Goal: Information Seeking & Learning: Learn about a topic

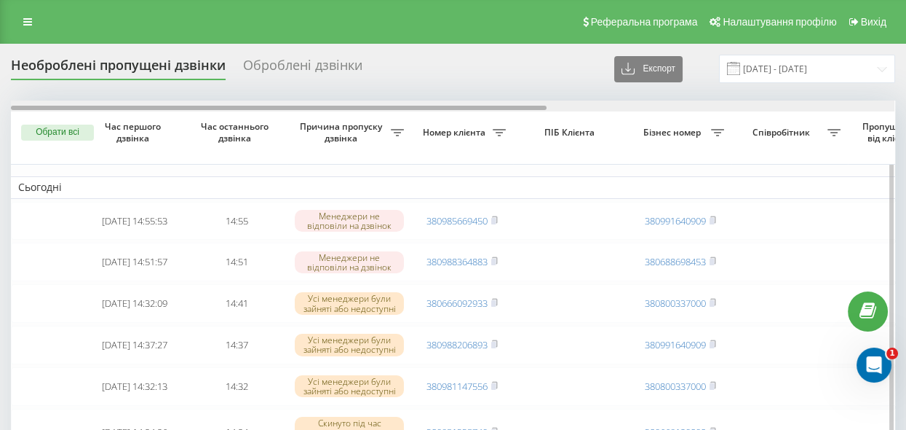
scroll to position [0, 571]
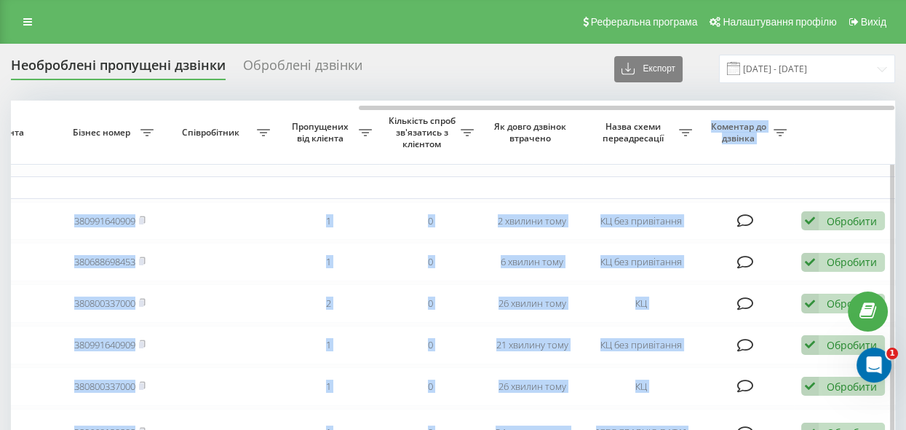
drag, startPoint x: 502, startPoint y: 104, endPoint x: 681, endPoint y: 132, distance: 181.2
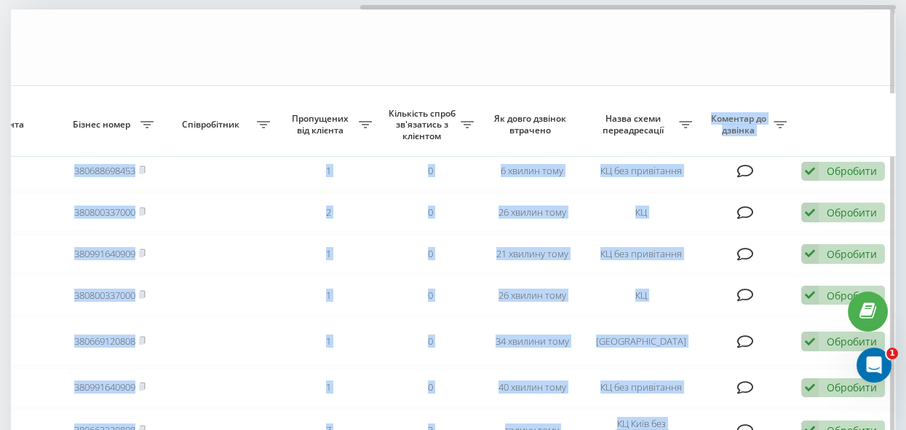
scroll to position [198, 0]
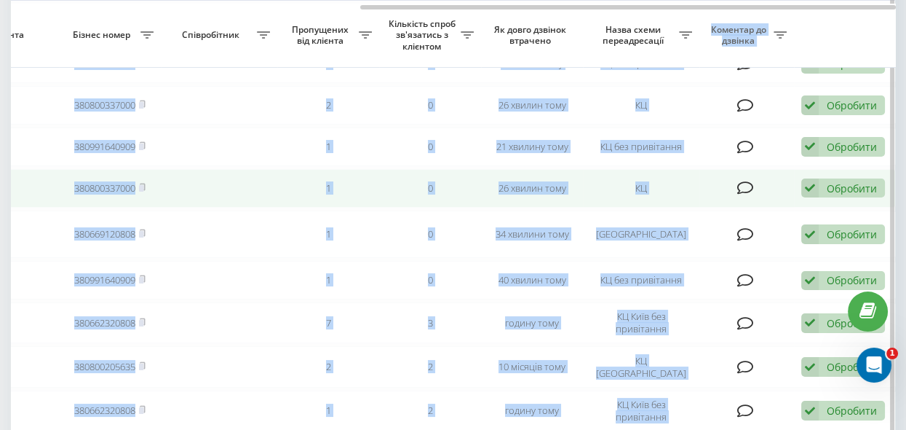
click at [520, 194] on td "26 хвилин тому" at bounding box center [532, 188] width 102 height 39
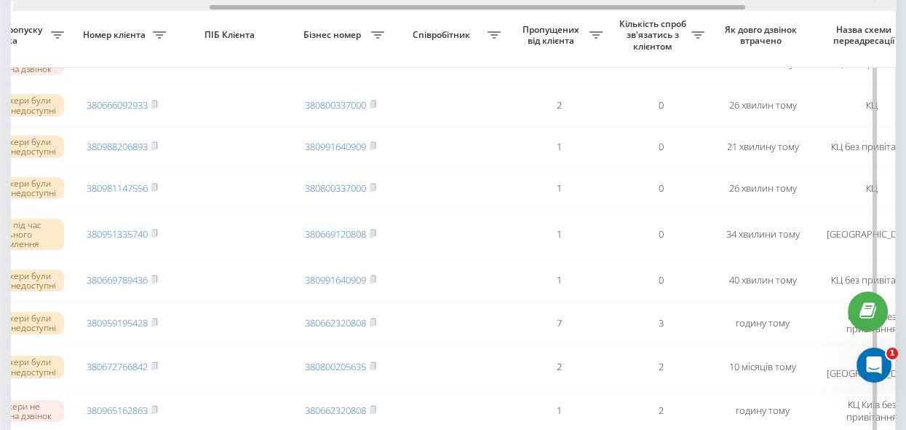
scroll to position [0, 322]
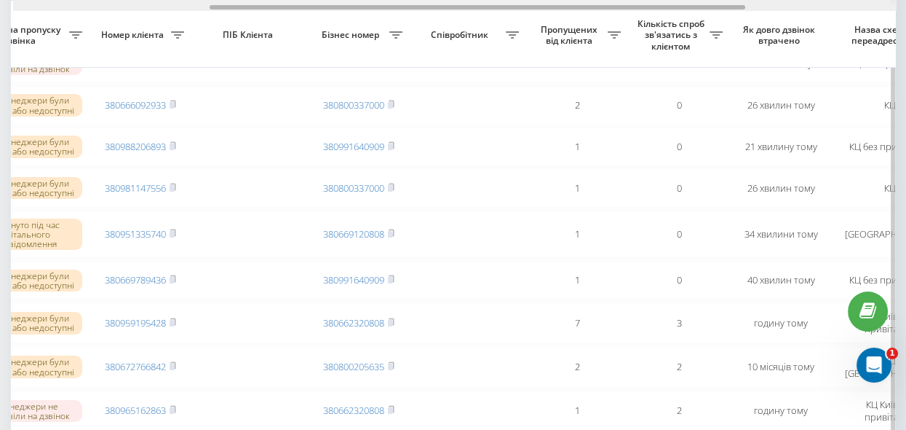
drag, startPoint x: 418, startPoint y: 7, endPoint x: 266, endPoint y: 35, distance: 154.7
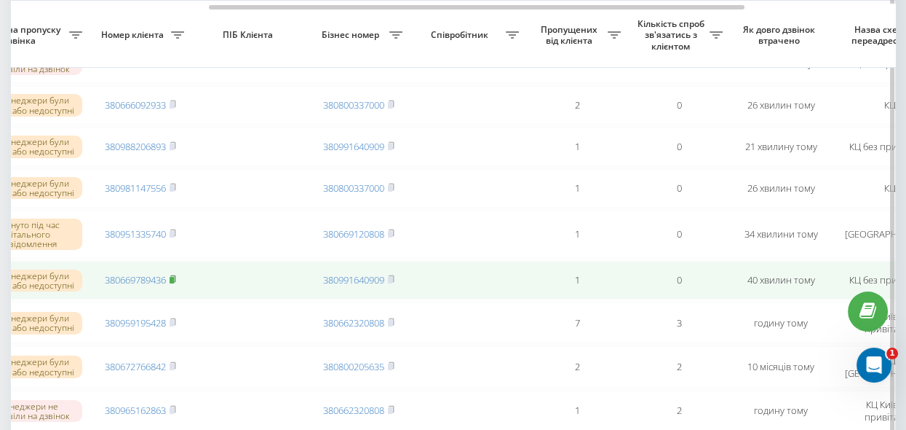
click at [176, 283] on icon at bounding box center [173, 278] width 7 height 9
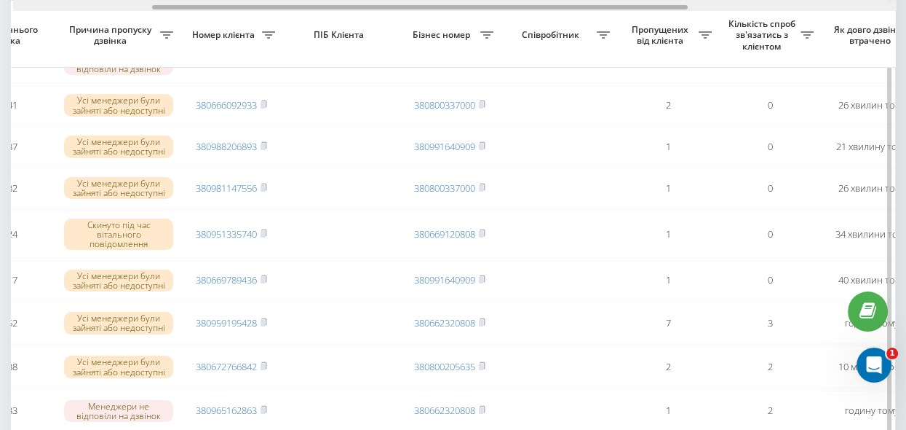
scroll to position [0, 229]
drag, startPoint x: 443, startPoint y: 5, endPoint x: 386, endPoint y: 7, distance: 56.8
click at [386, 7] on div at bounding box center [420, 7] width 536 height 4
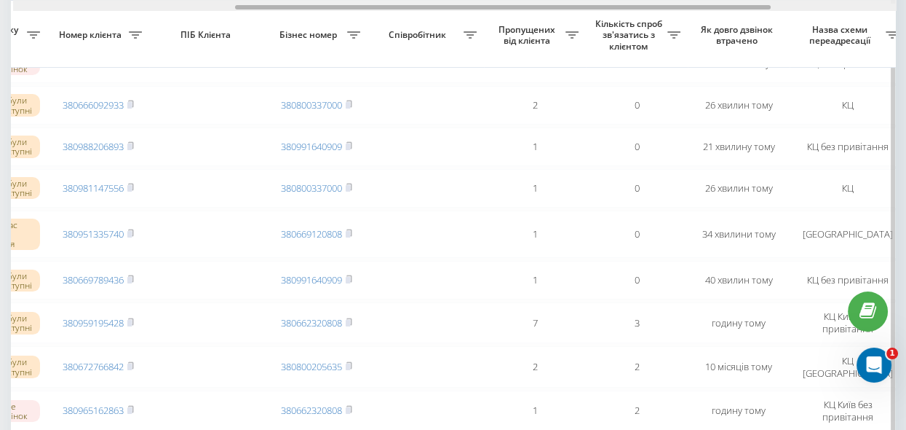
scroll to position [0, 365]
drag, startPoint x: 414, startPoint y: 9, endPoint x: 497, endPoint y: 23, distance: 84.3
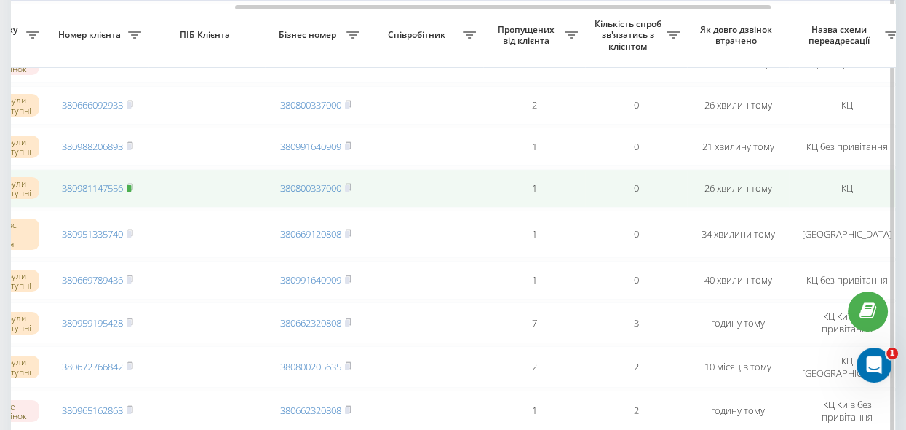
click at [131, 191] on rect at bounding box center [129, 188] width 4 height 7
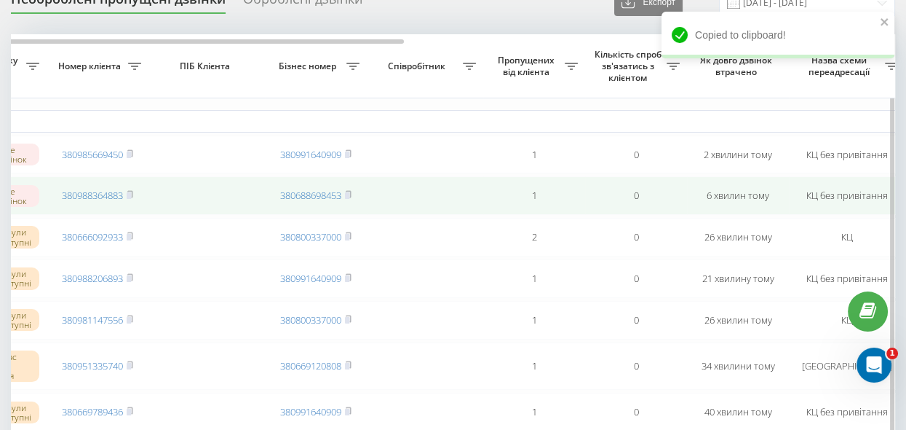
scroll to position [0, 0]
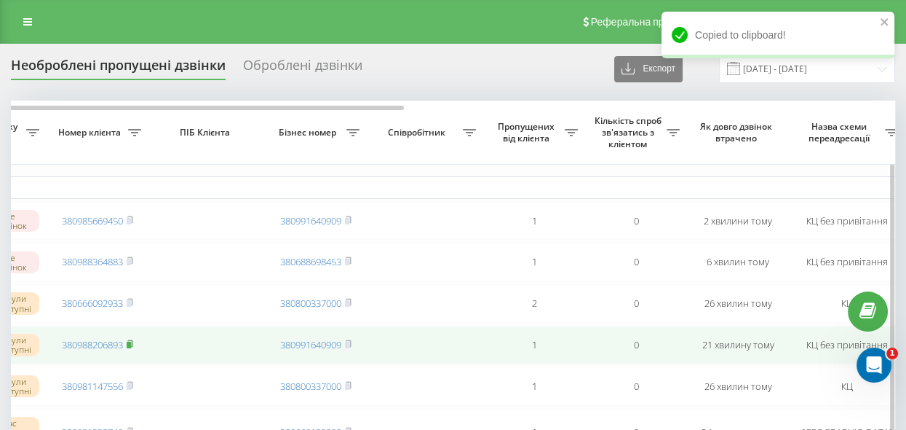
click at [131, 347] on rect at bounding box center [129, 344] width 4 height 7
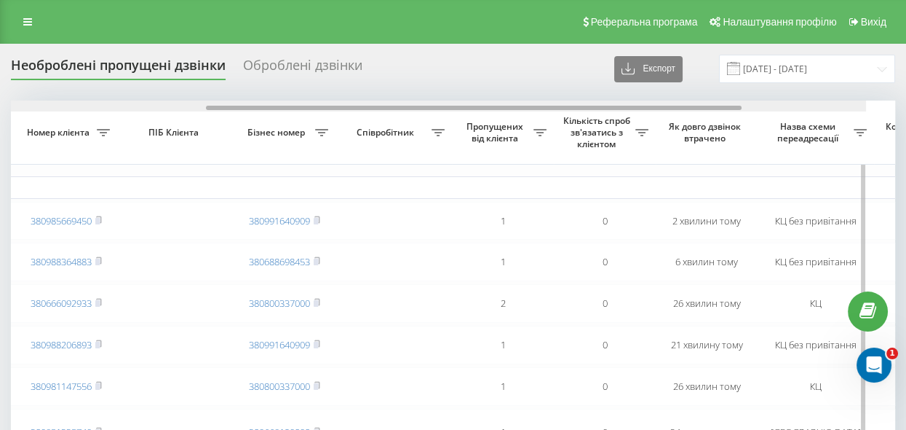
scroll to position [0, 424]
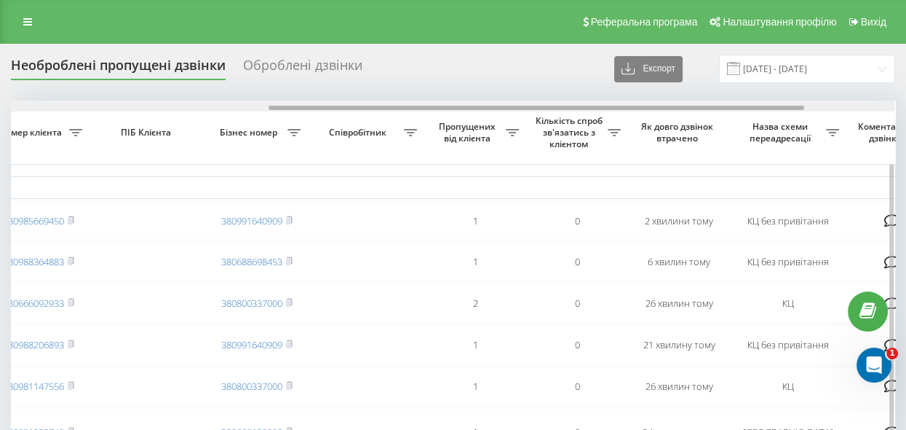
drag, startPoint x: 343, startPoint y: 105, endPoint x: 379, endPoint y: 116, distance: 37.3
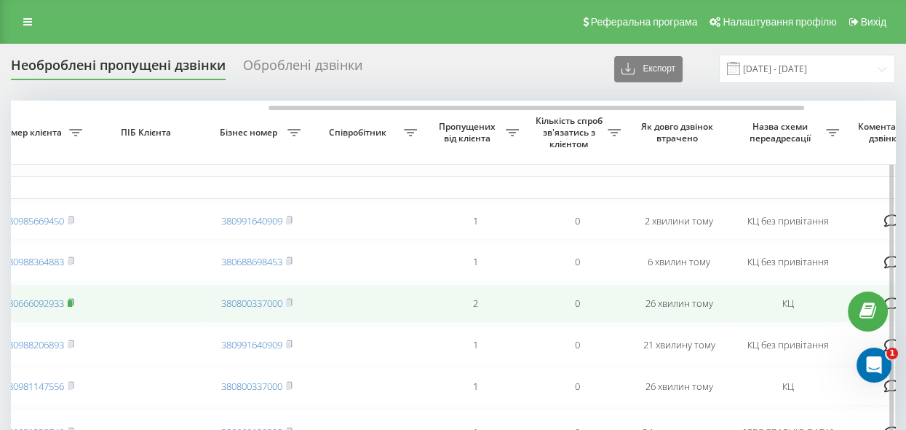
click at [71, 306] on rect at bounding box center [70, 303] width 4 height 7
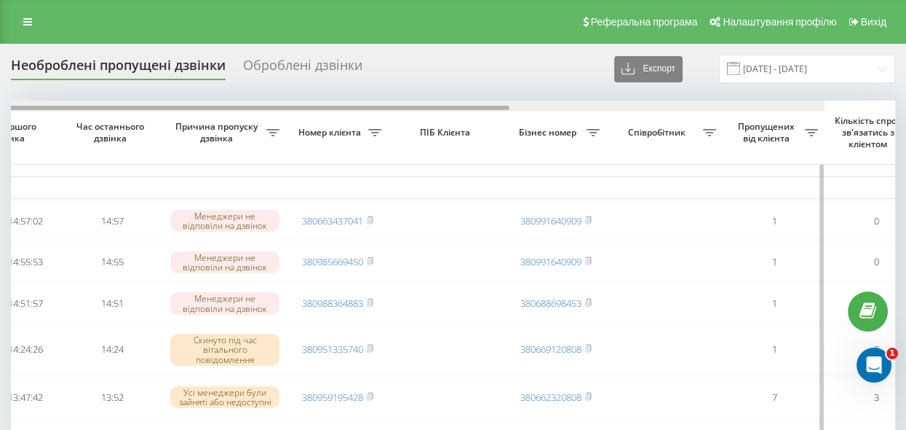
scroll to position [0, 54]
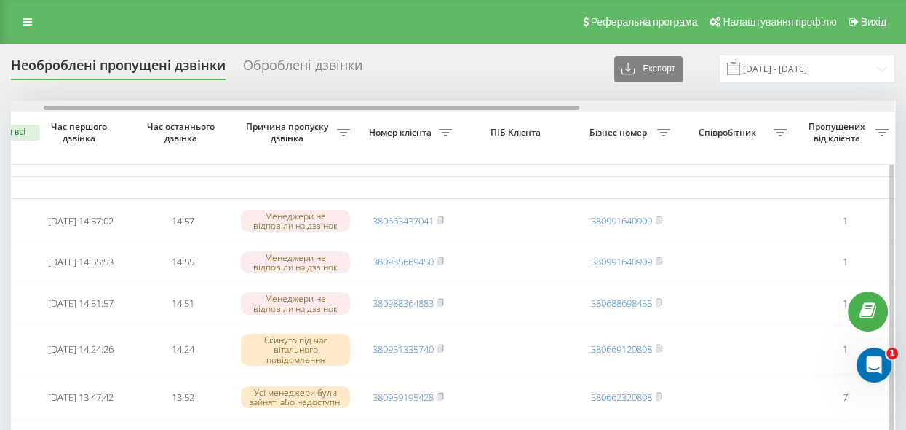
drag, startPoint x: 401, startPoint y: 106, endPoint x: 434, endPoint y: 154, distance: 57.6
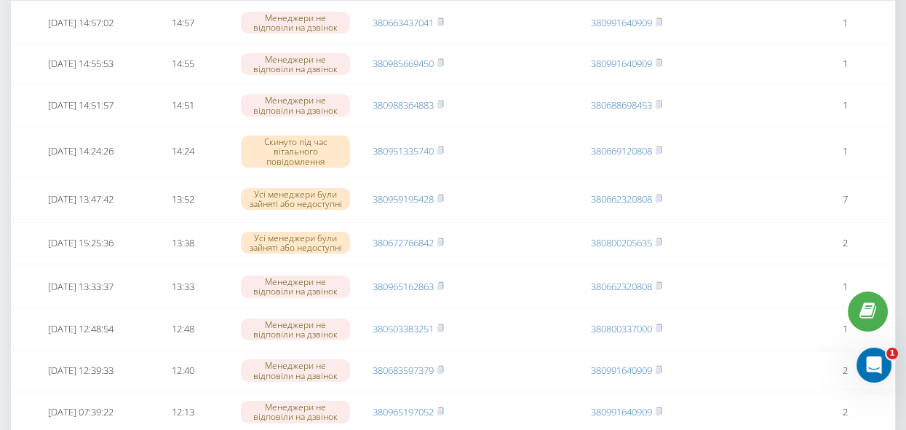
scroll to position [0, 0]
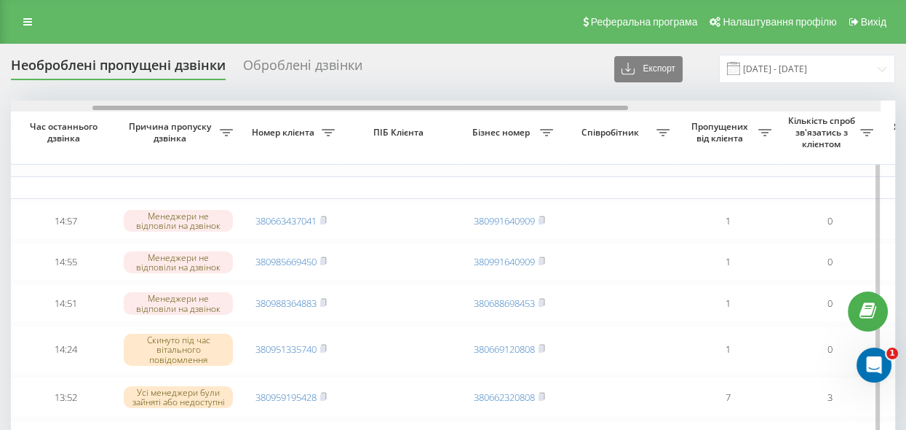
scroll to position [0, 157]
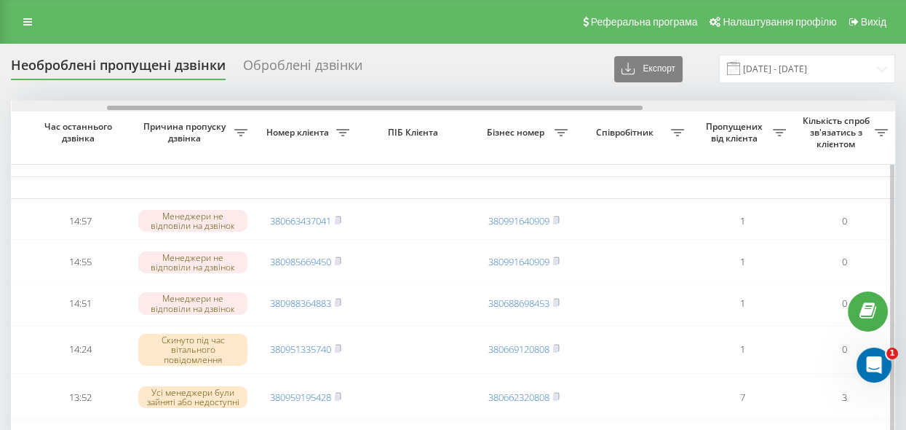
drag, startPoint x: 336, startPoint y: 106, endPoint x: 431, endPoint y: 194, distance: 128.8
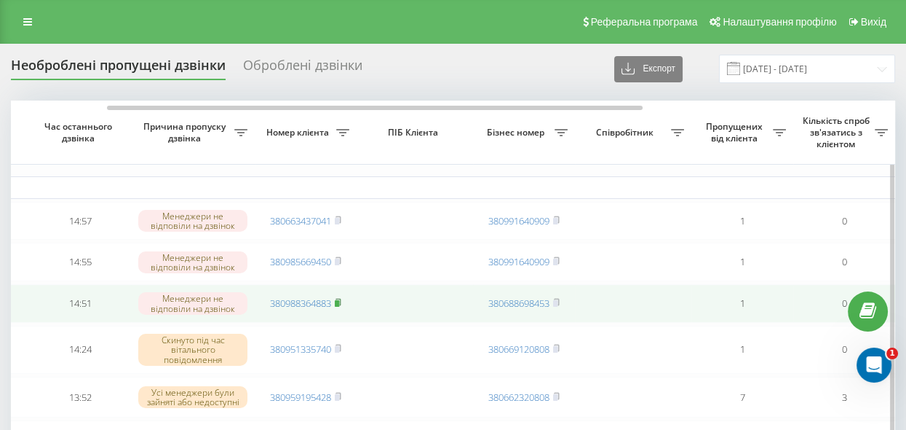
click at [339, 306] on rect at bounding box center [337, 303] width 4 height 7
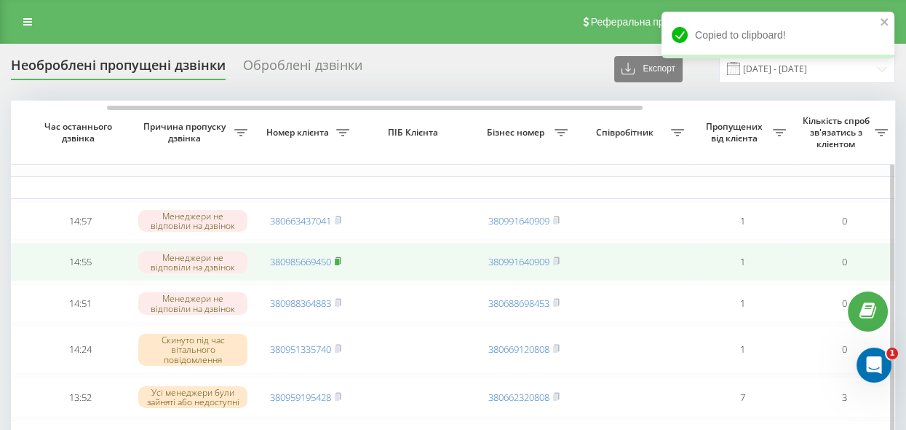
click at [341, 260] on icon at bounding box center [338, 260] width 7 height 9
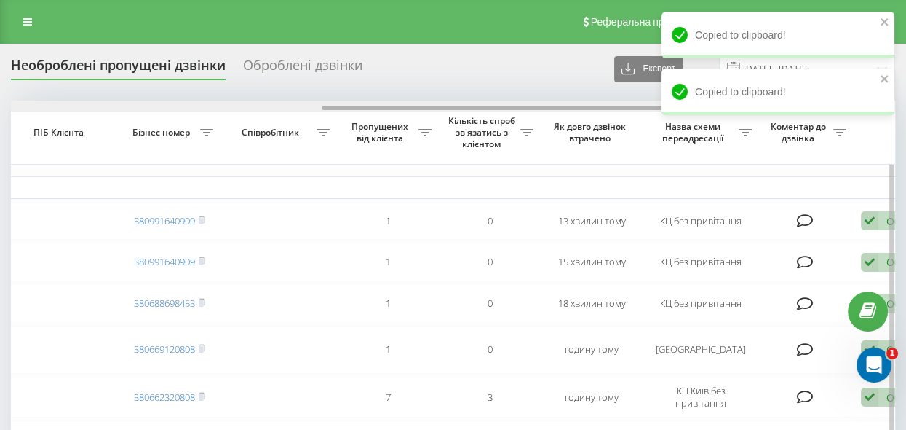
scroll to position [0, 543]
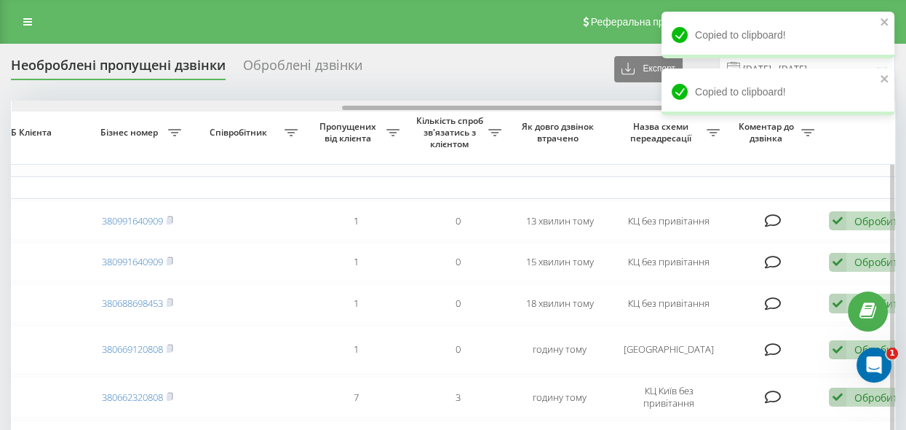
drag, startPoint x: 207, startPoint y: 106, endPoint x: 443, endPoint y: 146, distance: 239.1
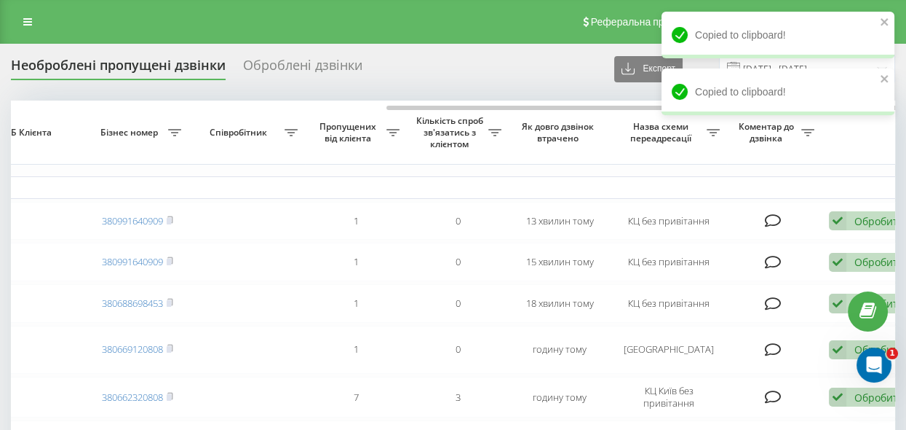
scroll to position [0, 571]
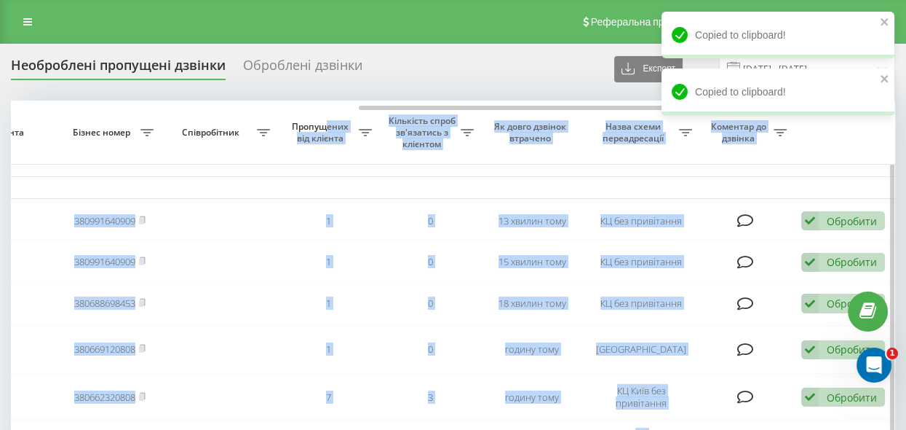
drag, startPoint x: 376, startPoint y: 111, endPoint x: 322, endPoint y: 111, distance: 54.6
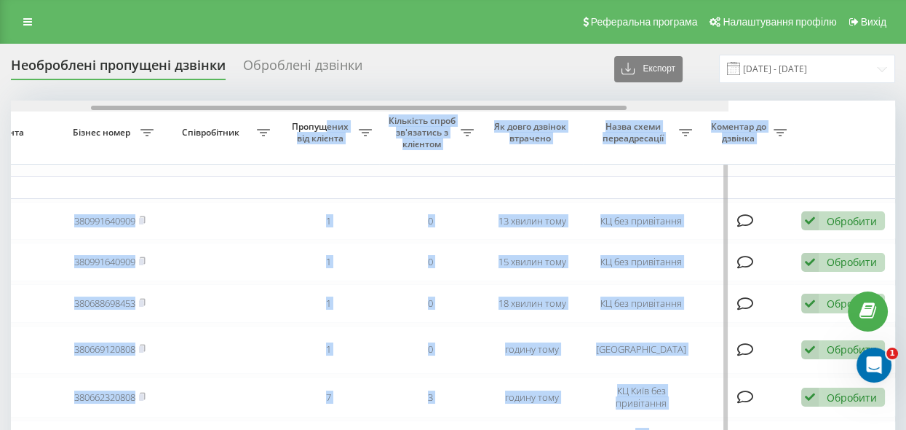
scroll to position [0, 290]
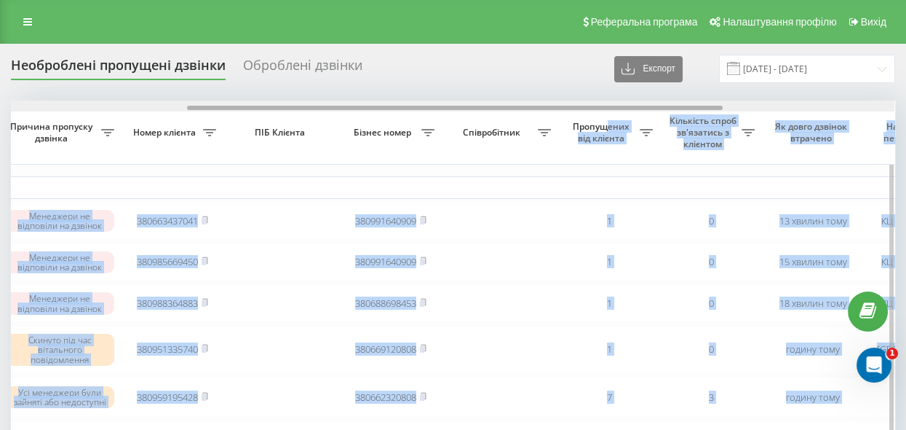
drag, startPoint x: 379, startPoint y: 106, endPoint x: 207, endPoint y: 101, distance: 171.2
click at [207, 101] on div at bounding box center [453, 105] width 884 height 11
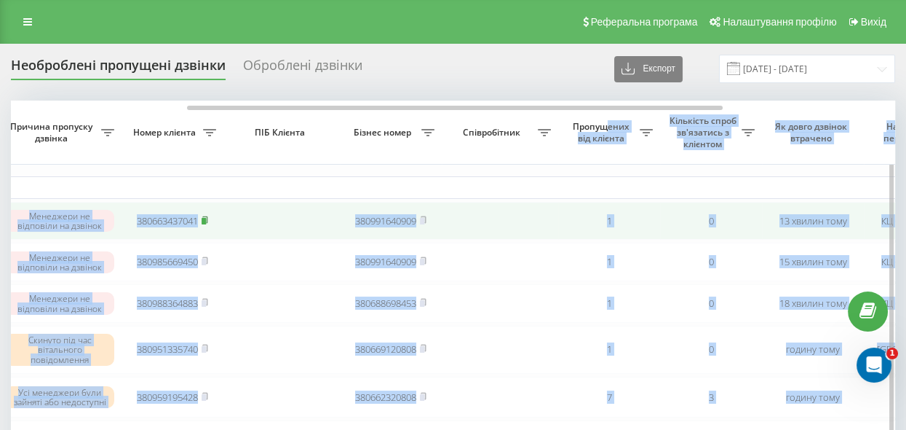
click at [206, 218] on rect at bounding box center [204, 221] width 4 height 7
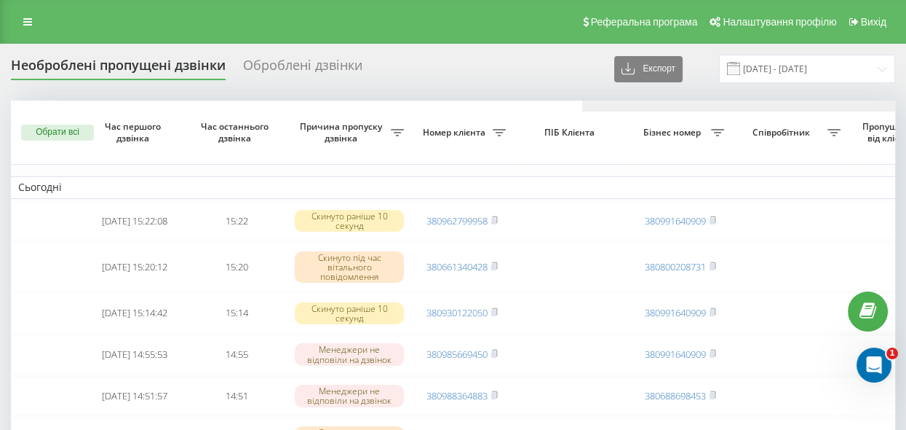
scroll to position [0, 571]
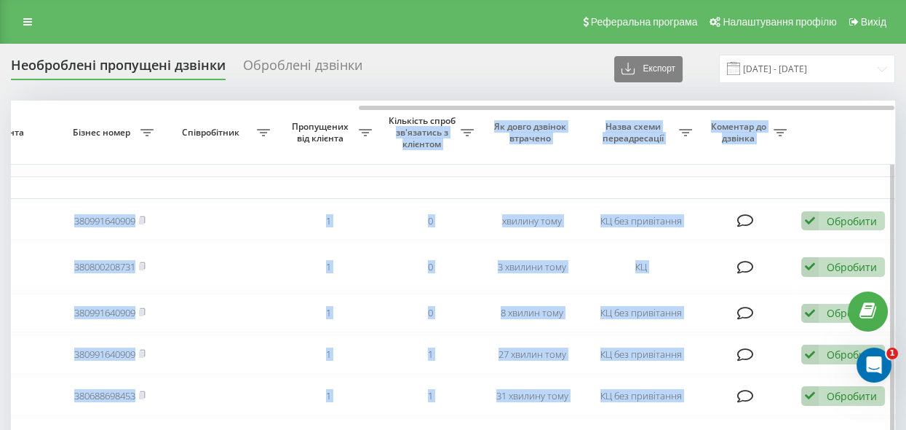
drag, startPoint x: 406, startPoint y: 104, endPoint x: 454, endPoint y: 112, distance: 48.7
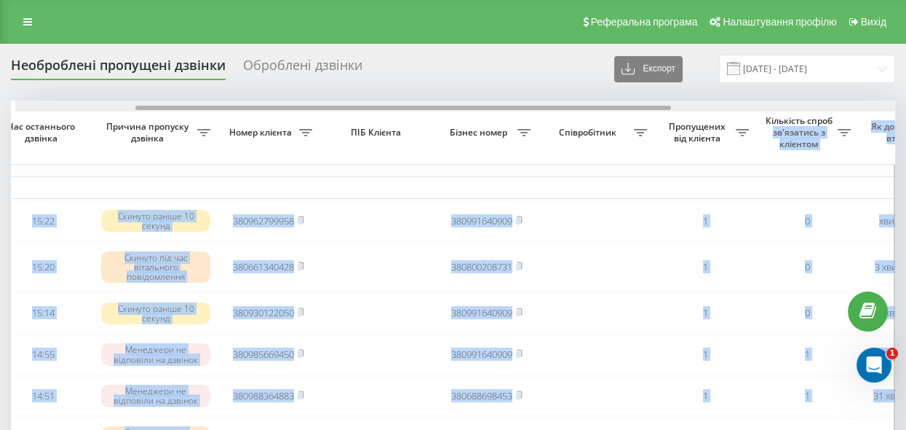
drag, startPoint x: 376, startPoint y: 106, endPoint x: 146, endPoint y: 115, distance: 230.3
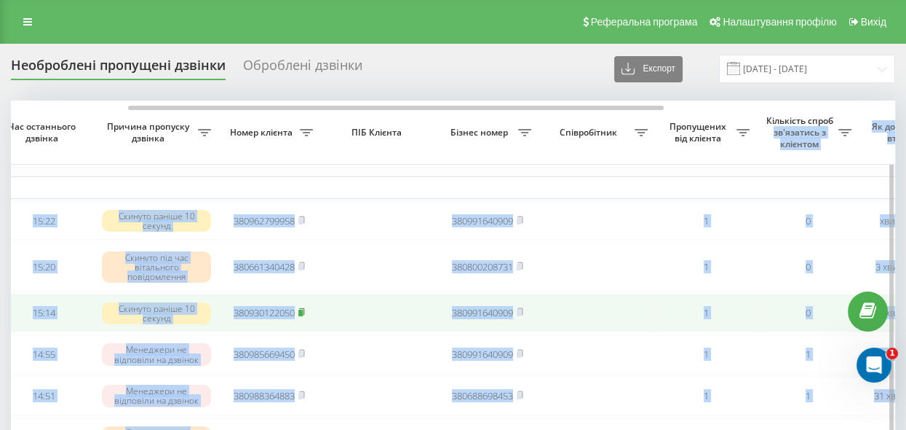
click at [303, 312] on rect at bounding box center [300, 312] width 4 height 7
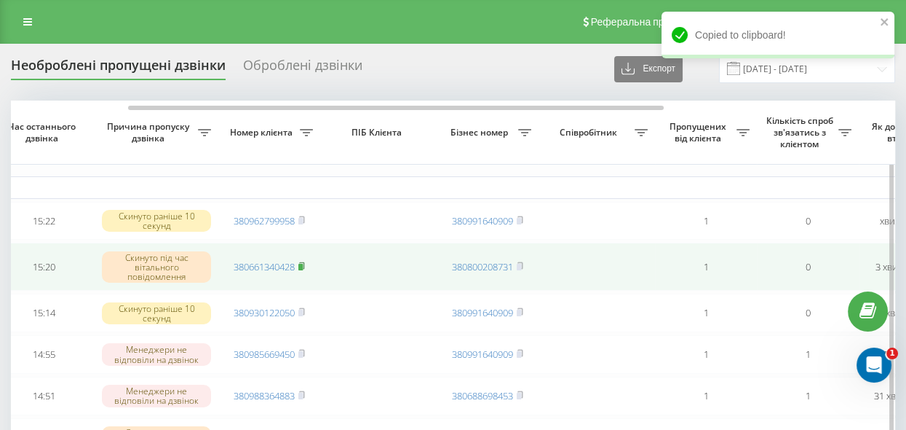
click at [303, 265] on rect at bounding box center [300, 267] width 4 height 7
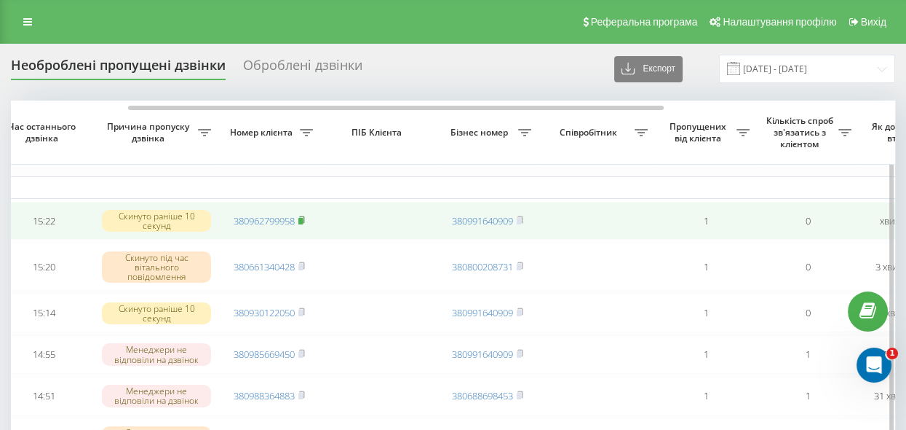
click at [303, 219] on rect at bounding box center [300, 221] width 4 height 7
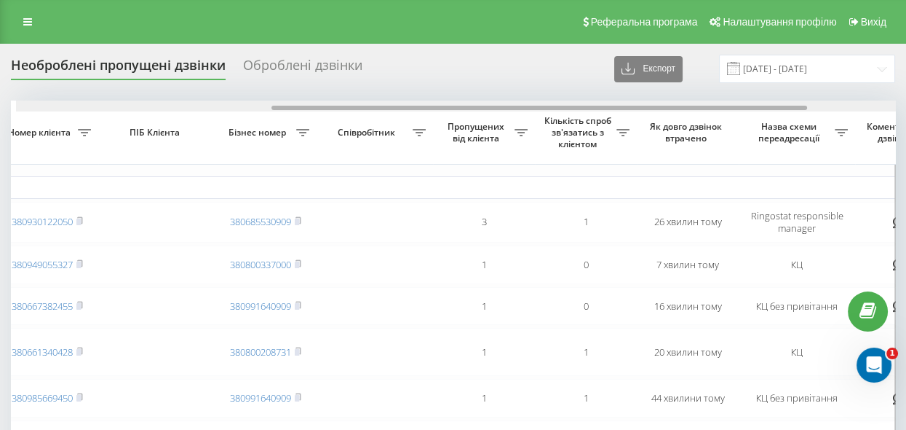
scroll to position [0, 426]
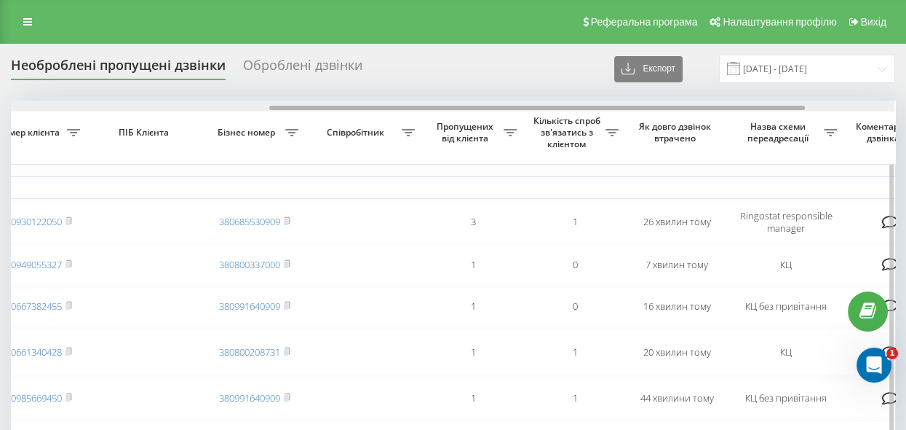
drag, startPoint x: 427, startPoint y: 106, endPoint x: 687, endPoint y: 154, distance: 263.6
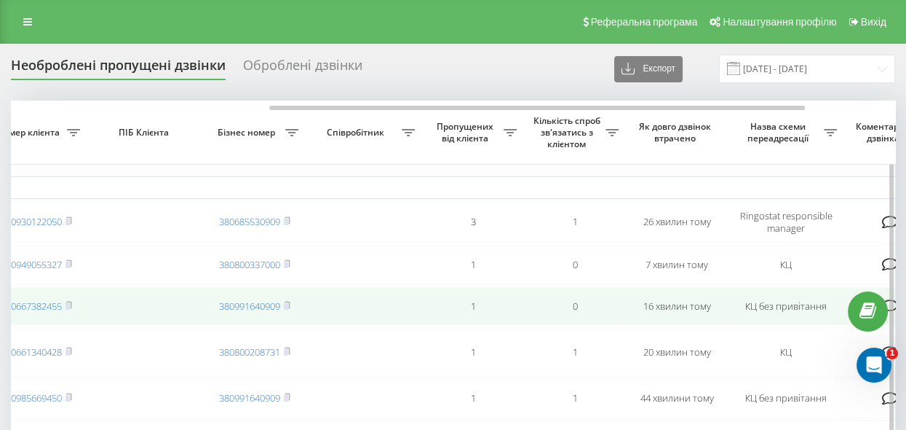
drag, startPoint x: 71, startPoint y: 304, endPoint x: 95, endPoint y: 320, distance: 28.9
click at [70, 304] on rect at bounding box center [68, 305] width 4 height 7
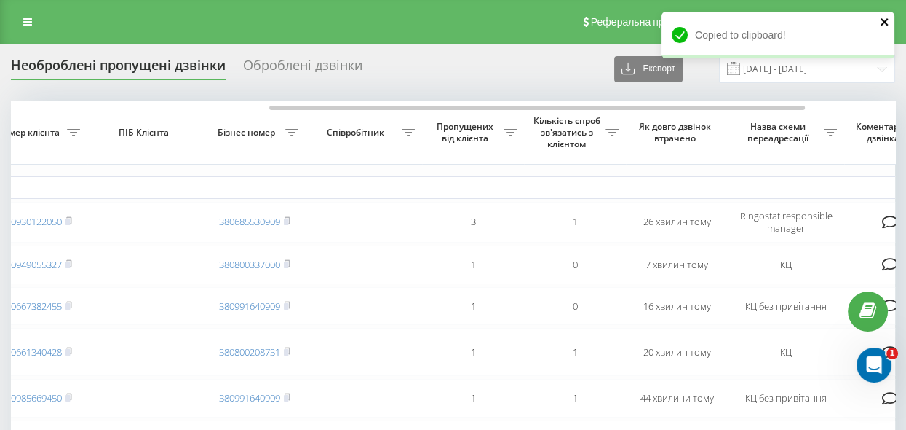
drag, startPoint x: 884, startPoint y: 24, endPoint x: 773, endPoint y: 12, distance: 111.3
click at [884, 24] on icon "close" at bounding box center [885, 22] width 10 height 12
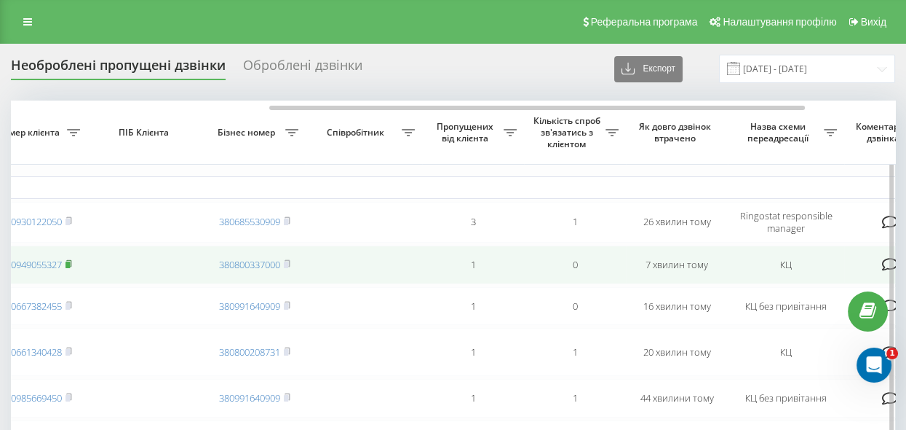
click at [70, 262] on rect at bounding box center [68, 264] width 4 height 7
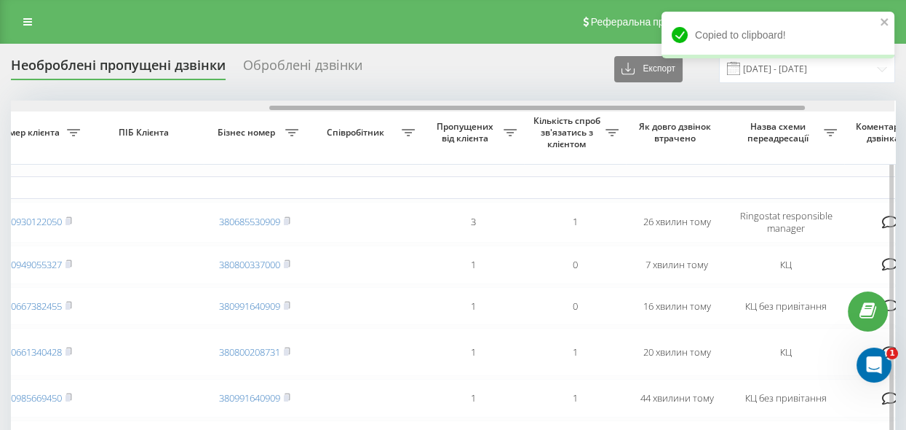
click at [372, 106] on div at bounding box center [537, 108] width 536 height 4
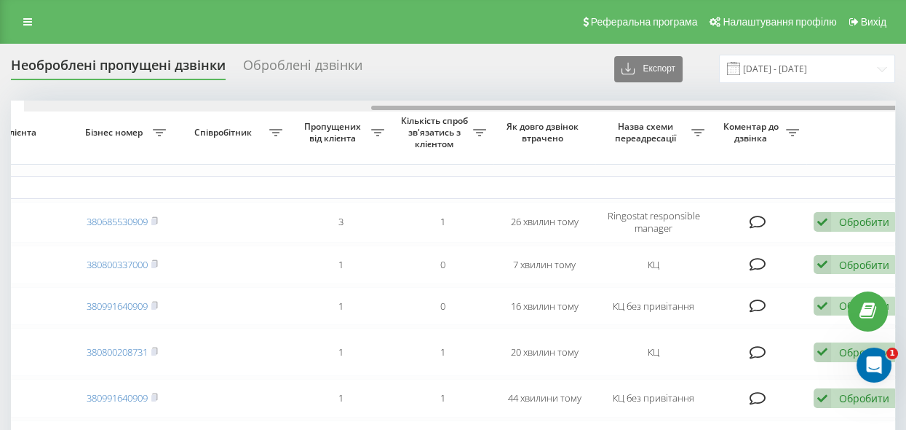
scroll to position [0, 571]
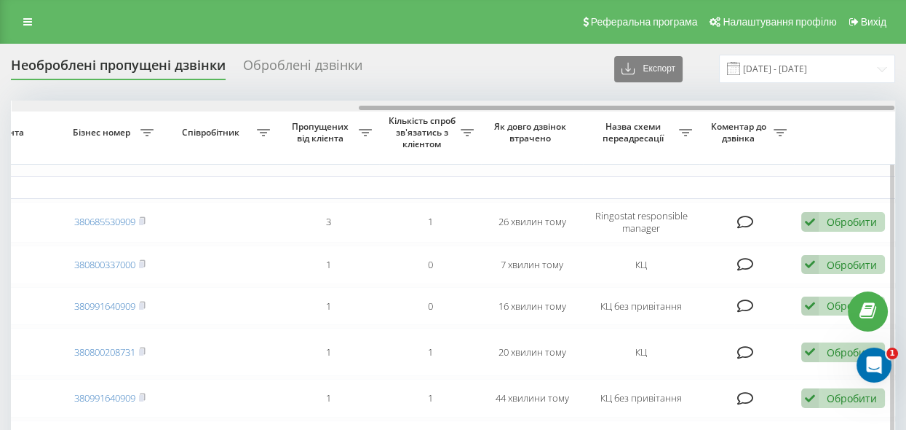
drag, startPoint x: 410, startPoint y: 106, endPoint x: 510, endPoint y: 126, distance: 102.5
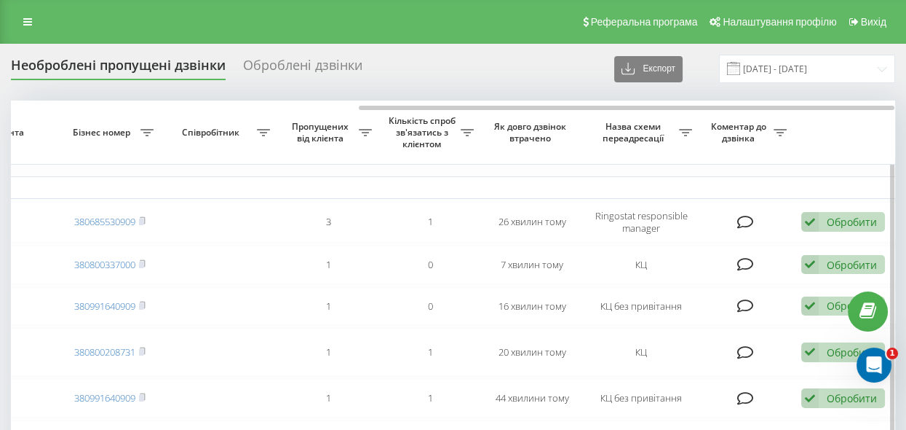
click at [505, 126] on span "Як довго дзвінок втрачено" at bounding box center [532, 132] width 79 height 23
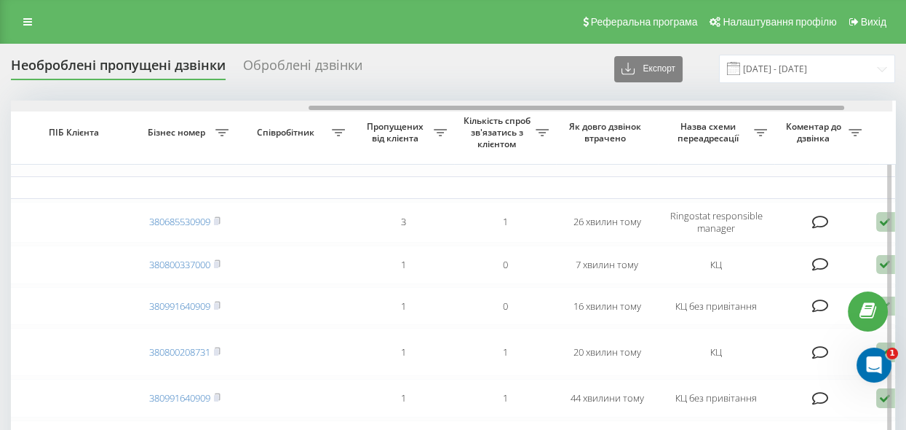
scroll to position [0, 472]
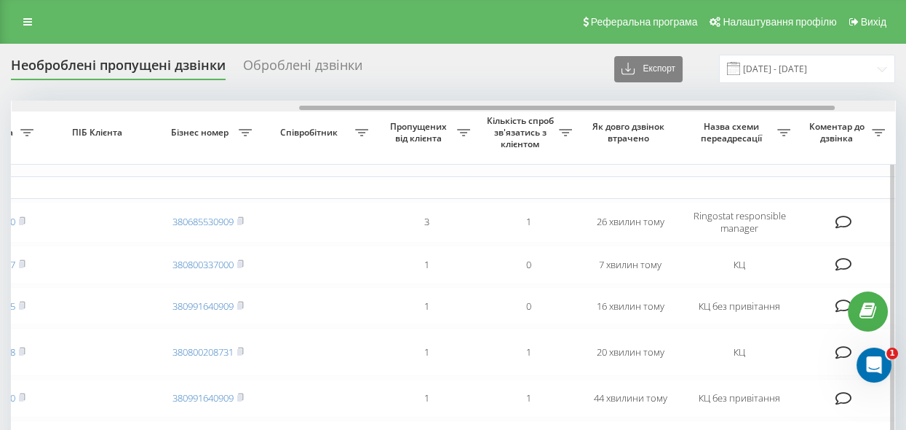
drag, startPoint x: 491, startPoint y: 105, endPoint x: 431, endPoint y: 105, distance: 59.7
click at [431, 106] on div at bounding box center [567, 108] width 536 height 4
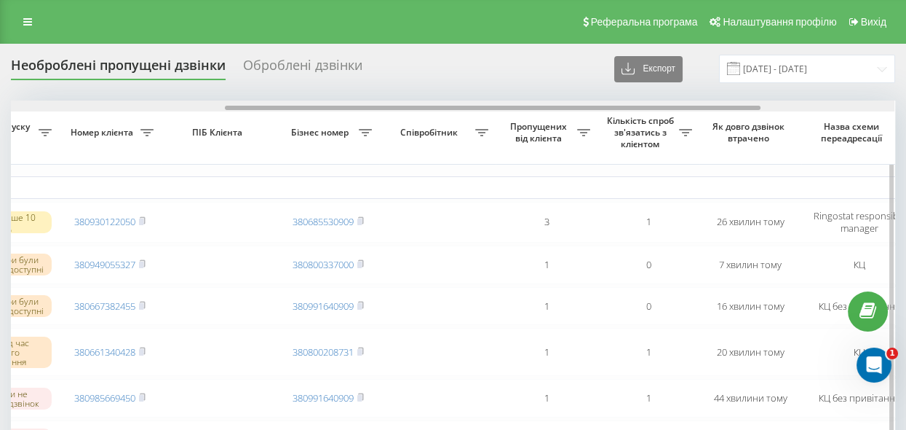
scroll to position [0, 346]
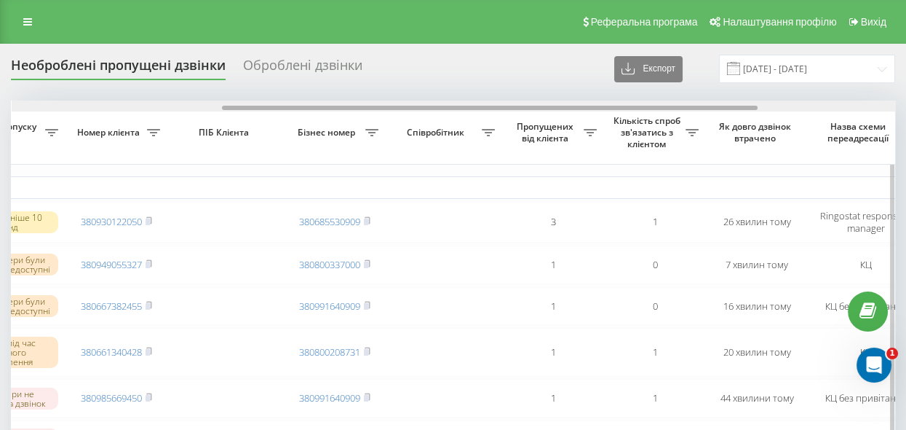
drag, startPoint x: 417, startPoint y: 108, endPoint x: 340, endPoint y: 116, distance: 77.7
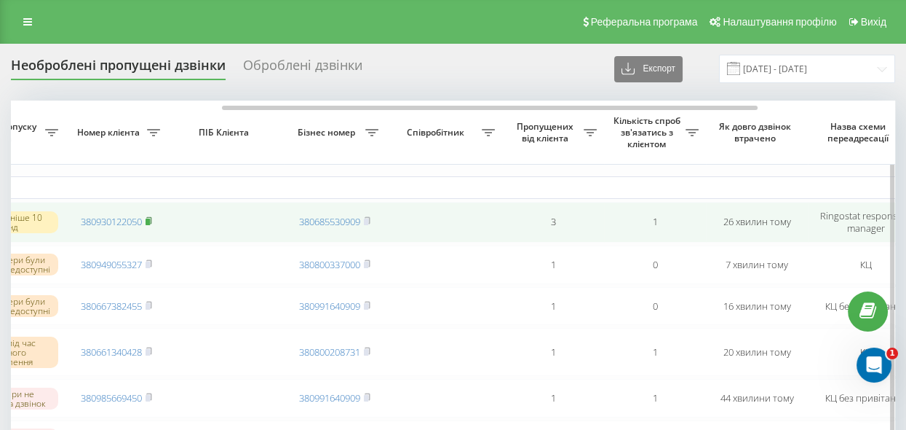
click at [149, 221] on rect at bounding box center [148, 221] width 4 height 7
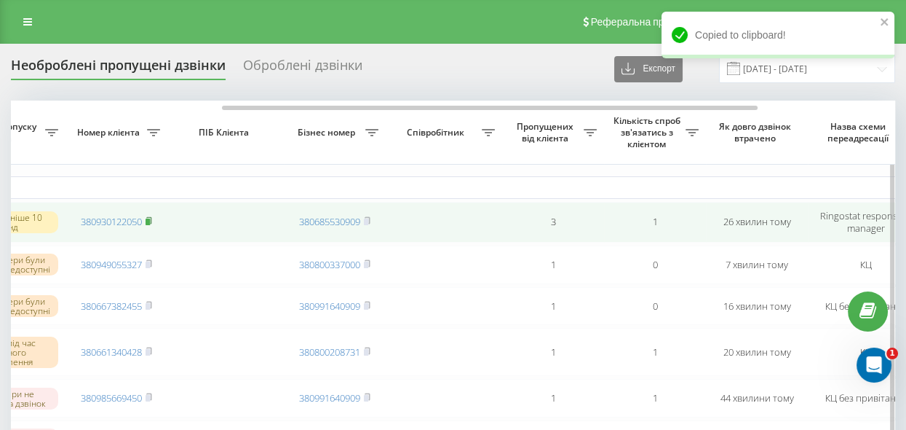
click at [147, 221] on rect at bounding box center [148, 221] width 4 height 7
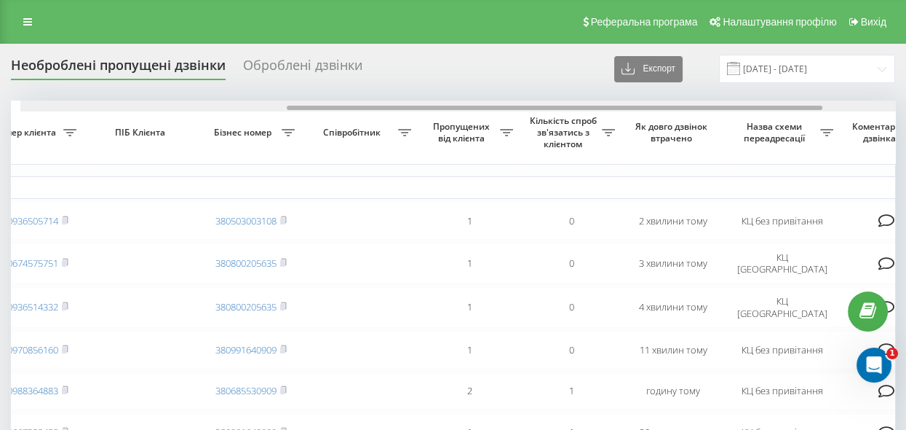
scroll to position [0, 439]
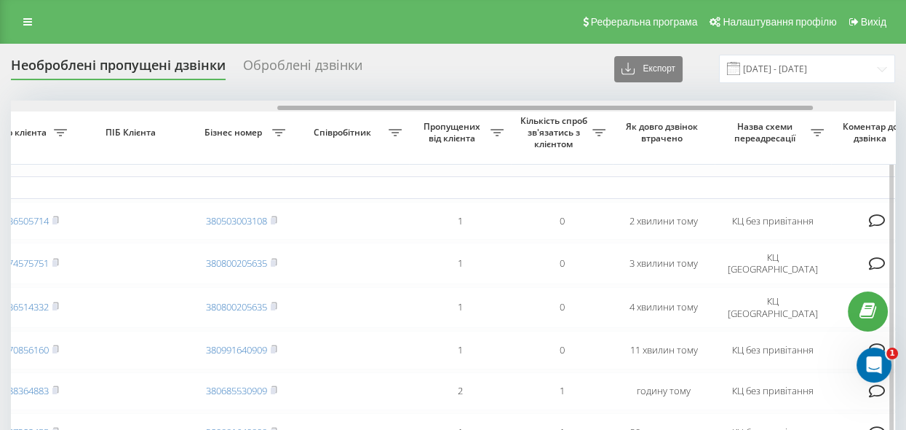
drag, startPoint x: 194, startPoint y: 106, endPoint x: 461, endPoint y: 158, distance: 272.1
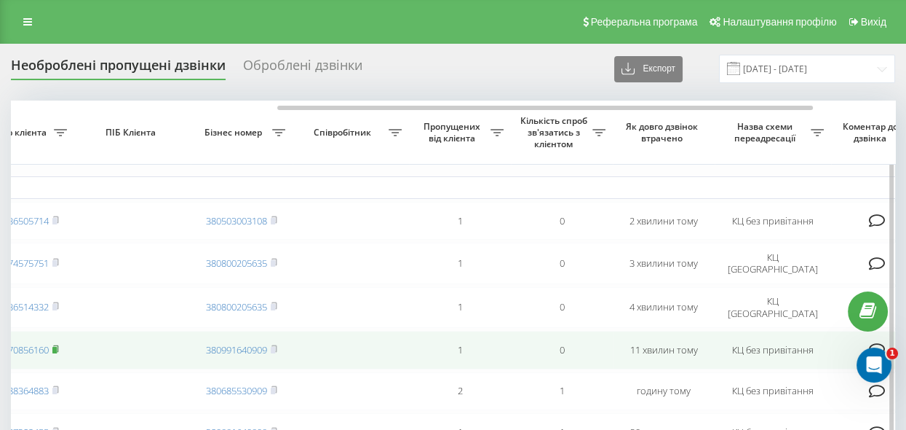
click at [56, 349] on rect at bounding box center [54, 350] width 4 height 7
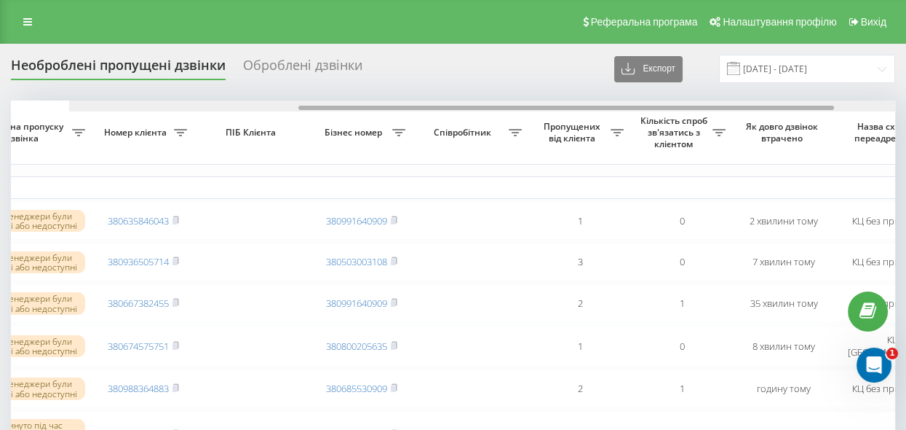
scroll to position [0, 316]
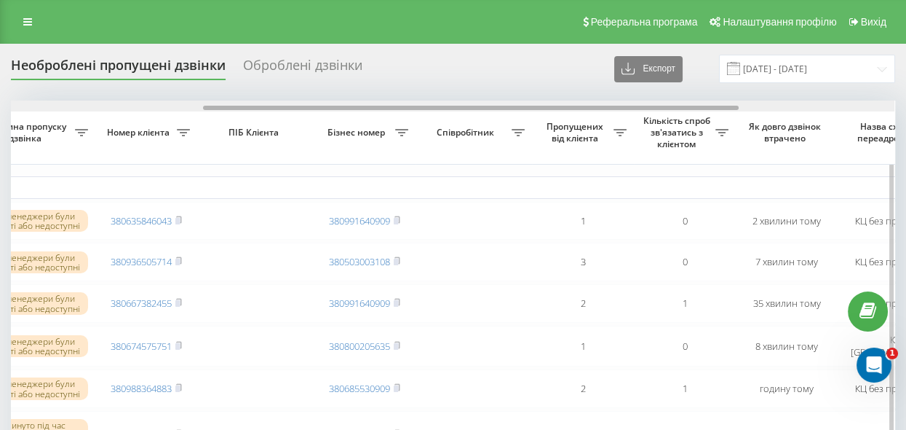
drag, startPoint x: 292, startPoint y: 108, endPoint x: 484, endPoint y: 191, distance: 209.4
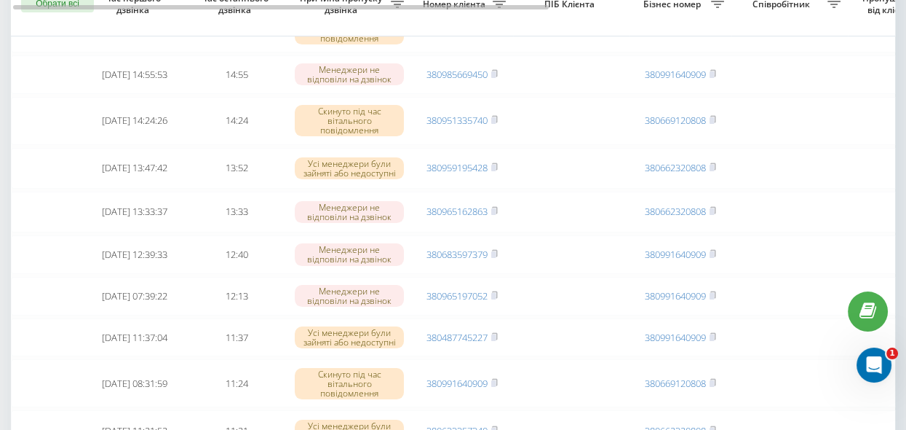
scroll to position [316, 0]
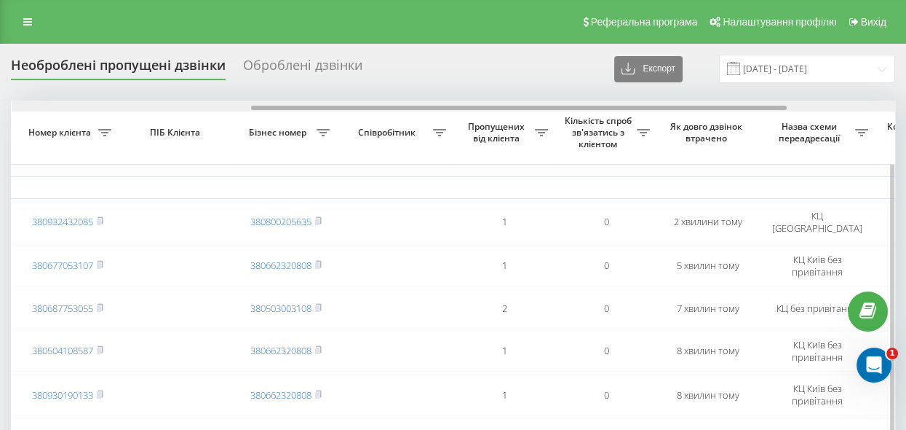
drag, startPoint x: 387, startPoint y: 106, endPoint x: 628, endPoint y: 159, distance: 246.9
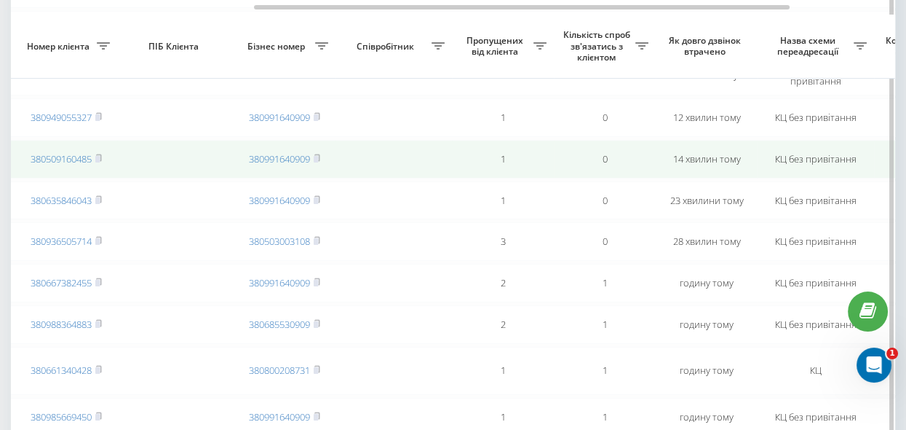
scroll to position [331, 0]
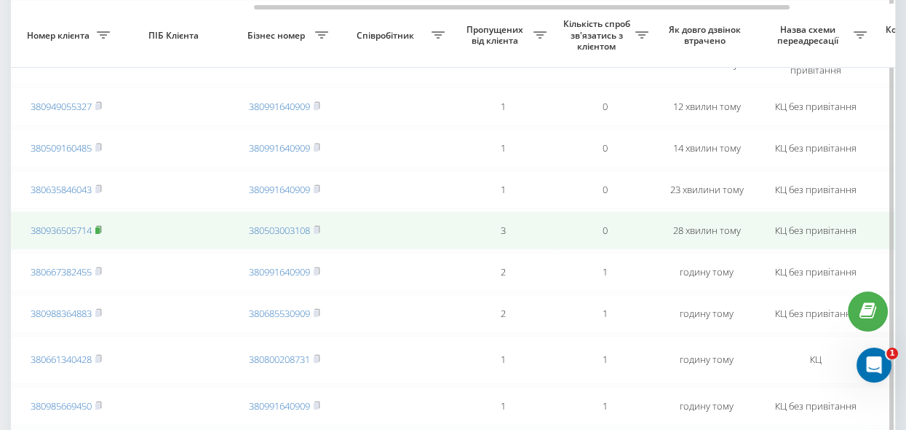
click at [99, 234] on rect at bounding box center [97, 230] width 4 height 7
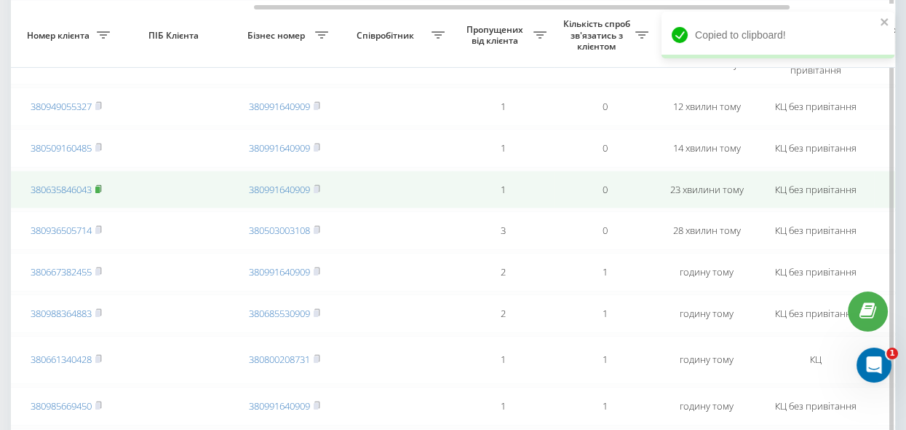
click at [99, 192] on rect at bounding box center [97, 189] width 4 height 7
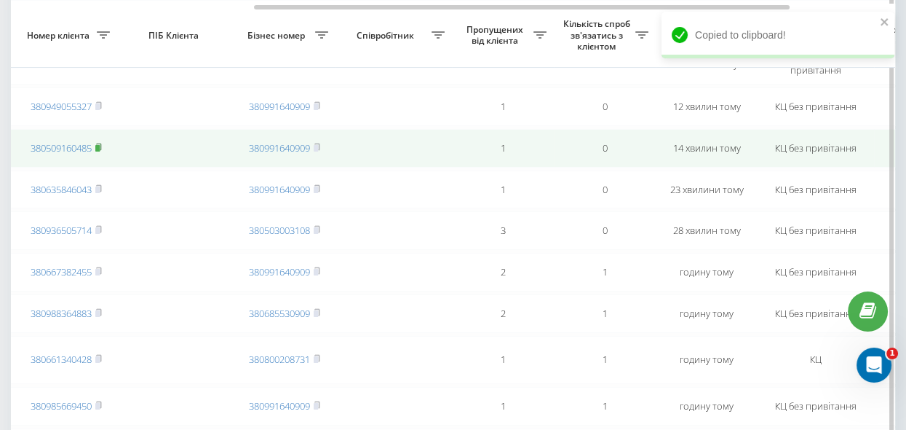
click at [100, 149] on rect at bounding box center [97, 148] width 4 height 7
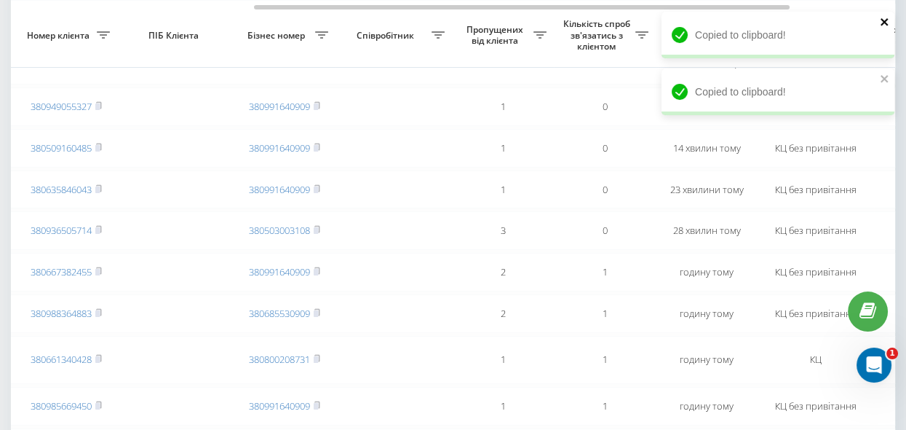
click at [883, 20] on icon "close" at bounding box center [884, 21] width 7 height 7
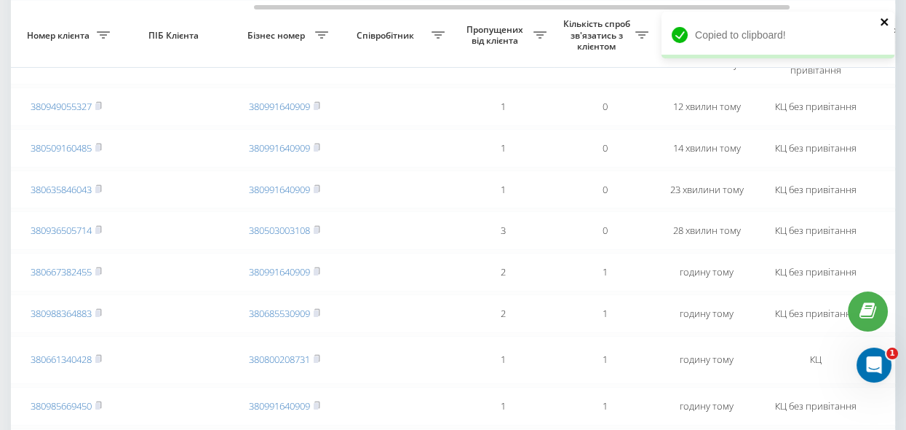
click at [885, 22] on icon "close" at bounding box center [884, 21] width 7 height 7
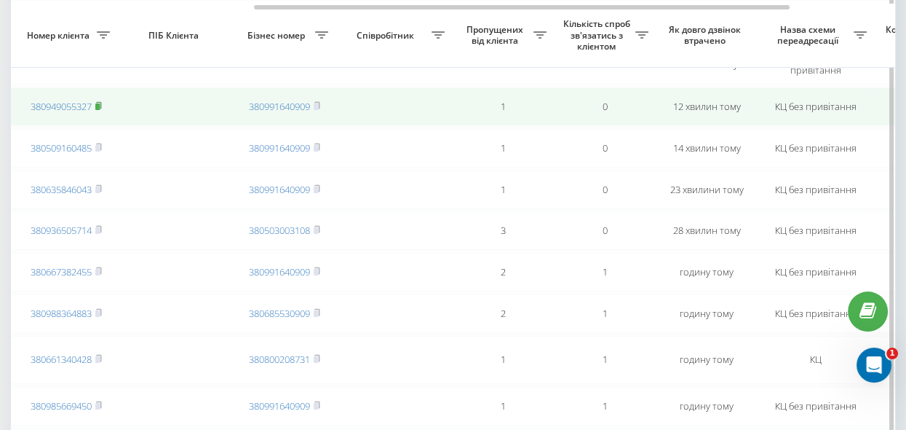
click at [98, 105] on rect at bounding box center [97, 106] width 4 height 7
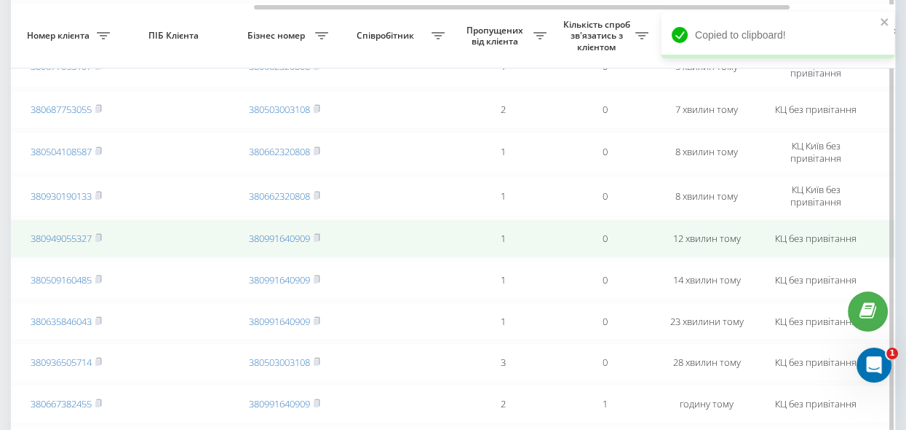
scroll to position [198, 0]
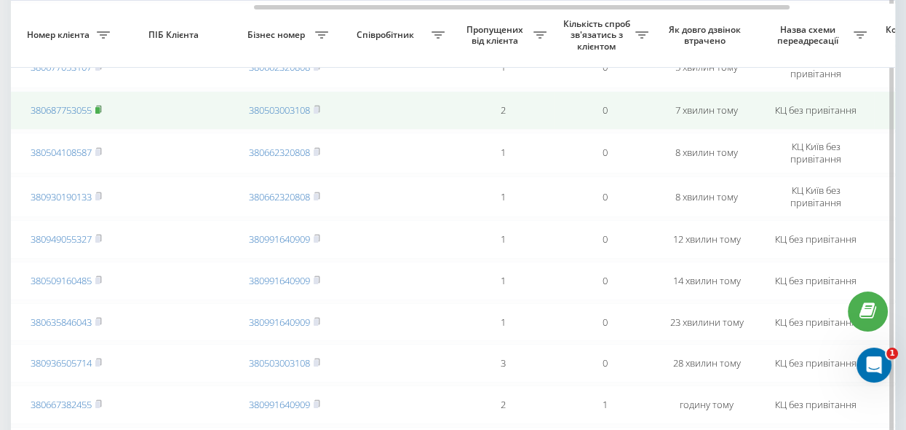
click at [100, 107] on rect at bounding box center [97, 110] width 4 height 7
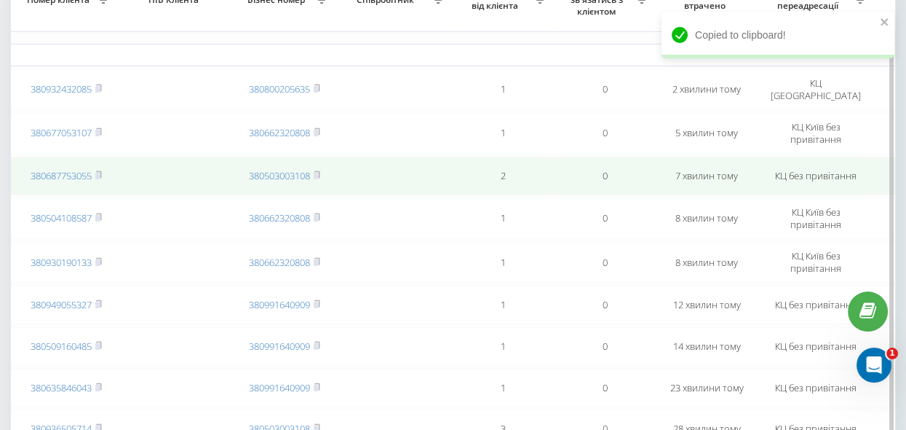
scroll to position [66, 0]
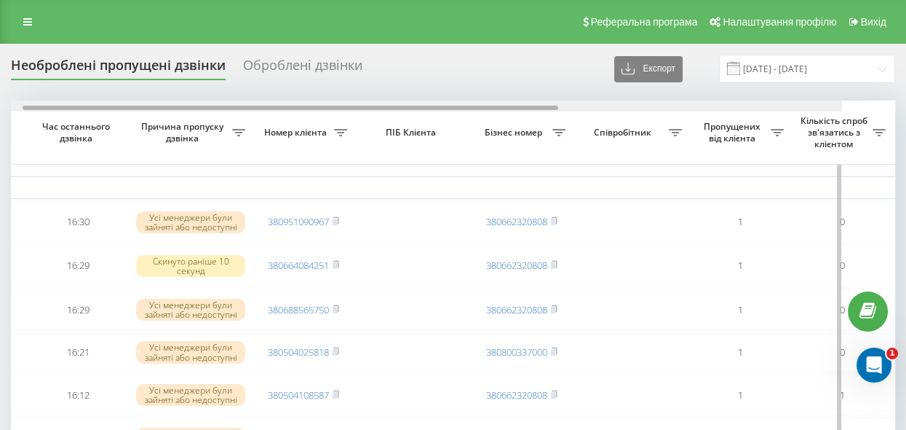
drag, startPoint x: 480, startPoint y: 106, endPoint x: 654, endPoint y: 135, distance: 176.3
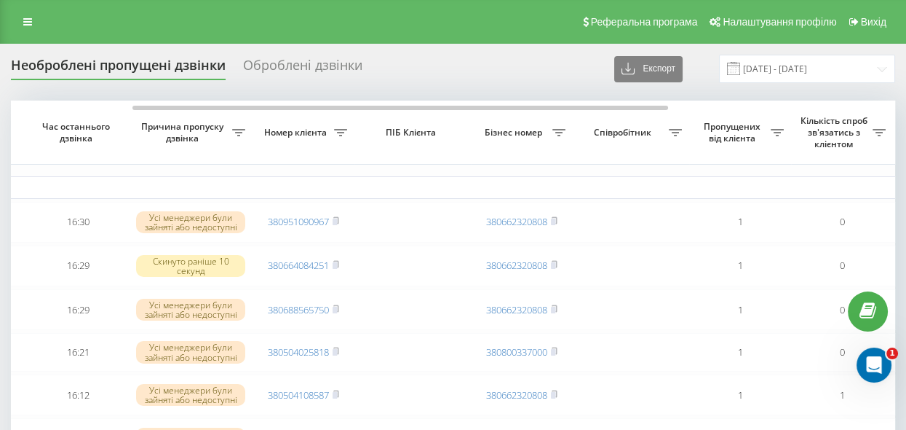
scroll to position [0, 174]
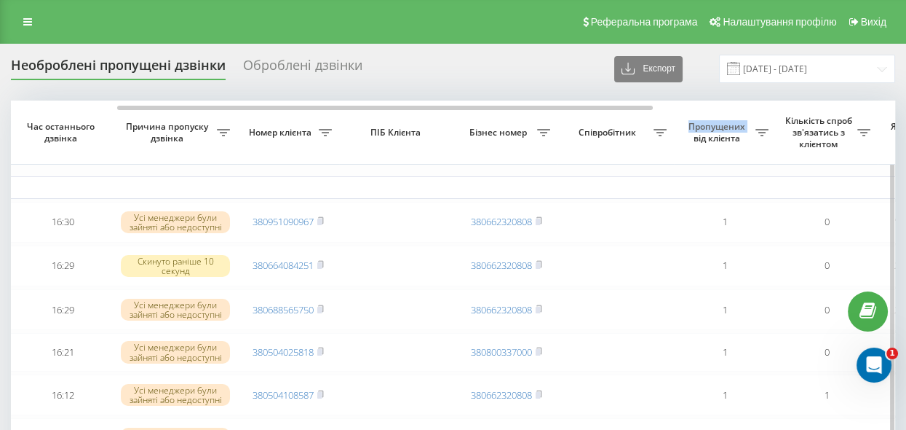
drag, startPoint x: 654, startPoint y: 135, endPoint x: 689, endPoint y: 143, distance: 35.9
click at [689, 143] on tr "Обрати всі Час першого дзвінка Час останнього дзвінка Причина пропуску дзвінка …" at bounding box center [565, 132] width 1456 height 64
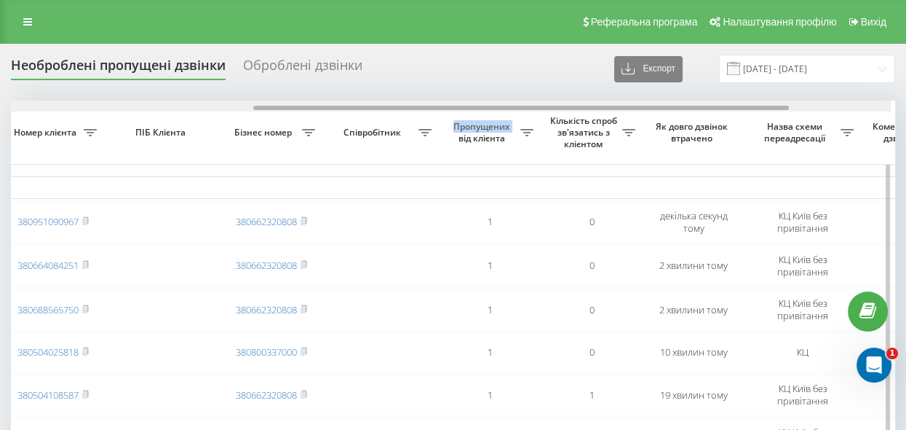
drag, startPoint x: 539, startPoint y: 108, endPoint x: 710, endPoint y: 124, distance: 171.8
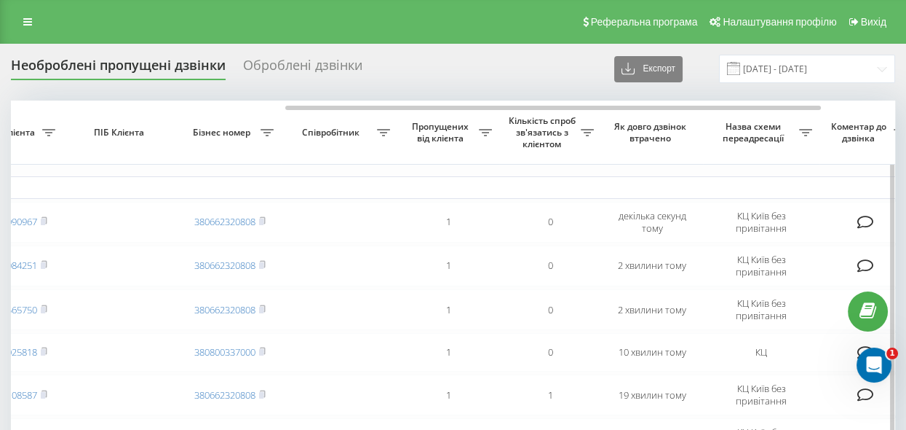
click at [711, 124] on th "Назва схеми переадресації" at bounding box center [761, 132] width 116 height 64
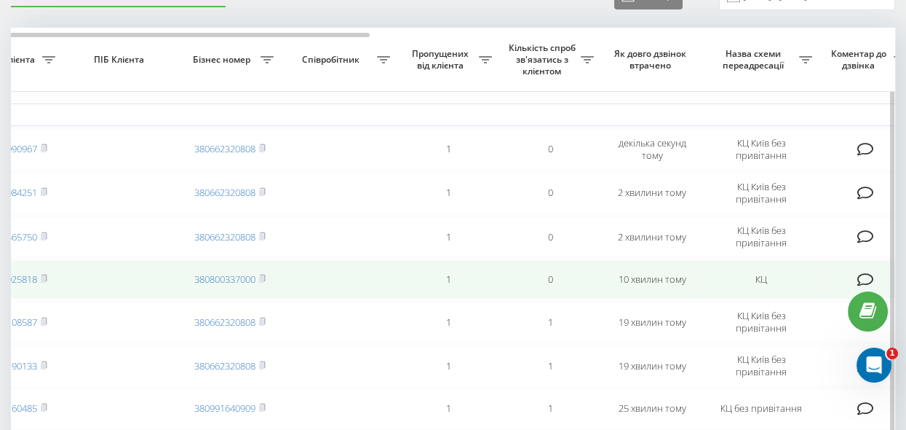
scroll to position [133, 0]
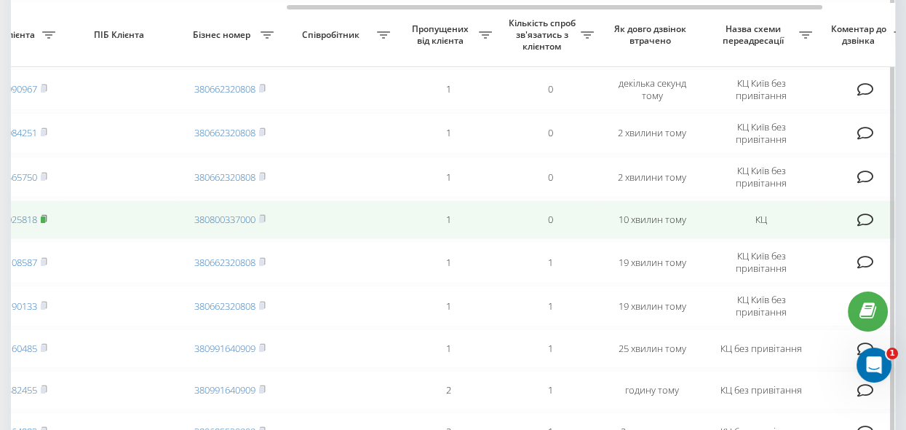
click at [45, 216] on rect at bounding box center [43, 219] width 4 height 7
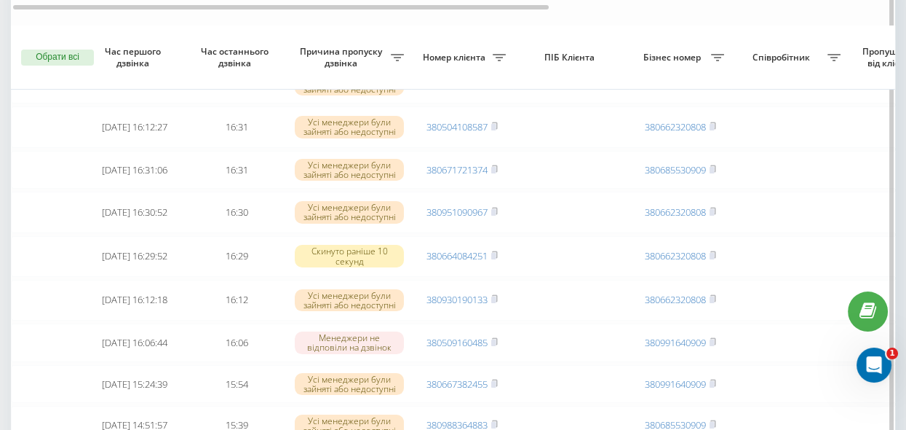
scroll to position [508, 0]
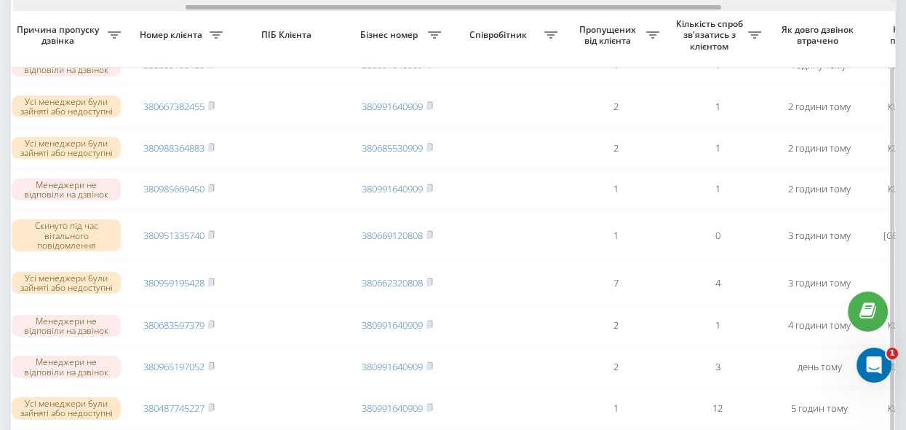
drag, startPoint x: 467, startPoint y: 7, endPoint x: 636, endPoint y: 43, distance: 172.6
click at [638, 43] on div "Обрати всі Час першого дзвінка Час останнього дзвінка Причина пропуску дзвінка …" at bounding box center [453, 250] width 885 height 1317
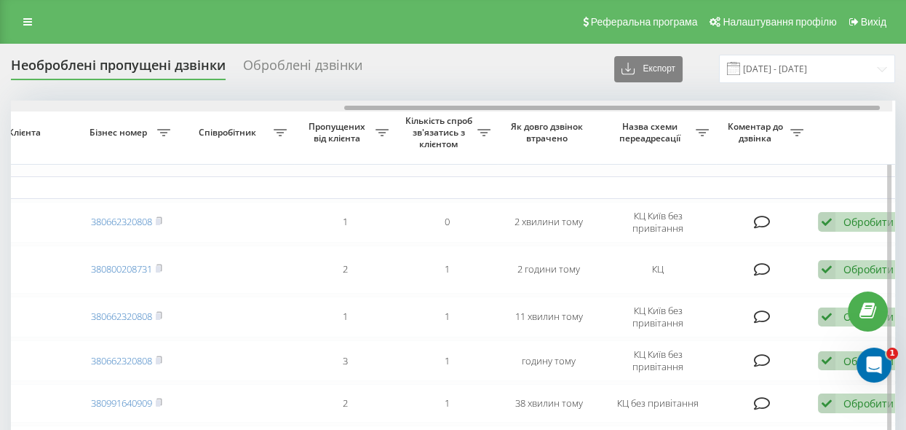
scroll to position [0, 563]
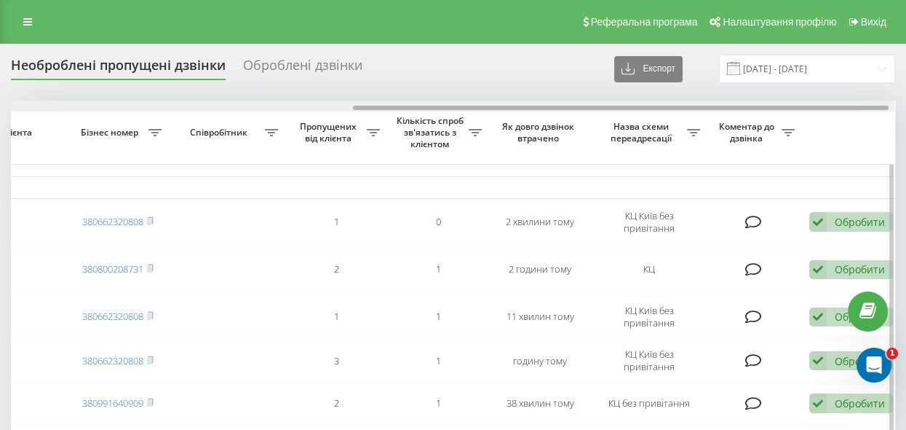
drag, startPoint x: 409, startPoint y: 107, endPoint x: 580, endPoint y: 141, distance: 174.5
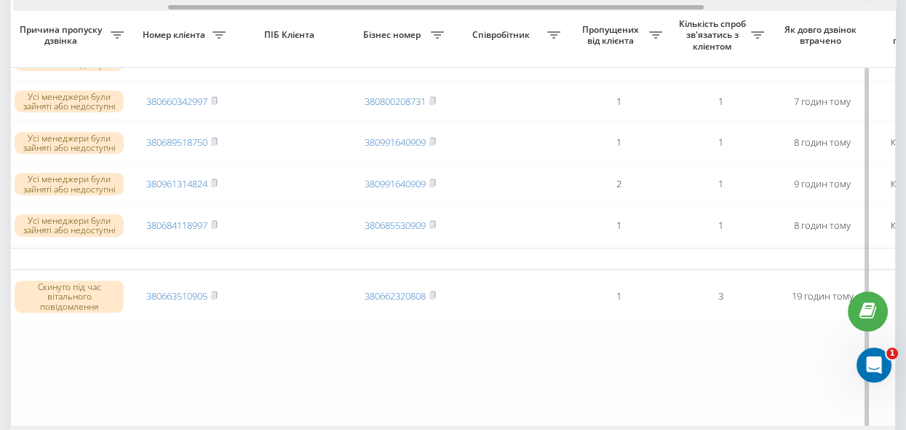
scroll to position [0, 253]
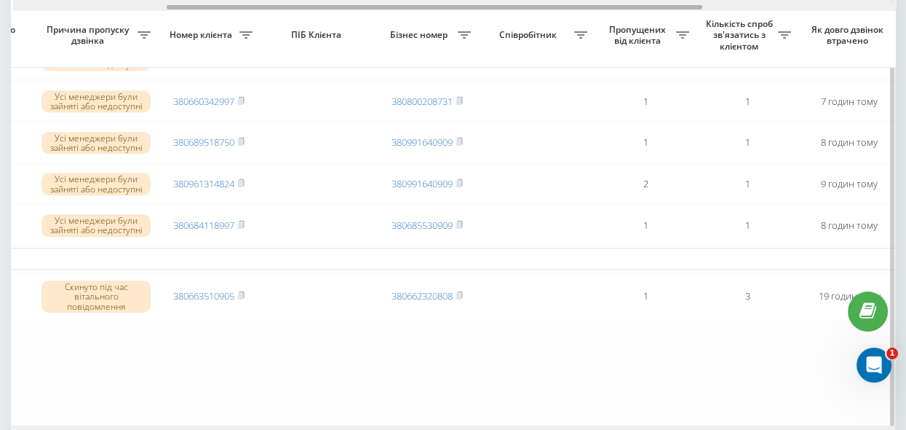
drag, startPoint x: 368, startPoint y: 6, endPoint x: 180, endPoint y: 19, distance: 188.3
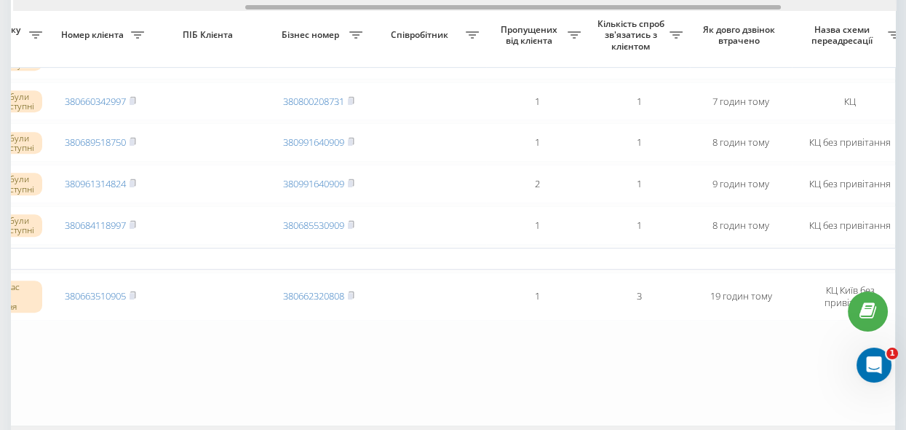
scroll to position [0, 381]
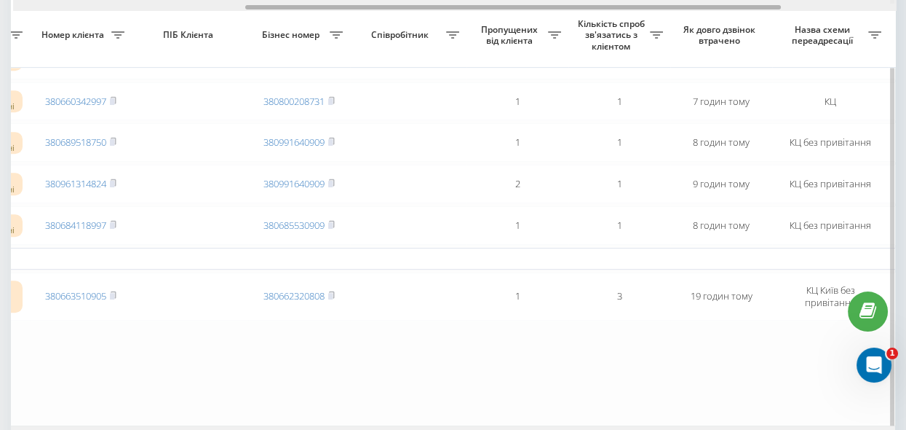
drag, startPoint x: 421, startPoint y: 7, endPoint x: 499, endPoint y: 20, distance: 78.9
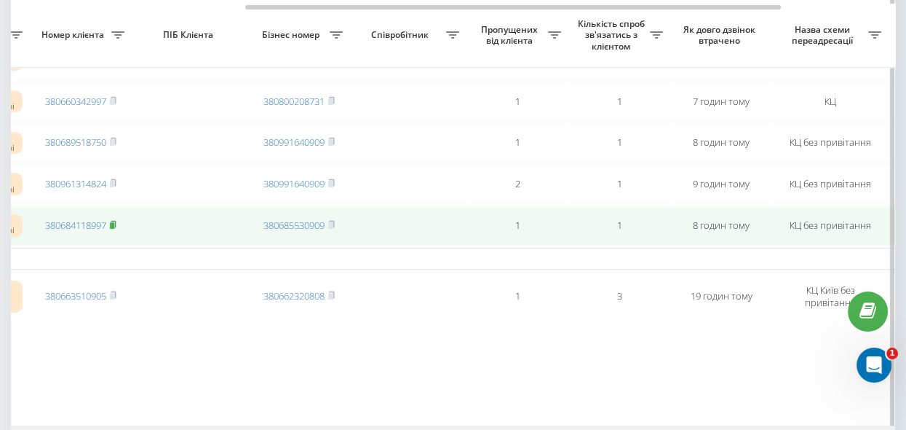
click at [114, 229] on rect at bounding box center [112, 225] width 4 height 7
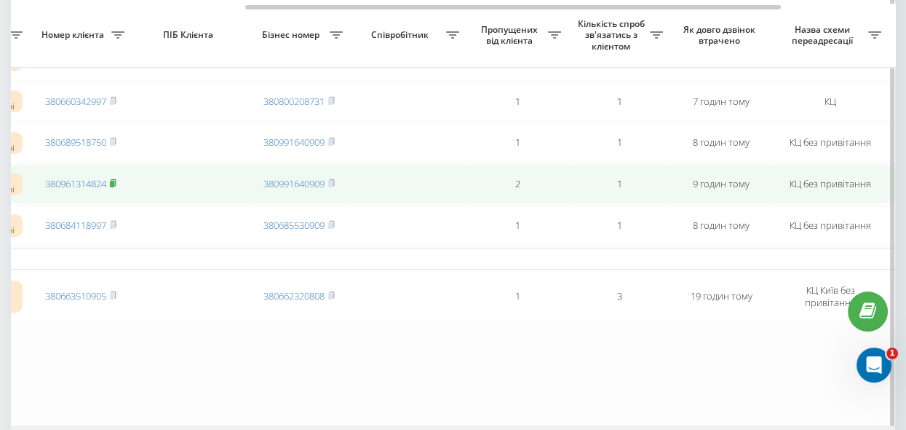
click at [114, 187] on rect at bounding box center [112, 184] width 4 height 7
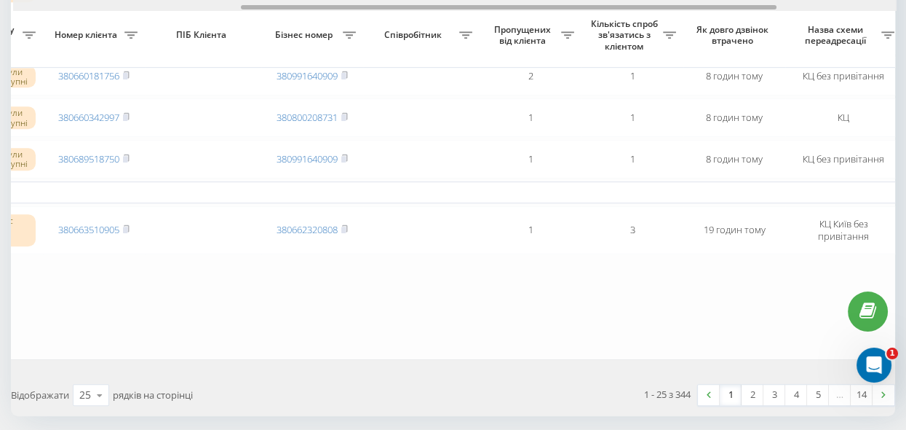
scroll to position [0, 387]
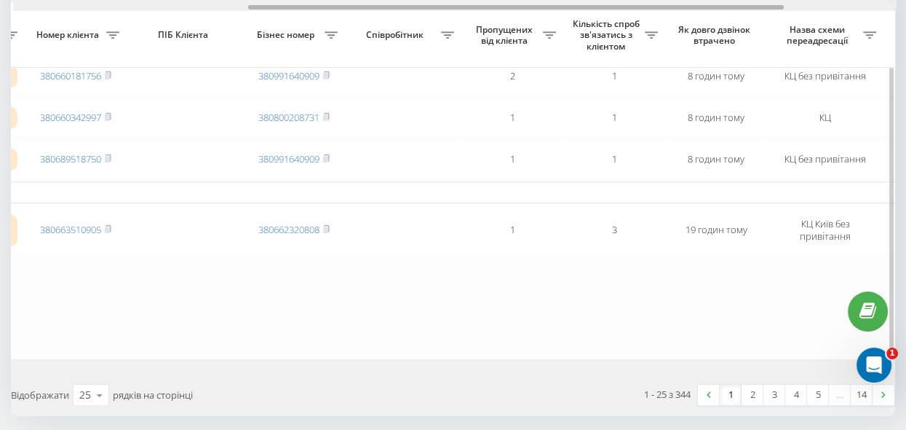
drag, startPoint x: 386, startPoint y: 7, endPoint x: 621, endPoint y: 40, distance: 237.4
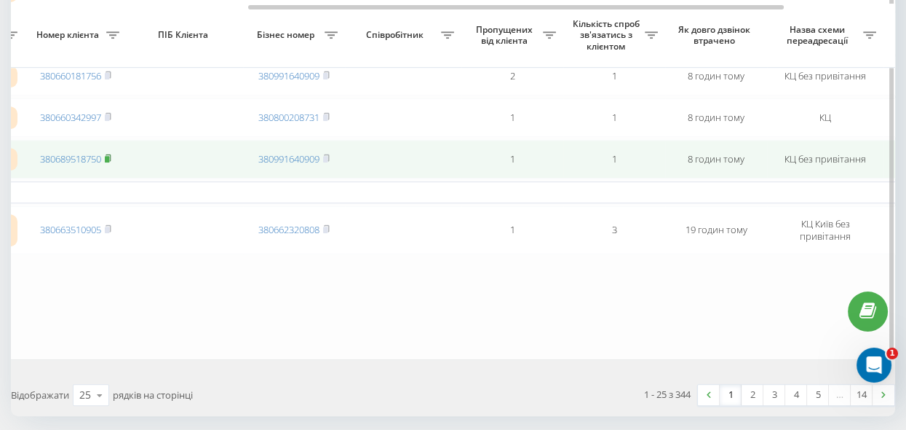
click at [107, 162] on rect at bounding box center [107, 159] width 4 height 7
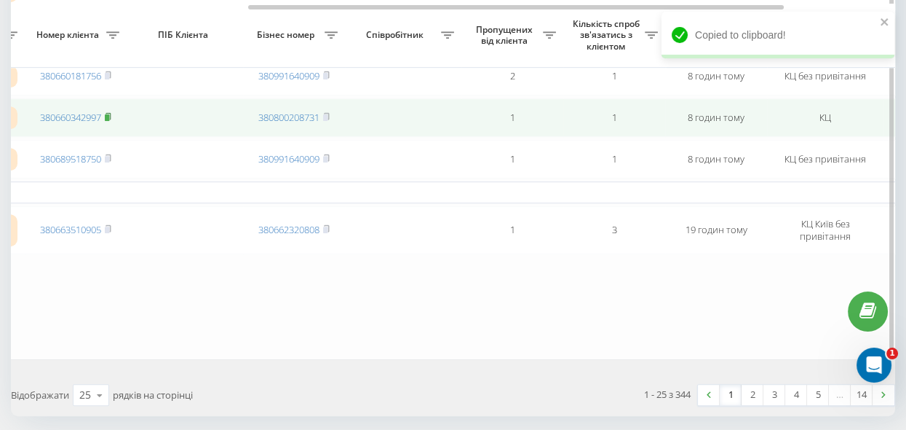
click at [110, 121] on icon at bounding box center [108, 116] width 7 height 9
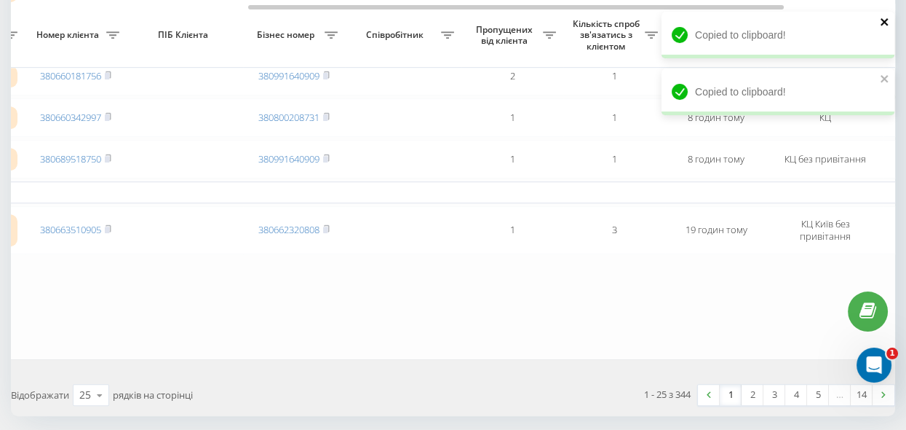
click at [882, 20] on icon "close" at bounding box center [884, 21] width 7 height 7
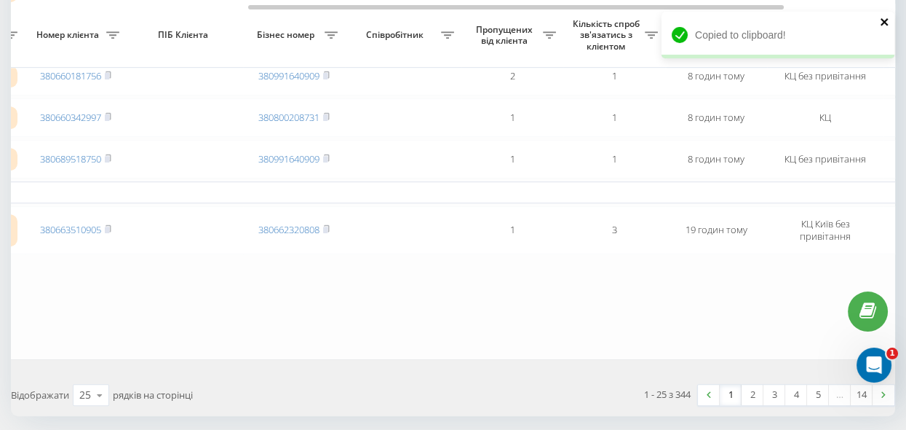
click at [885, 22] on icon "close" at bounding box center [884, 21] width 7 height 7
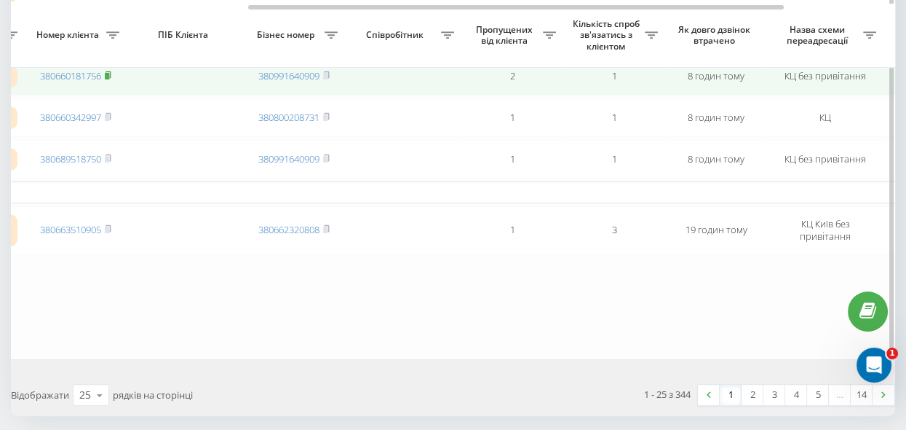
click at [109, 79] on rect at bounding box center [107, 76] width 4 height 7
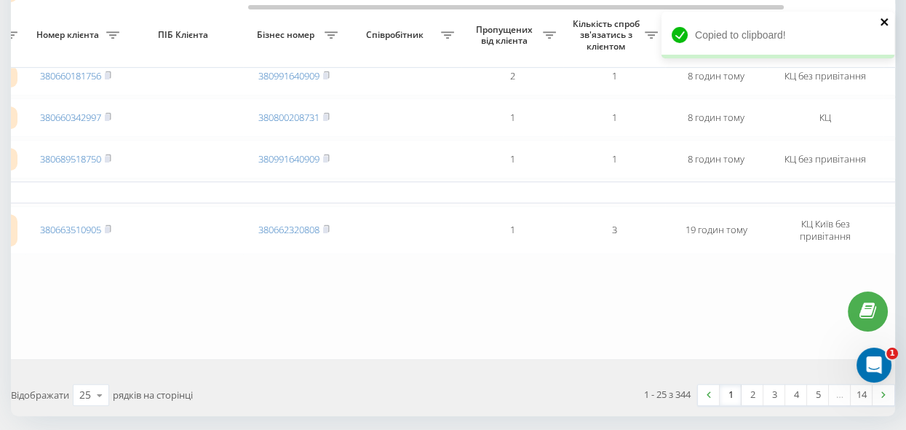
click at [884, 20] on icon "close" at bounding box center [884, 21] width 7 height 7
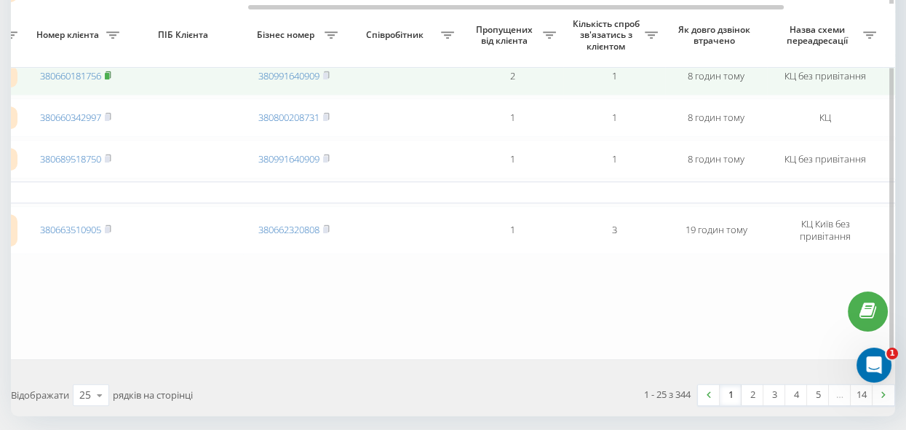
click at [108, 79] on rect at bounding box center [107, 76] width 4 height 7
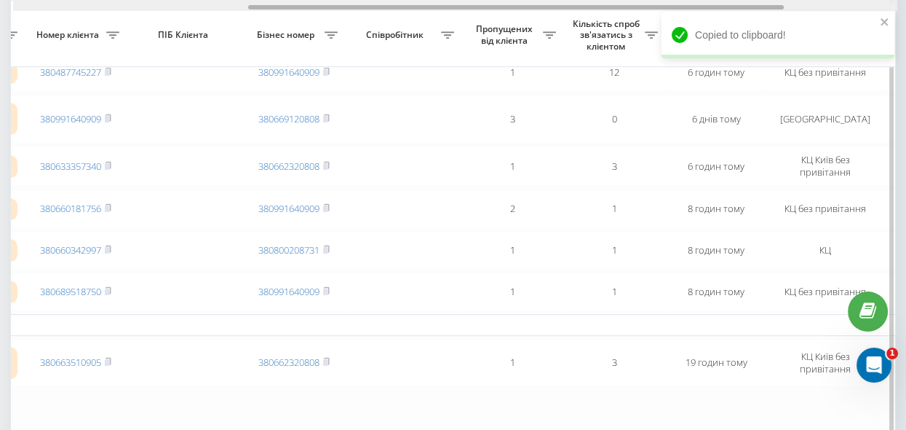
scroll to position [0, 571]
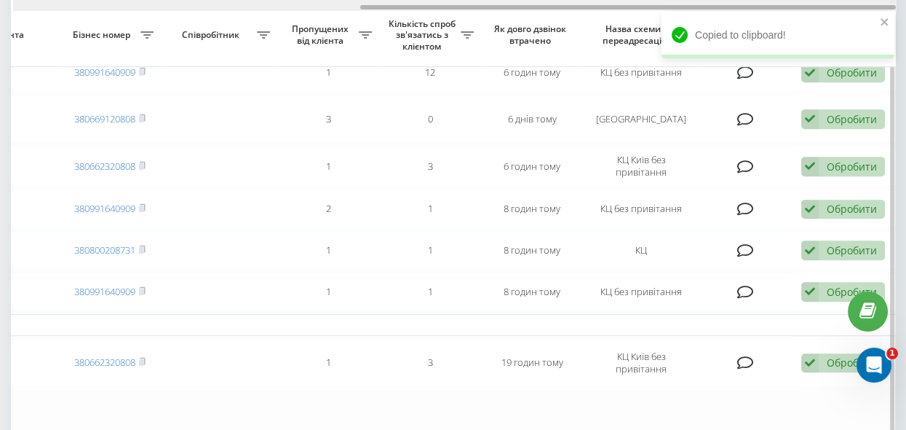
click at [407, 4] on div at bounding box center [455, 5] width 884 height 11
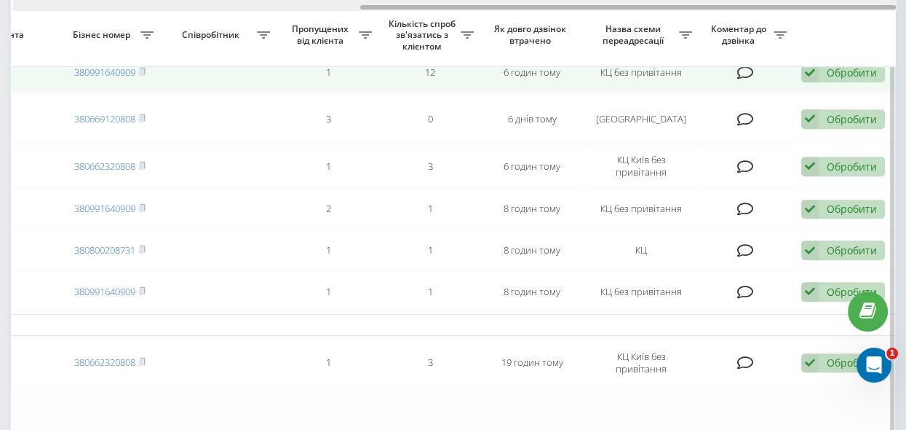
drag, startPoint x: 423, startPoint y: 9, endPoint x: 427, endPoint y: 72, distance: 63.5
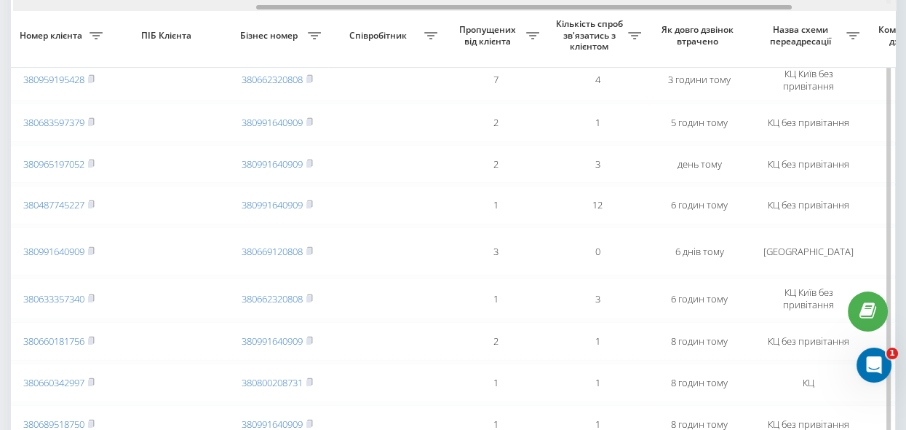
scroll to position [0, 400]
drag, startPoint x: 491, startPoint y: 6, endPoint x: 387, endPoint y: 20, distance: 105.0
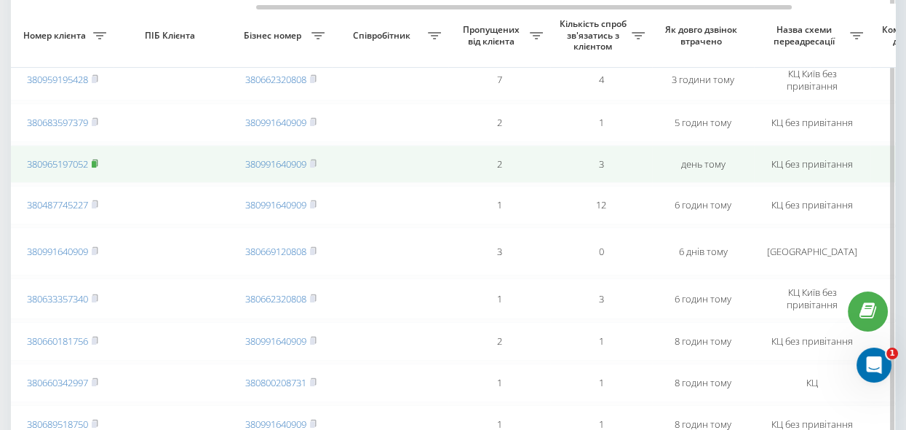
click at [95, 167] on rect at bounding box center [94, 164] width 4 height 7
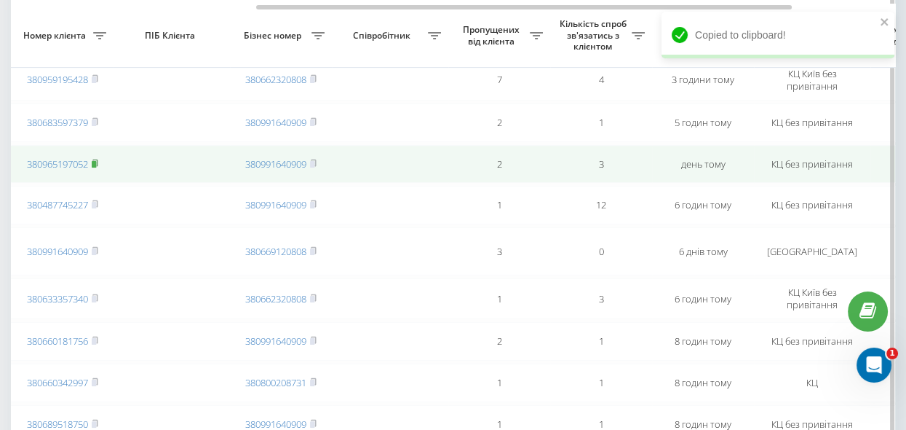
click at [96, 167] on rect at bounding box center [94, 164] width 4 height 7
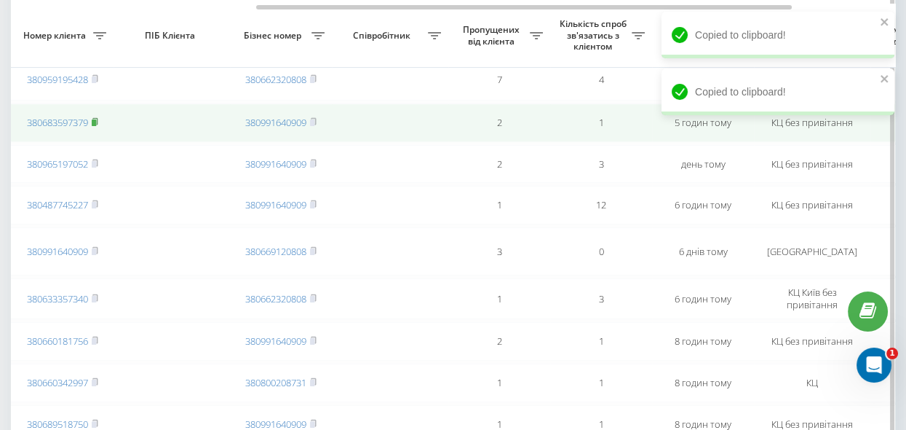
click at [95, 126] on rect at bounding box center [94, 122] width 4 height 7
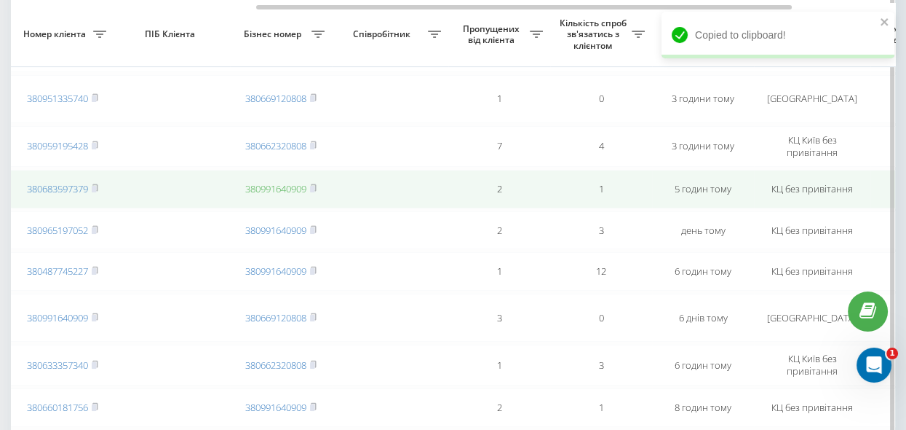
scroll to position [661, 0]
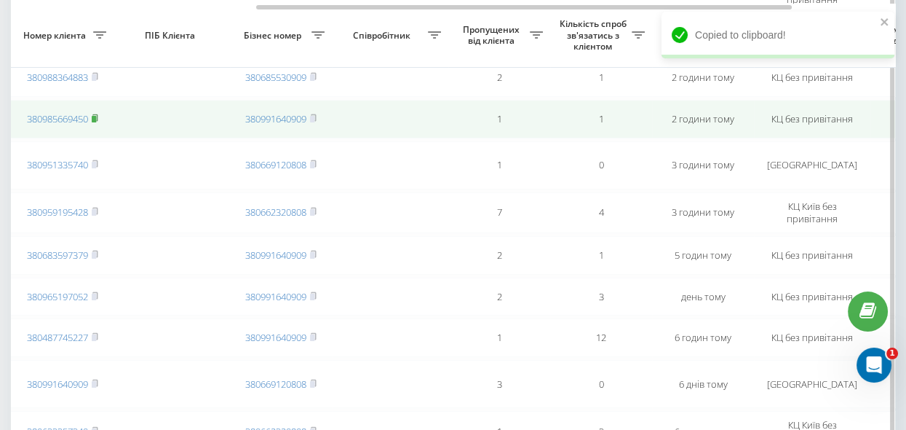
click at [96, 122] on rect at bounding box center [94, 119] width 4 height 7
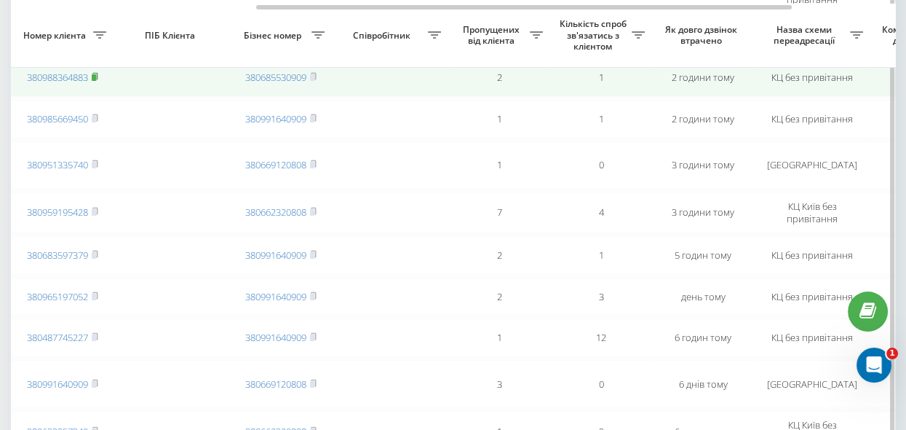
click at [96, 81] on rect at bounding box center [94, 77] width 4 height 7
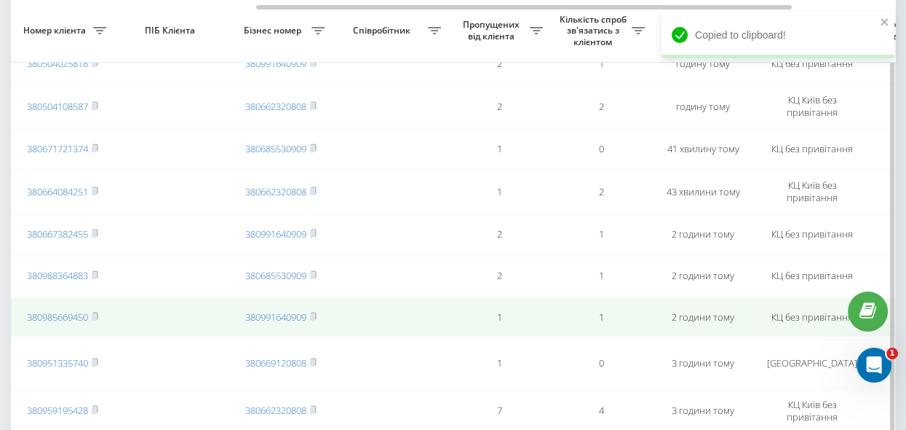
scroll to position [397, 0]
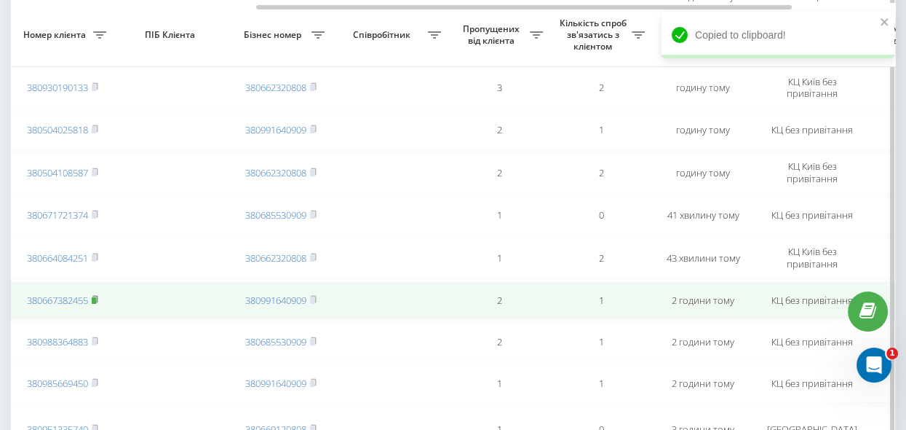
click at [95, 304] on rect at bounding box center [94, 300] width 4 height 7
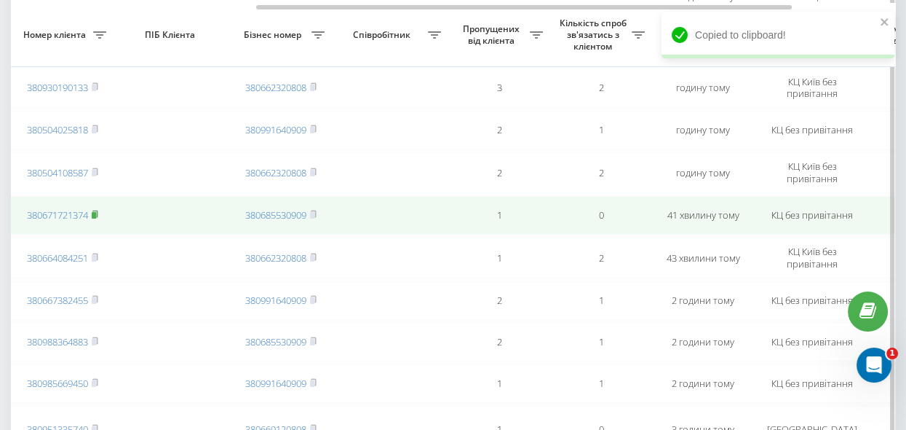
click at [96, 218] on rect at bounding box center [94, 215] width 4 height 7
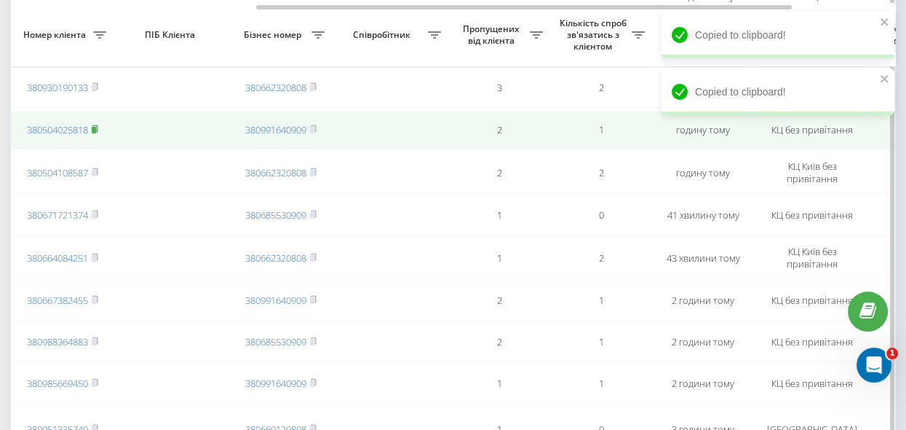
click at [96, 131] on rect at bounding box center [94, 130] width 4 height 7
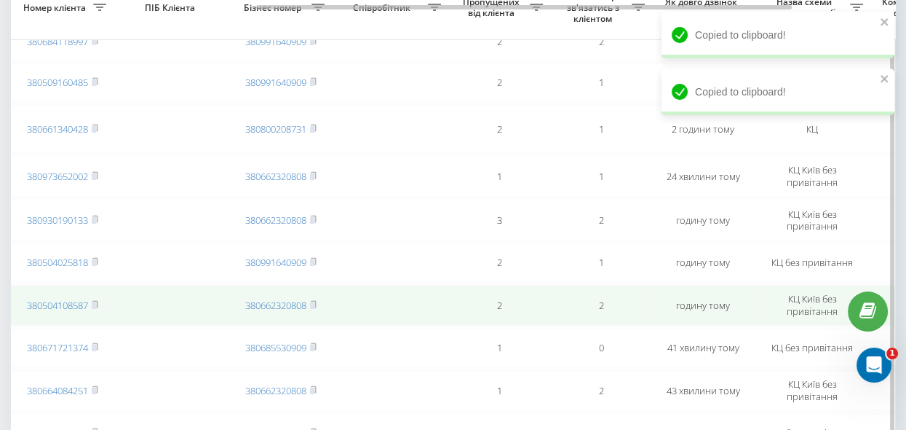
scroll to position [198, 0]
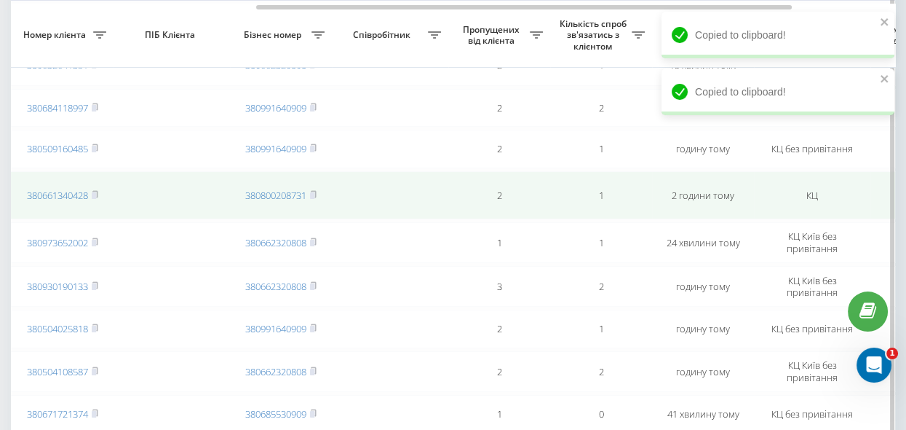
drag, startPoint x: 95, startPoint y: 197, endPoint x: 103, endPoint y: 199, distance: 7.6
click at [95, 197] on rect at bounding box center [94, 195] width 4 height 7
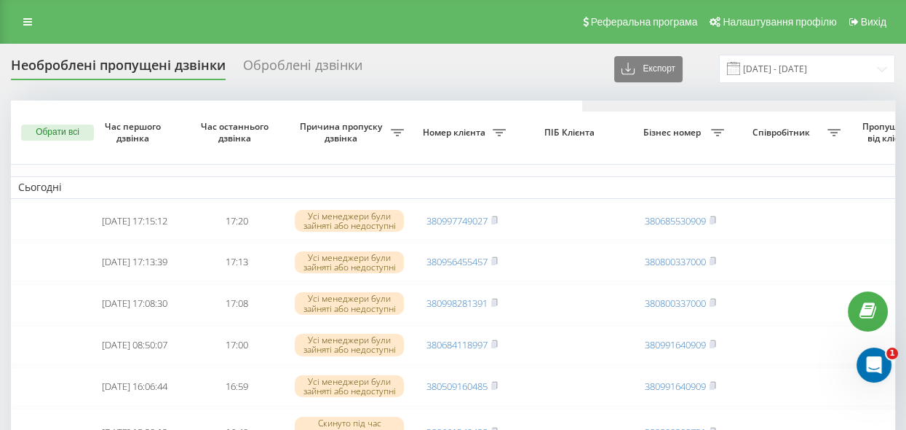
scroll to position [0, 571]
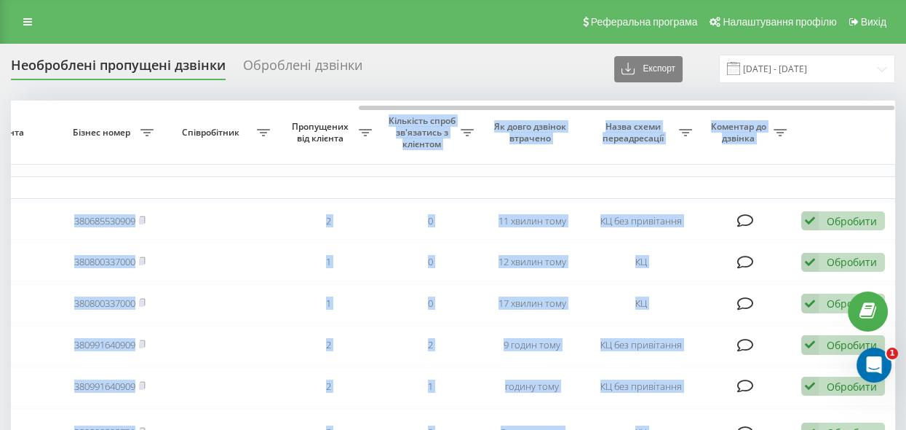
drag, startPoint x: 272, startPoint y: 105, endPoint x: 386, endPoint y: 120, distance: 115.3
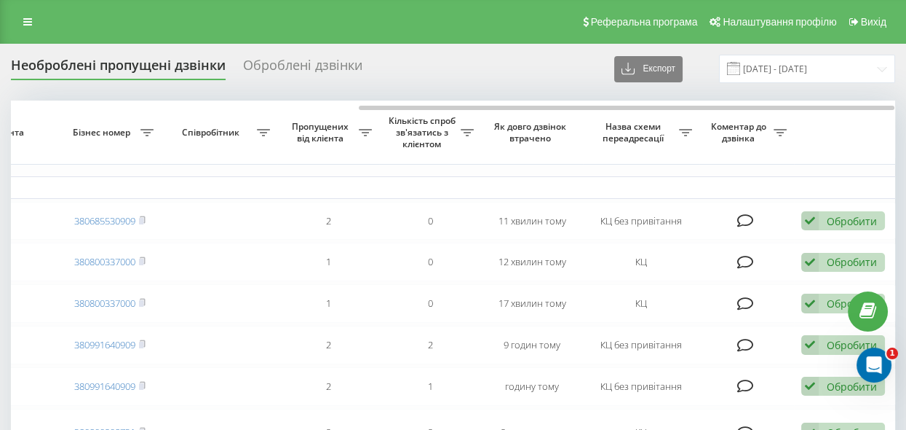
click at [400, 68] on div "Необроблені пропущені дзвінки Оброблені дзвінки Експорт .csv .xlsx 21.07.2025 -…" at bounding box center [453, 69] width 885 height 28
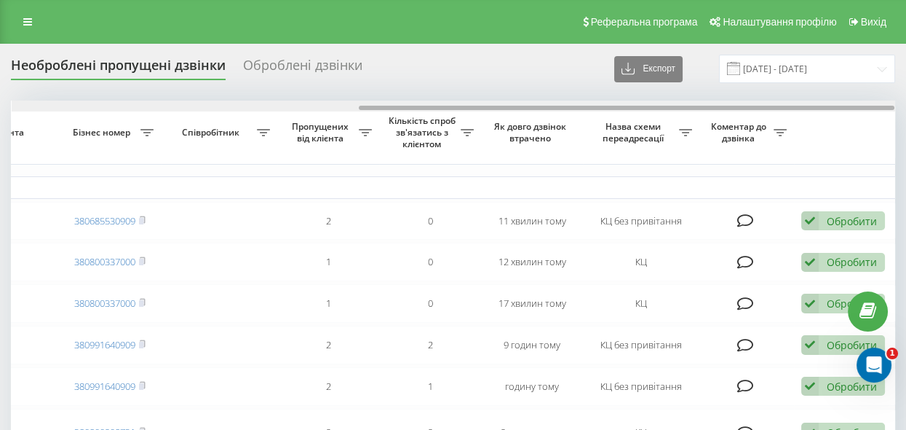
drag, startPoint x: 375, startPoint y: 106, endPoint x: 387, endPoint y: 108, distance: 12.5
click at [387, 108] on div at bounding box center [627, 108] width 536 height 4
drag, startPoint x: 392, startPoint y: 108, endPoint x: 440, endPoint y: 109, distance: 47.3
click at [440, 109] on div at bounding box center [454, 105] width 884 height 11
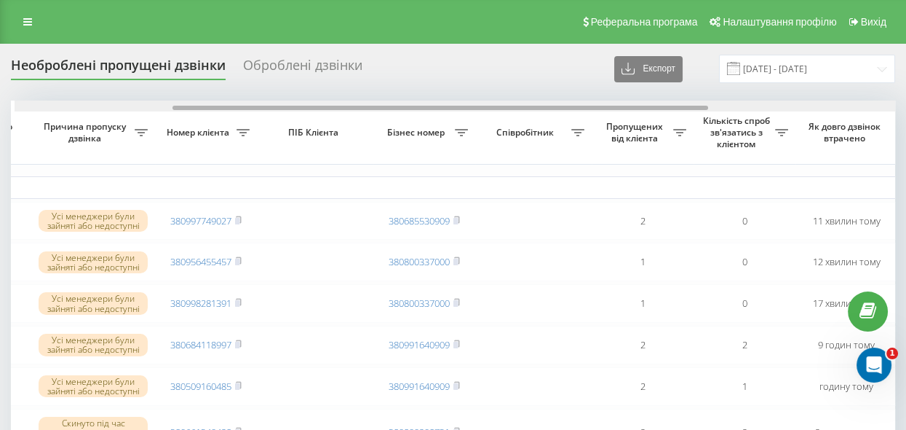
scroll to position [0, 245]
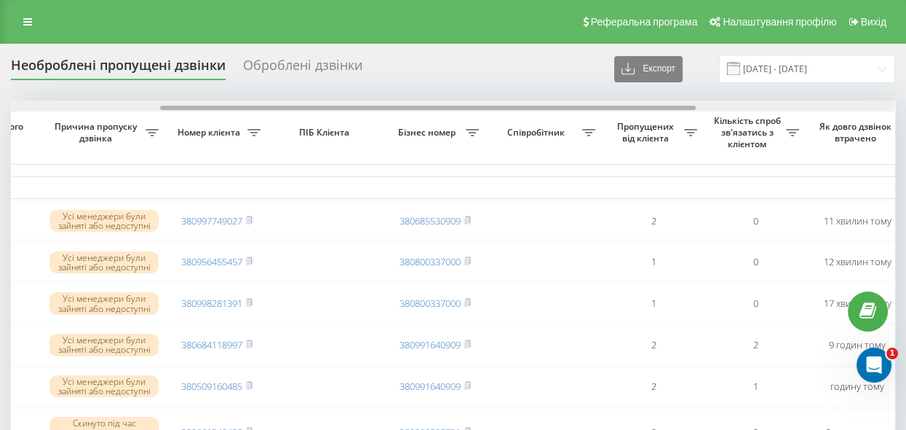
drag, startPoint x: 395, startPoint y: 106, endPoint x: 197, endPoint y: 116, distance: 198.3
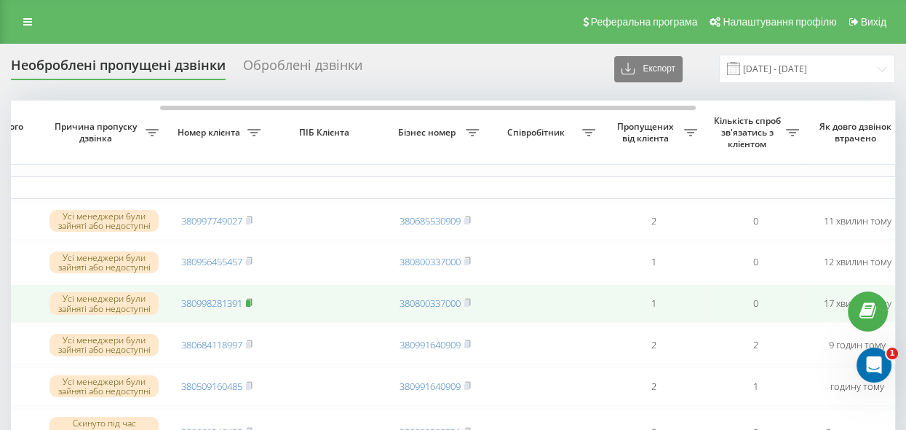
click at [252, 304] on icon at bounding box center [249, 302] width 7 height 9
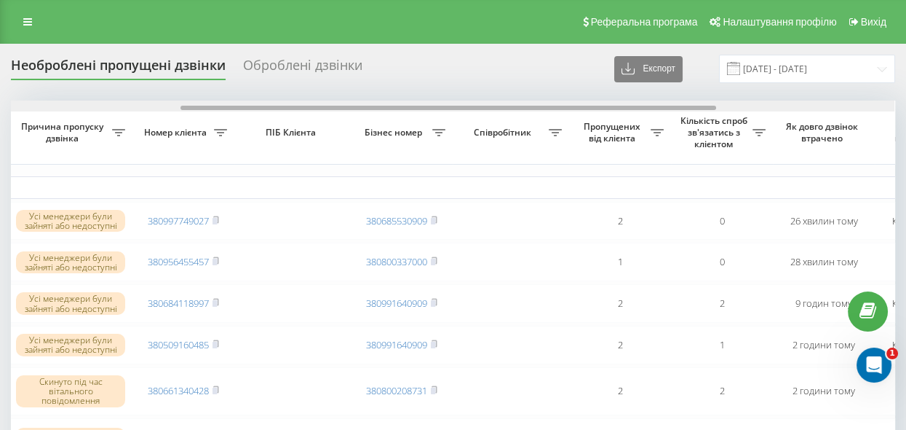
scroll to position [0, 379]
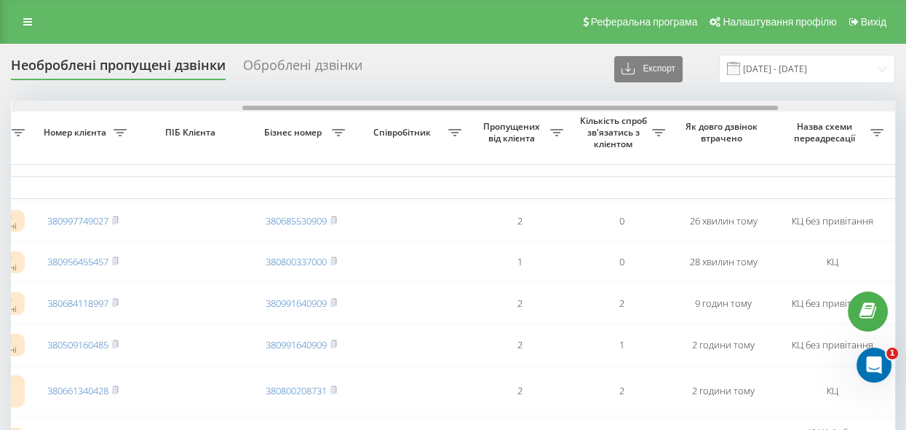
drag, startPoint x: 397, startPoint y: 106, endPoint x: 628, endPoint y: 127, distance: 232.4
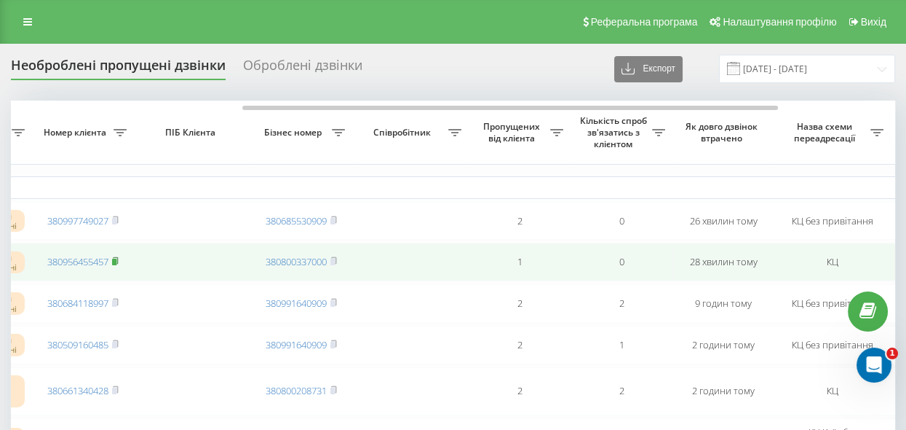
click at [116, 260] on rect at bounding box center [114, 261] width 4 height 7
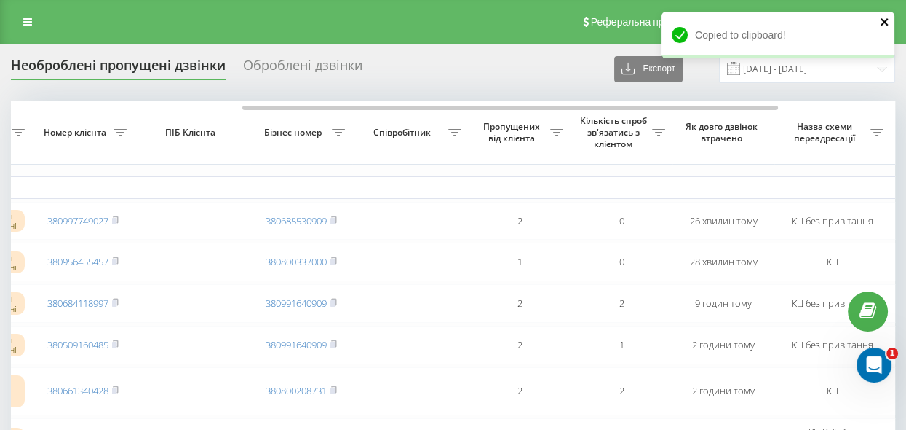
click at [882, 22] on icon "close" at bounding box center [885, 22] width 10 height 12
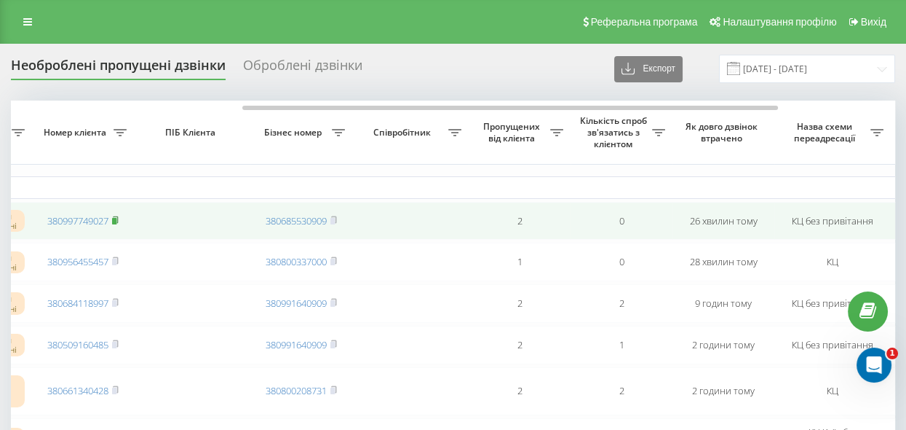
click at [115, 218] on rect at bounding box center [114, 221] width 4 height 7
drag, startPoint x: 116, startPoint y: 218, endPoint x: 130, endPoint y: 220, distance: 14.0
click at [116, 218] on rect at bounding box center [114, 221] width 4 height 7
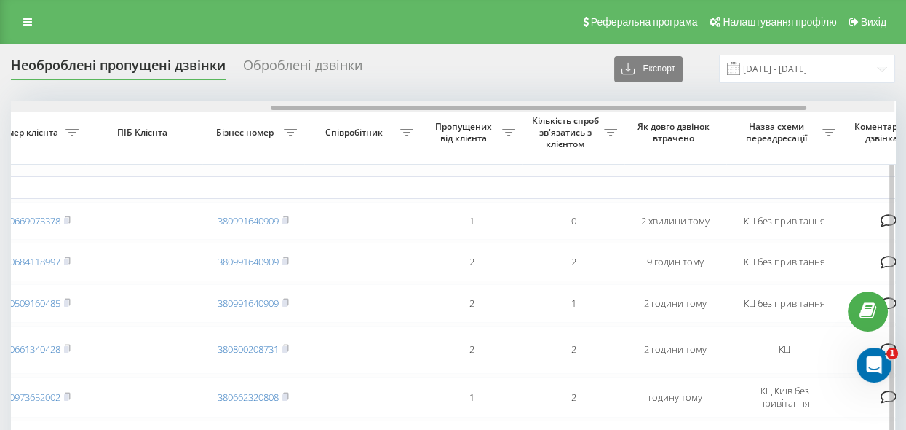
drag, startPoint x: 339, startPoint y: 109, endPoint x: 564, endPoint y: 129, distance: 225.8
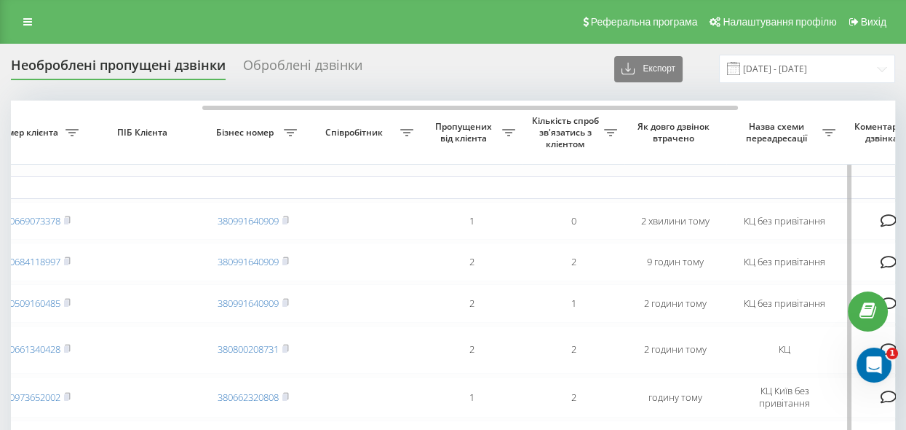
scroll to position [0, 385]
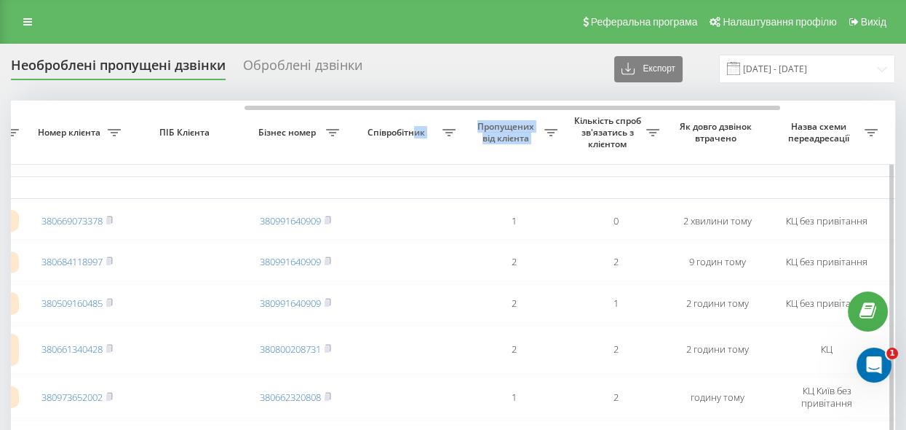
drag, startPoint x: 563, startPoint y: 129, endPoint x: 416, endPoint y: 144, distance: 148.6
click at [416, 144] on tr "Обрати всі Час першого дзвінка Час останнього дзвінка Причина пропуску дзвінка …" at bounding box center [354, 132] width 1456 height 64
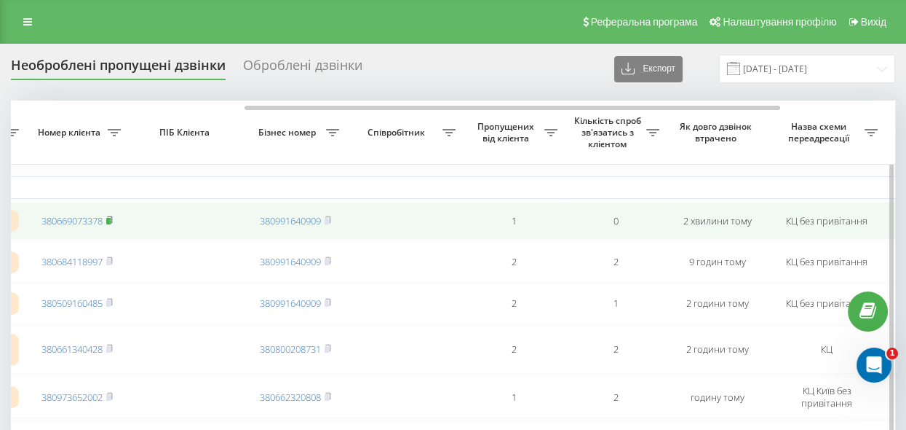
click at [111, 218] on rect at bounding box center [108, 221] width 4 height 7
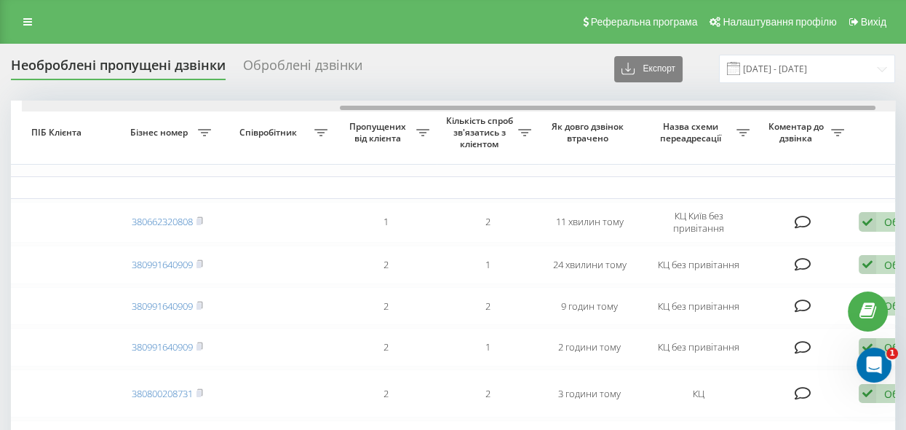
scroll to position [0, 528]
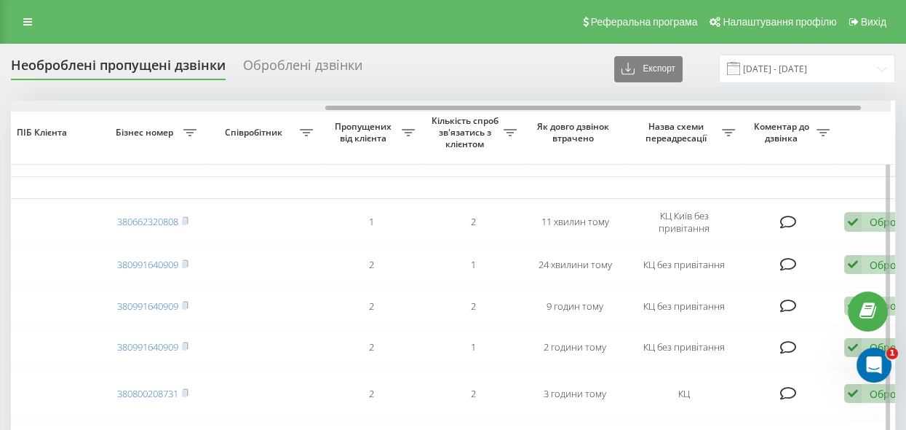
drag, startPoint x: 340, startPoint y: 106, endPoint x: 661, endPoint y: 128, distance: 321.9
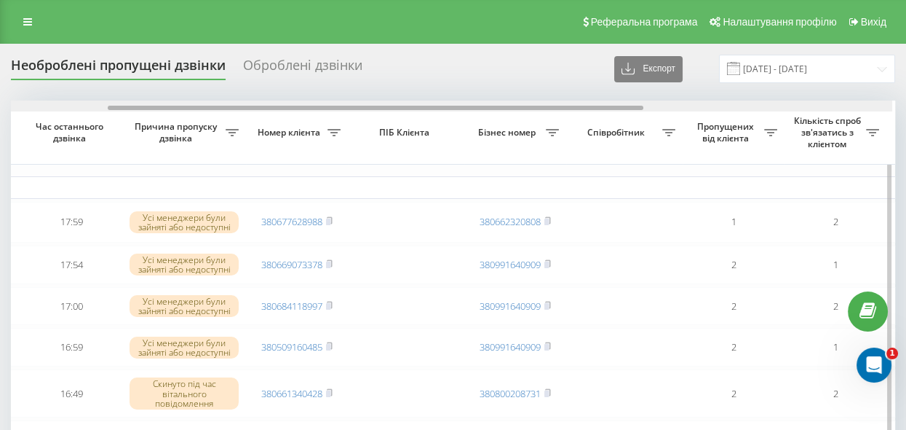
scroll to position [0, 163]
drag, startPoint x: 285, startPoint y: 106, endPoint x: 63, endPoint y: 118, distance: 222.4
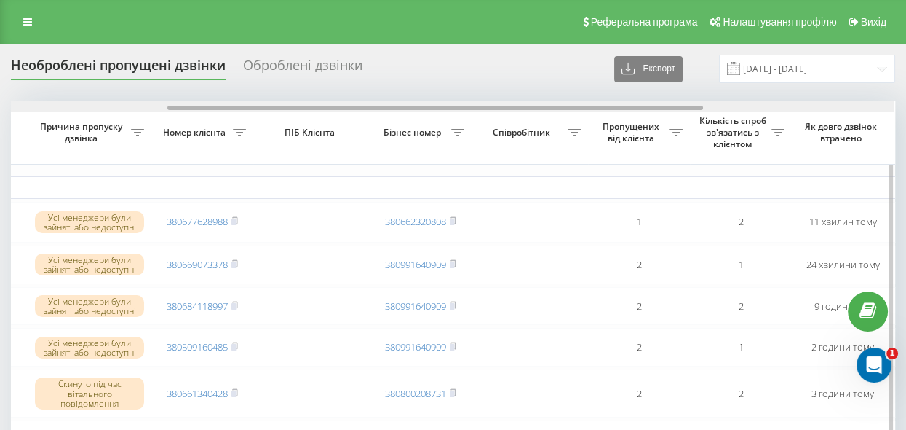
scroll to position [0, 261]
drag, startPoint x: 275, startPoint y: 108, endPoint x: 335, endPoint y: 116, distance: 60.3
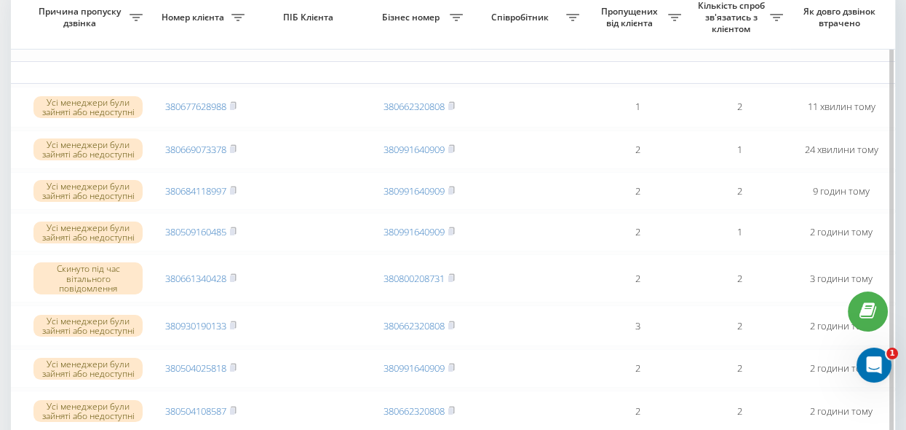
scroll to position [133, 0]
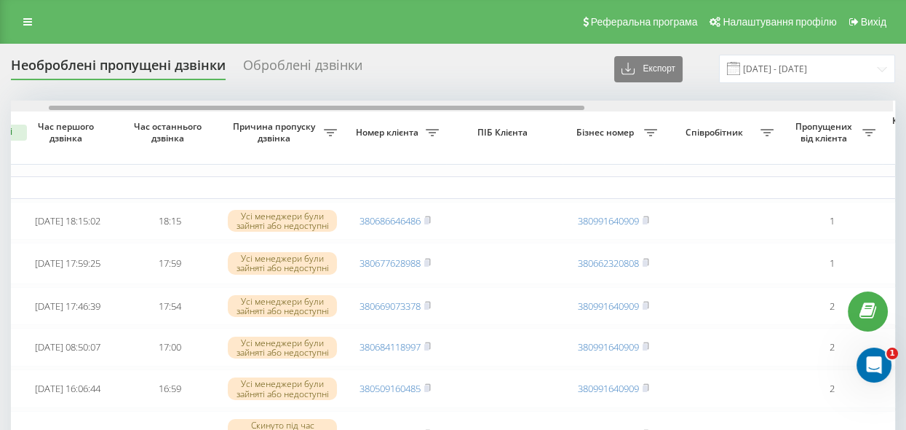
scroll to position [0, 66]
drag, startPoint x: 360, startPoint y: 108, endPoint x: 393, endPoint y: 154, distance: 57.4
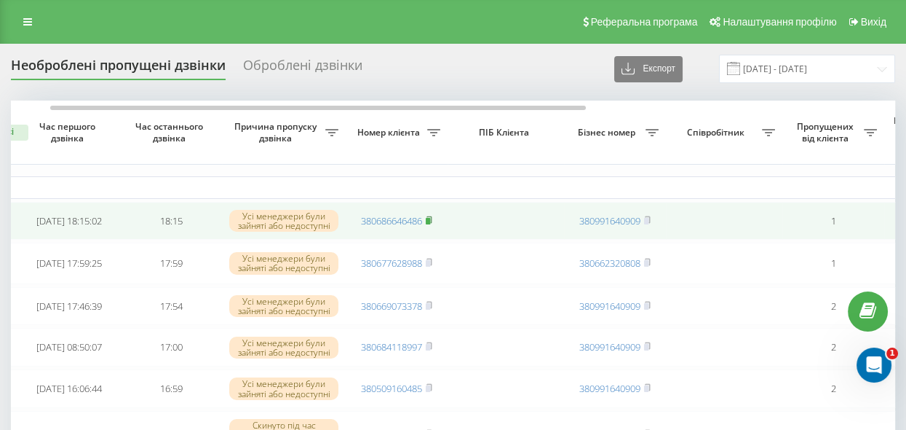
click at [432, 217] on icon at bounding box center [429, 219] width 7 height 9
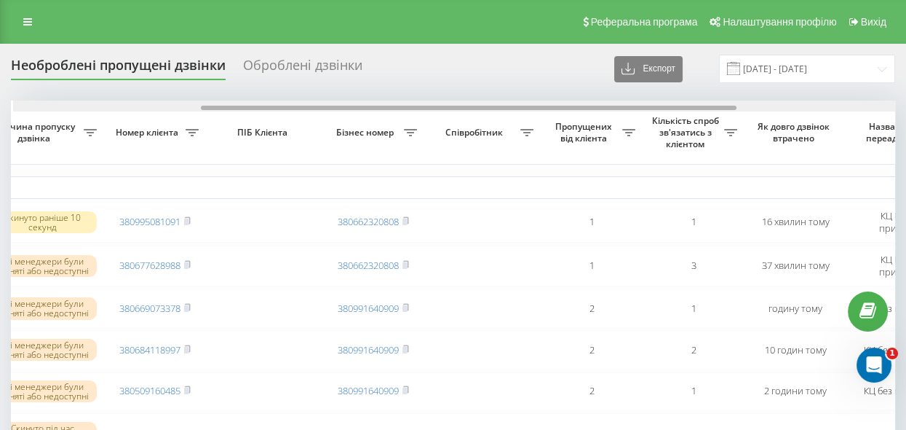
scroll to position [0, 309]
drag, startPoint x: 368, startPoint y: 105, endPoint x: 555, endPoint y: 128, distance: 189.3
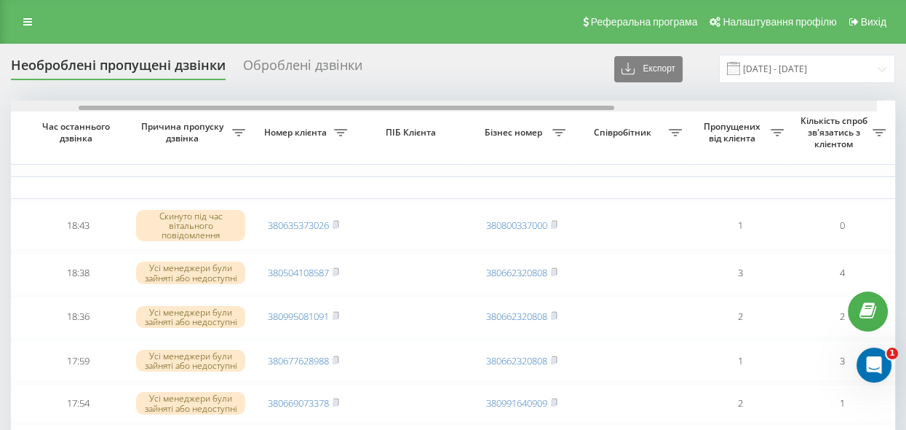
scroll to position [0, 141]
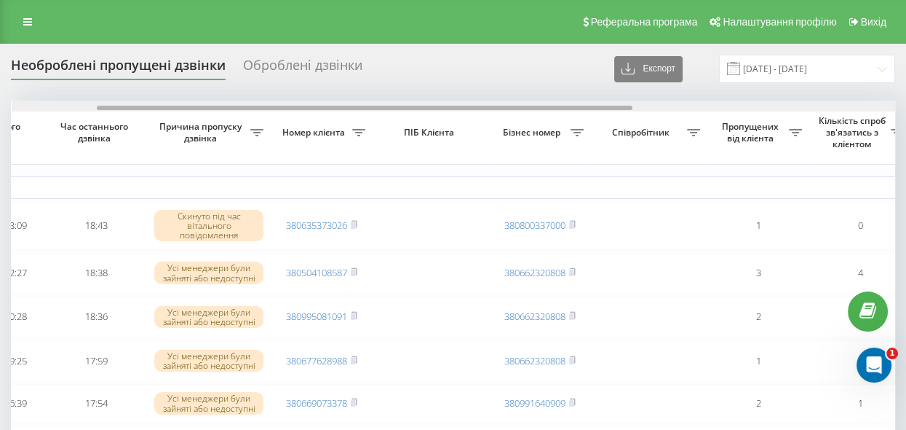
drag, startPoint x: 412, startPoint y: 106, endPoint x: 498, endPoint y: 129, distance: 88.8
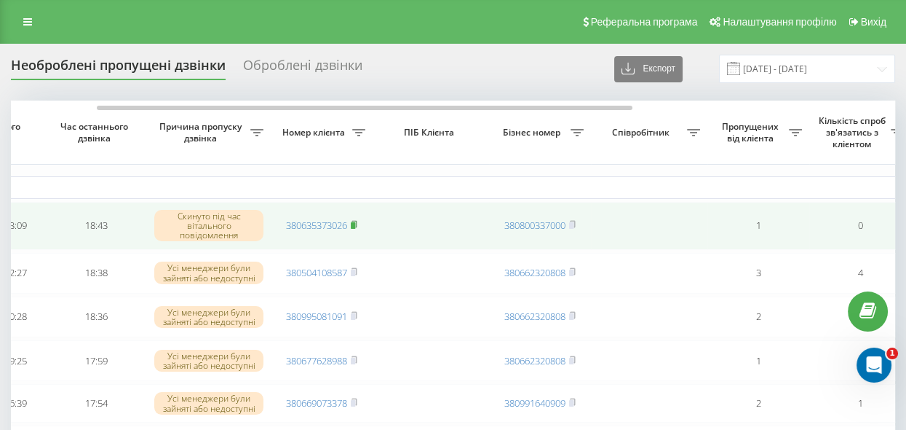
click at [355, 222] on rect at bounding box center [353, 225] width 4 height 7
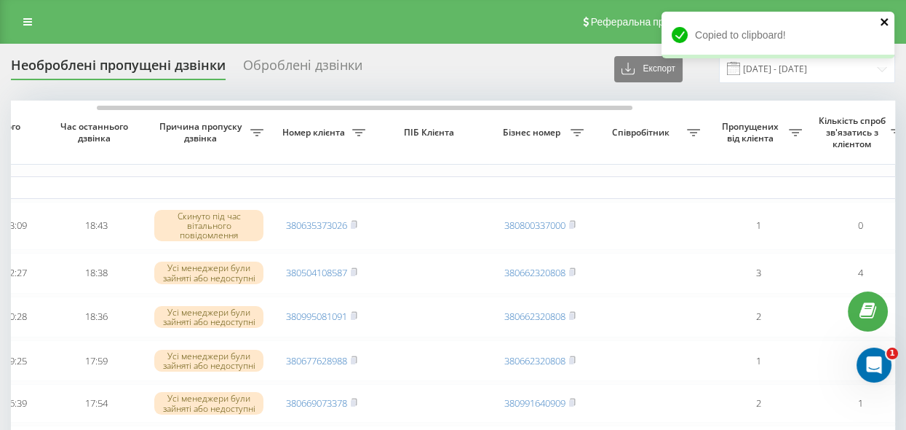
click at [885, 21] on icon "close" at bounding box center [884, 21] width 7 height 7
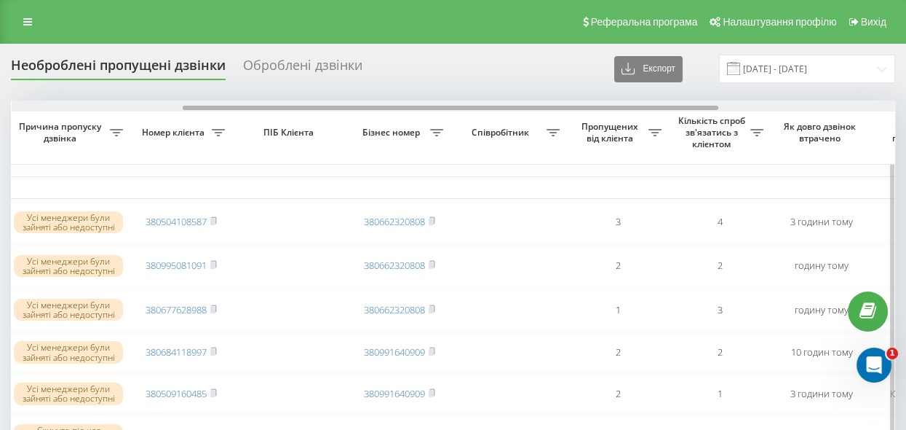
drag, startPoint x: 538, startPoint y: 114, endPoint x: 650, endPoint y: 152, distance: 118.6
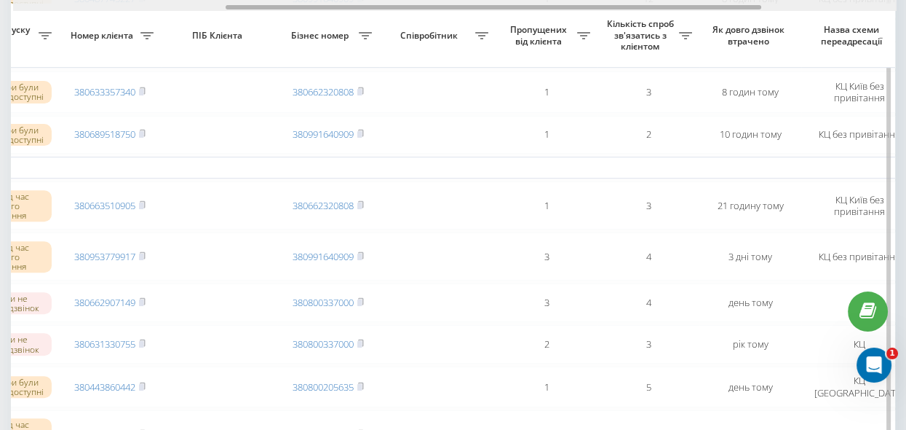
scroll to position [0, 372]
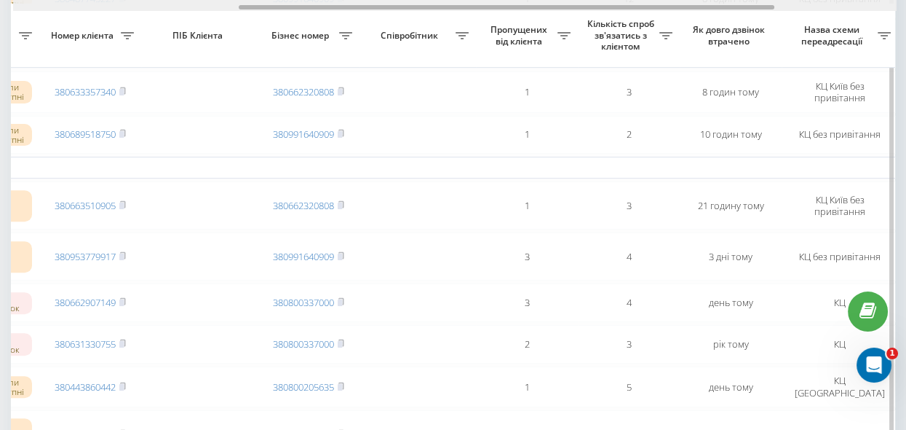
drag, startPoint x: 484, startPoint y: 7, endPoint x: 539, endPoint y: 22, distance: 56.5
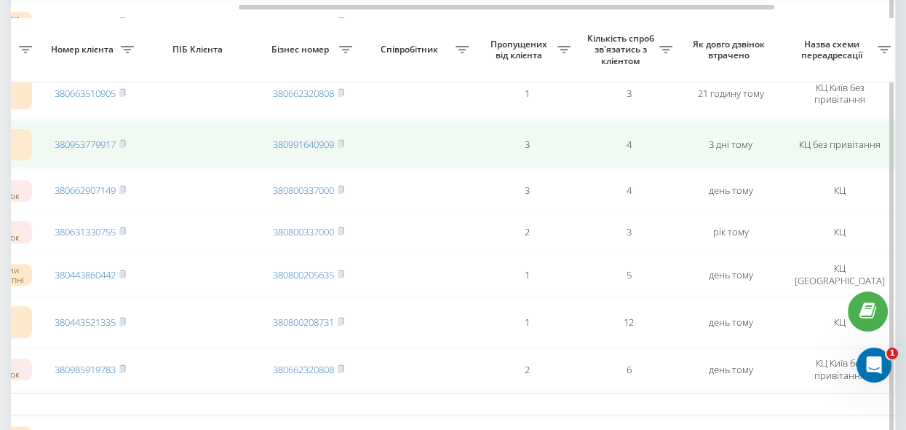
scroll to position [927, 0]
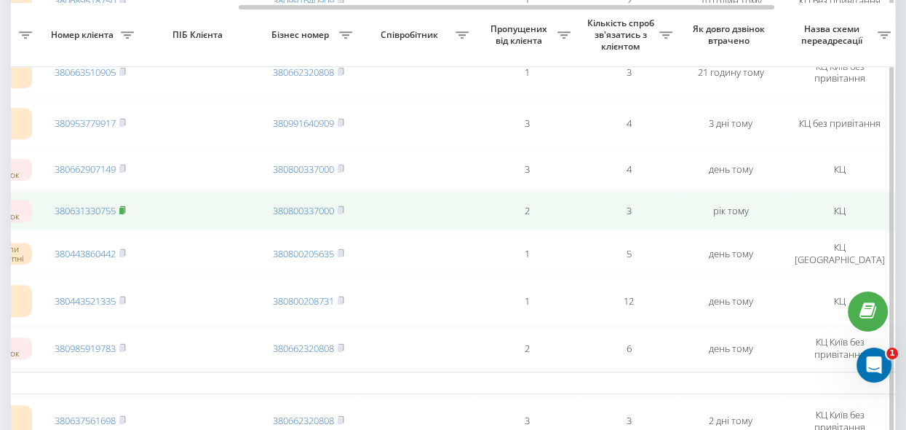
click at [124, 214] on rect at bounding box center [121, 210] width 4 height 7
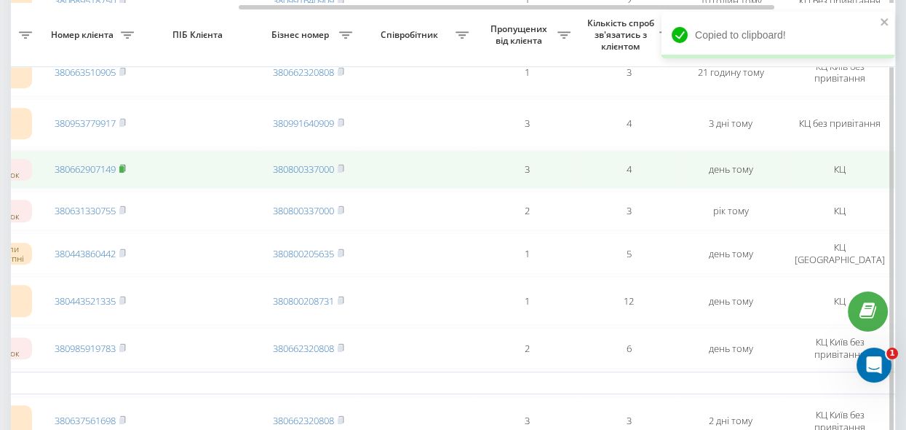
click at [124, 173] on rect at bounding box center [121, 169] width 4 height 7
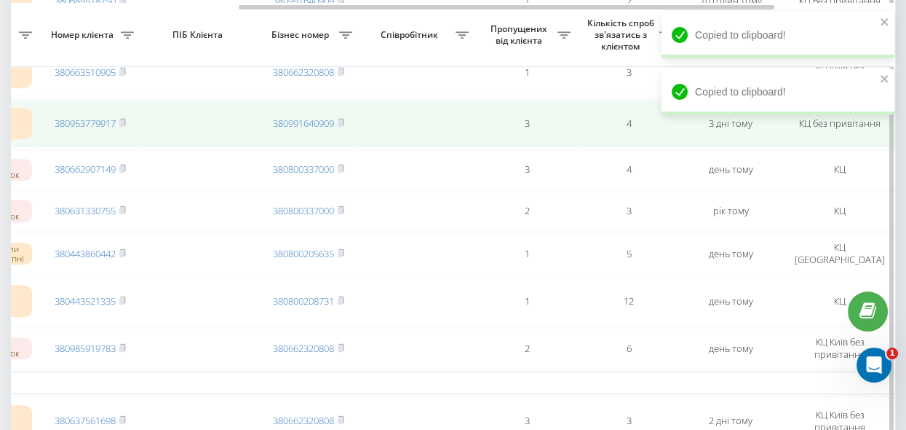
drag, startPoint x: 126, startPoint y: 114, endPoint x: 111, endPoint y: 119, distance: 16.4
click at [126, 113] on td "380953779917" at bounding box center [90, 123] width 102 height 48
click at [124, 127] on rect at bounding box center [121, 123] width 4 height 7
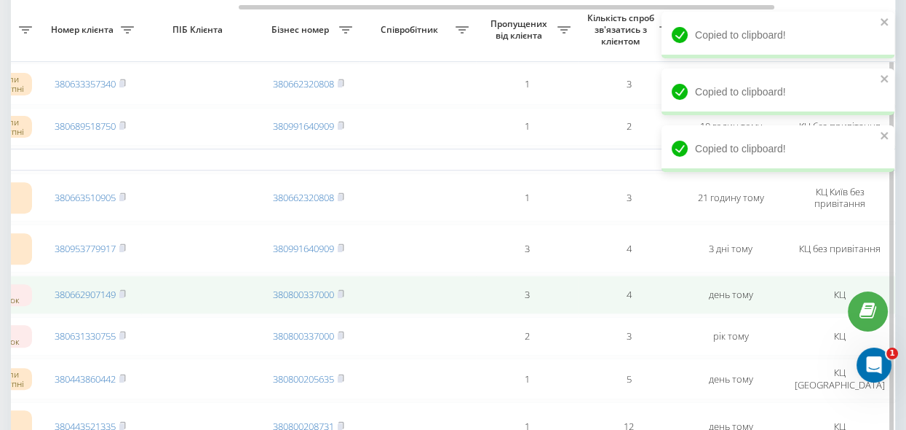
scroll to position [794, 0]
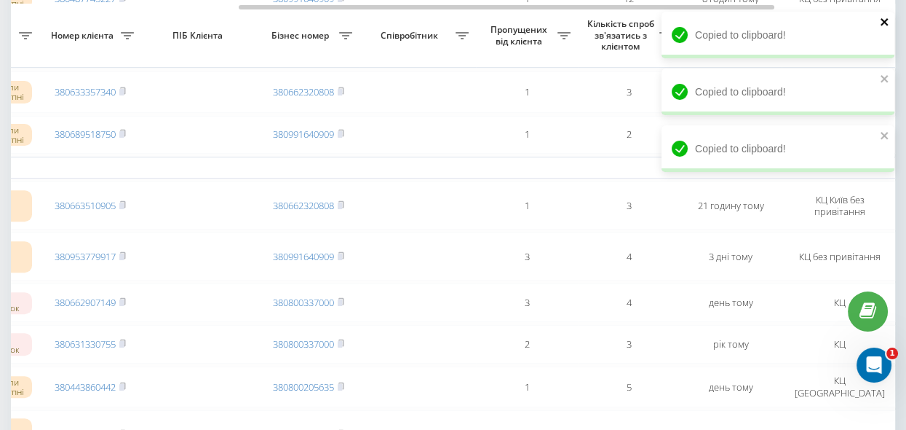
click at [884, 22] on icon "close" at bounding box center [884, 21] width 7 height 7
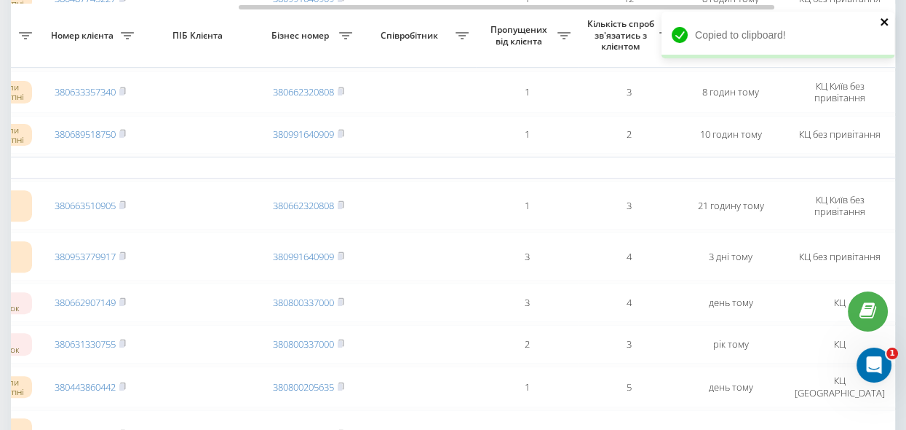
click at [882, 23] on icon "close" at bounding box center [885, 22] width 10 height 12
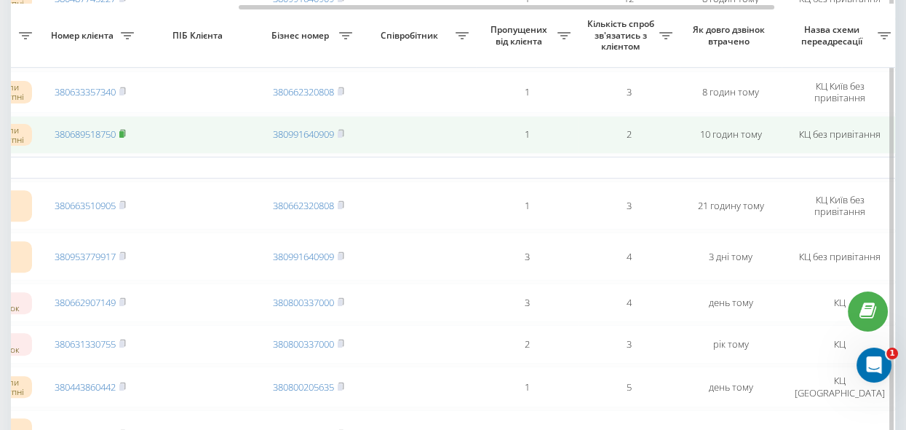
click at [124, 138] on rect at bounding box center [121, 134] width 4 height 7
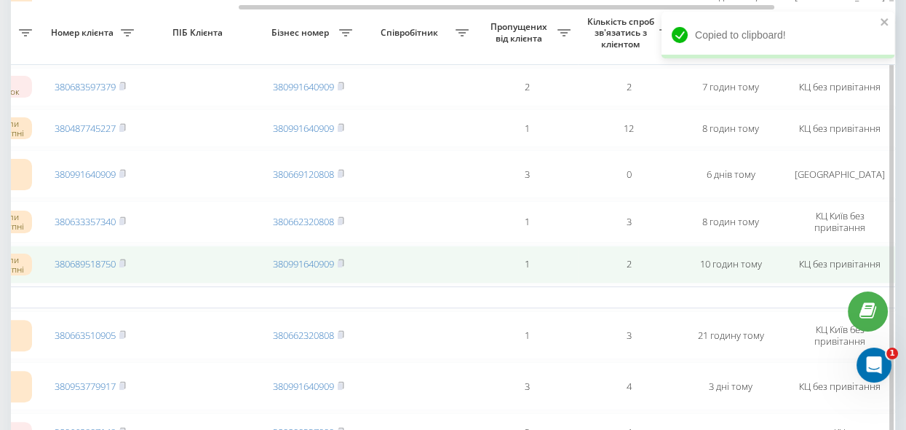
scroll to position [662, 0]
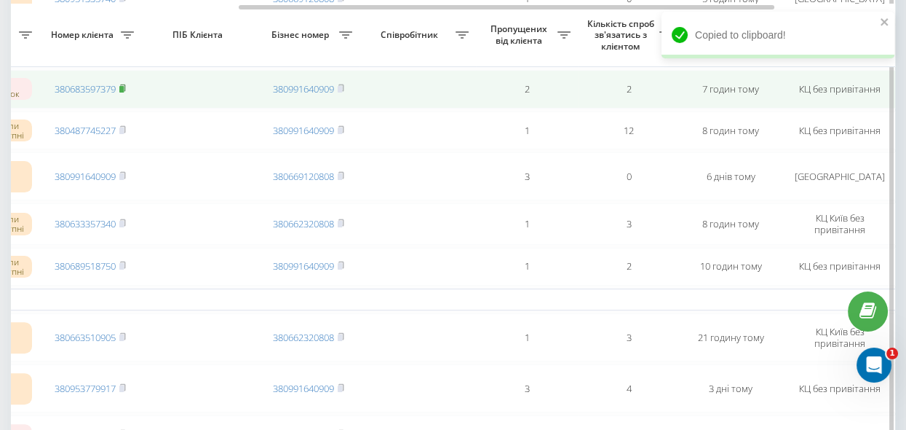
click at [123, 91] on rect at bounding box center [121, 89] width 4 height 7
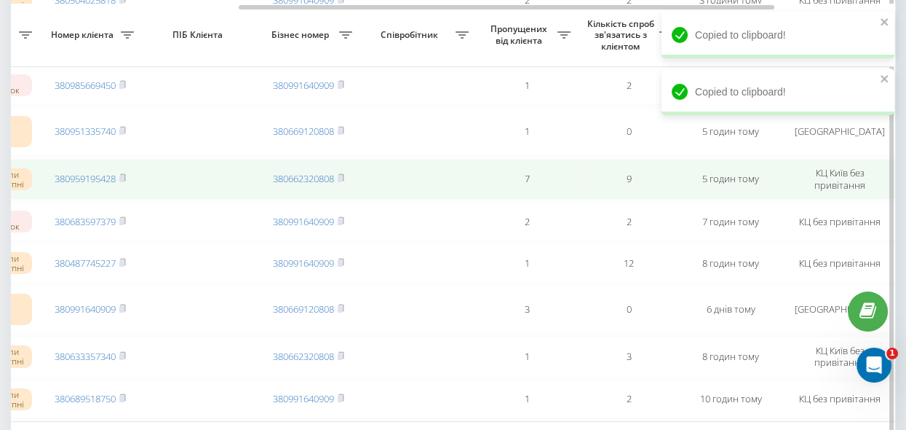
scroll to position [463, 0]
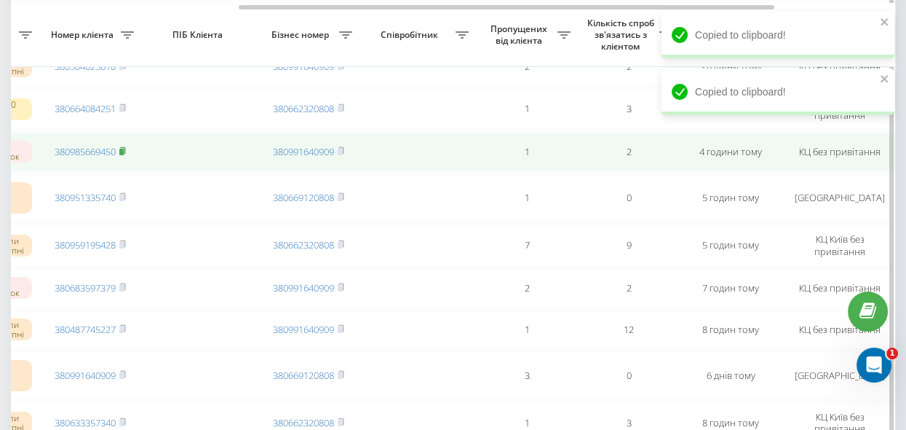
click at [124, 152] on rect at bounding box center [121, 152] width 4 height 7
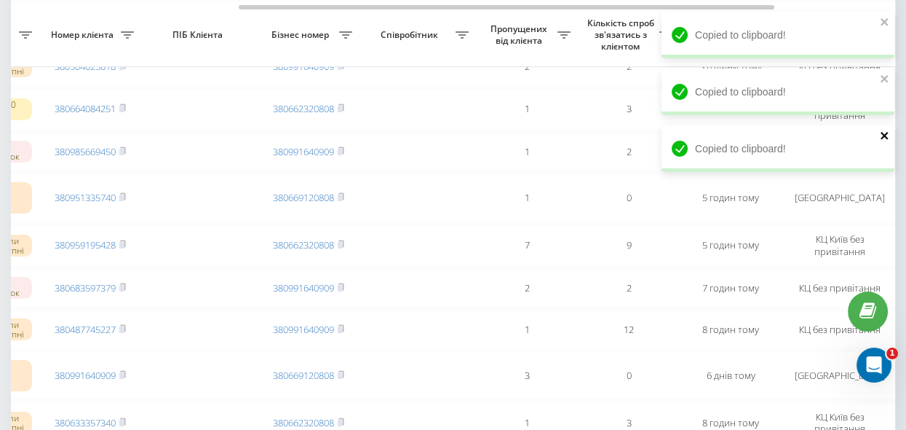
click at [885, 134] on icon "close" at bounding box center [884, 135] width 7 height 7
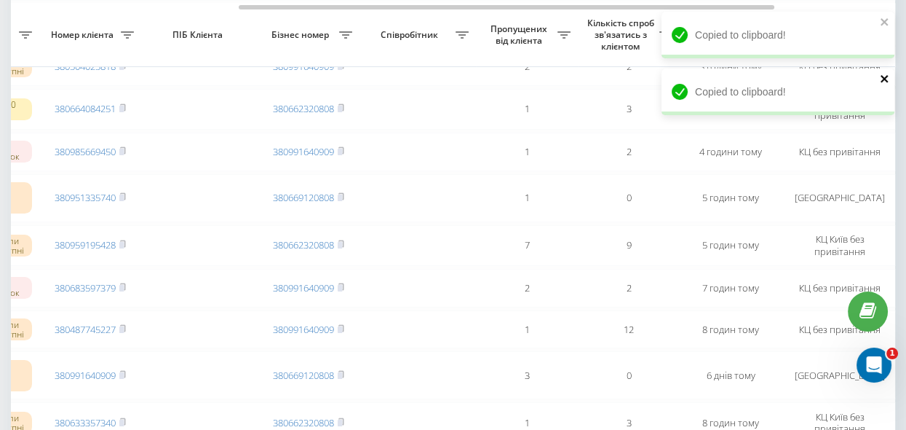
click at [885, 79] on icon "close" at bounding box center [884, 78] width 7 height 7
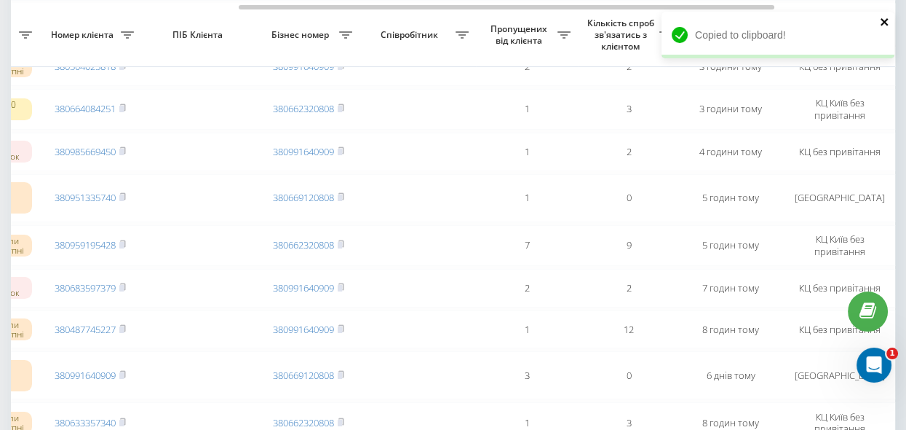
click at [883, 19] on icon "close" at bounding box center [885, 22] width 10 height 12
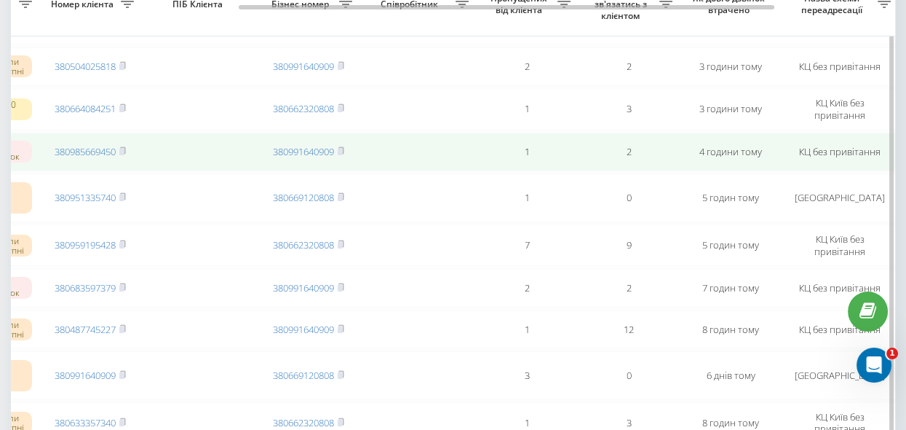
scroll to position [397, 0]
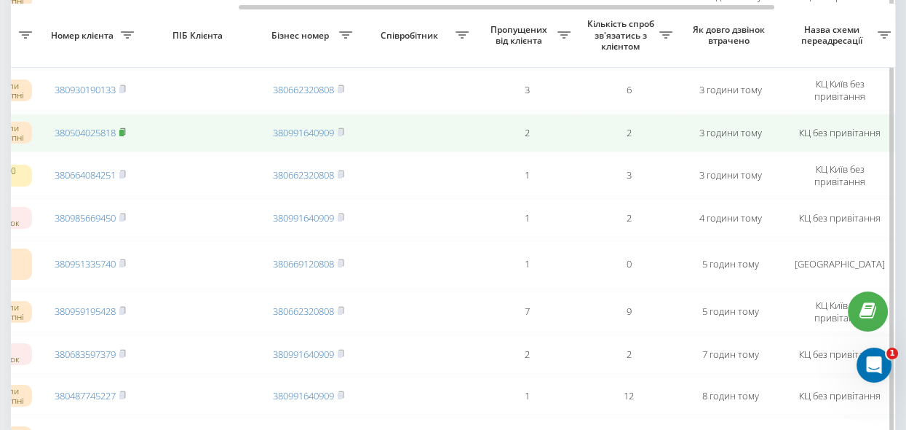
click at [123, 130] on rect at bounding box center [121, 133] width 4 height 7
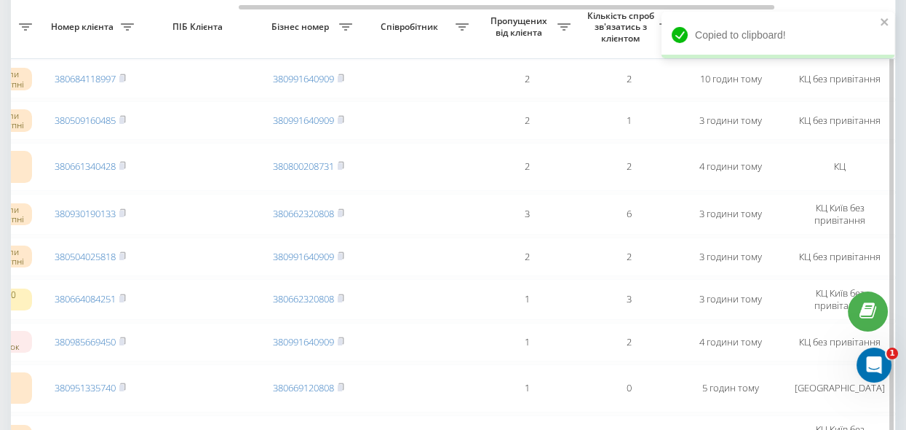
scroll to position [264, 0]
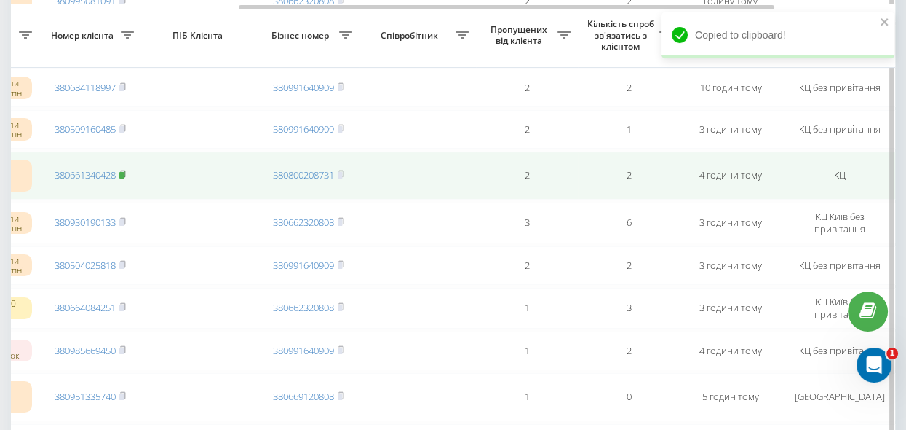
click at [123, 173] on rect at bounding box center [121, 175] width 4 height 7
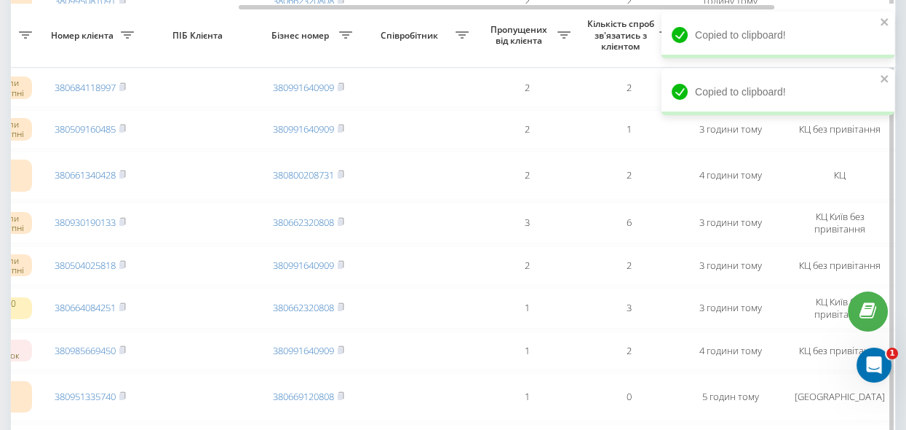
click at [606, 60] on th "Кількість спроб зв'язатись з клієнтом" at bounding box center [629, 36] width 102 height 64
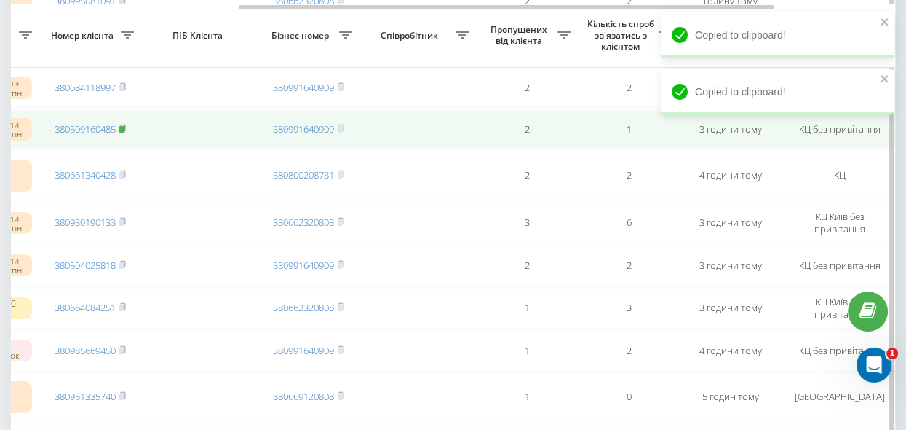
click at [124, 124] on icon at bounding box center [122, 128] width 7 height 9
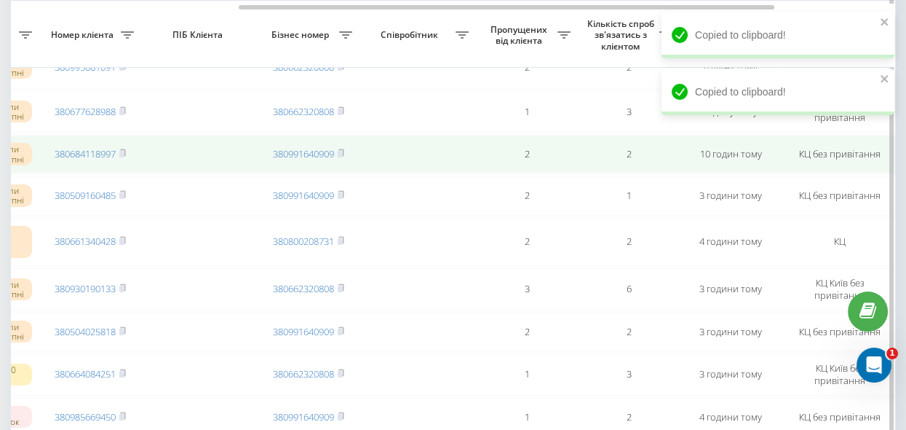
drag, startPoint x: 123, startPoint y: 151, endPoint x: 131, endPoint y: 159, distance: 11.9
click at [123, 151] on rect at bounding box center [121, 154] width 4 height 7
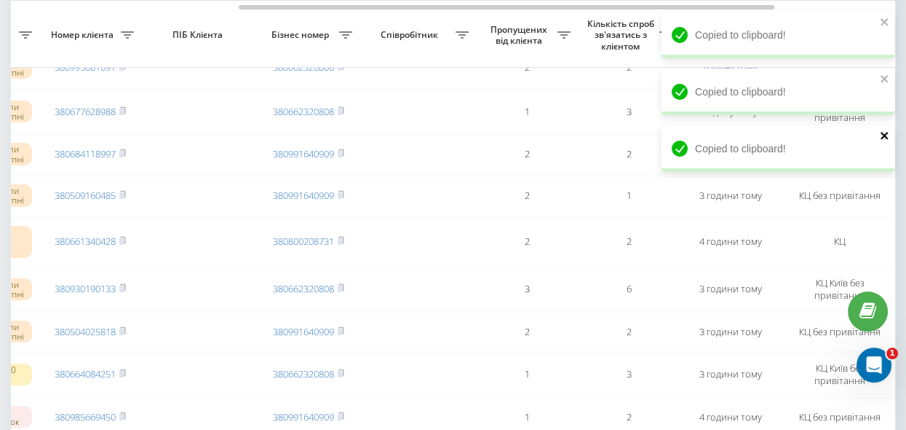
click at [882, 136] on icon "close" at bounding box center [885, 136] width 10 height 12
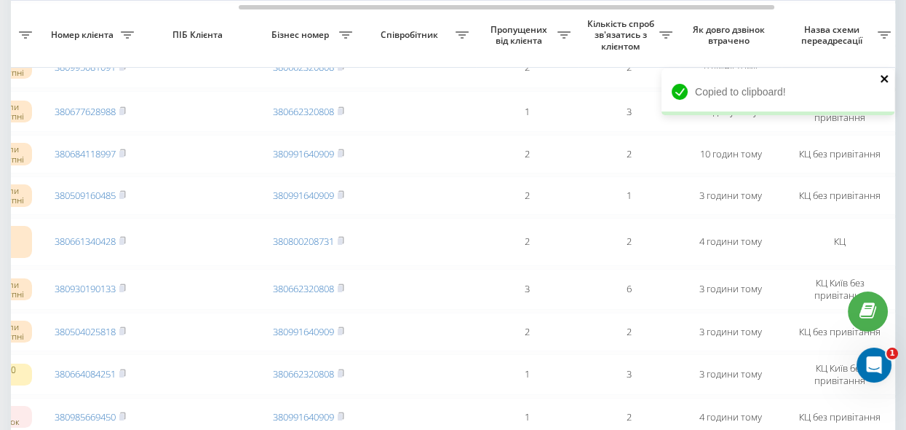
click at [884, 81] on div "Copied to clipboard! Copied to clipboard! Copied to clipboard!" at bounding box center [778, 69] width 233 height 114
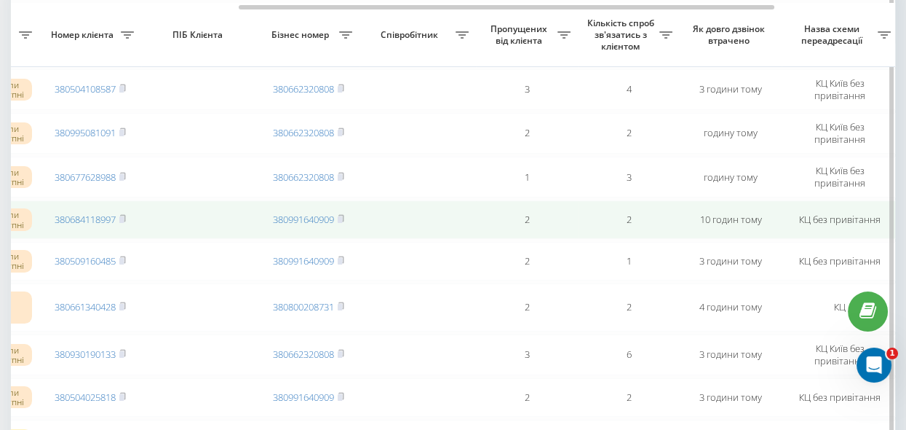
scroll to position [66, 0]
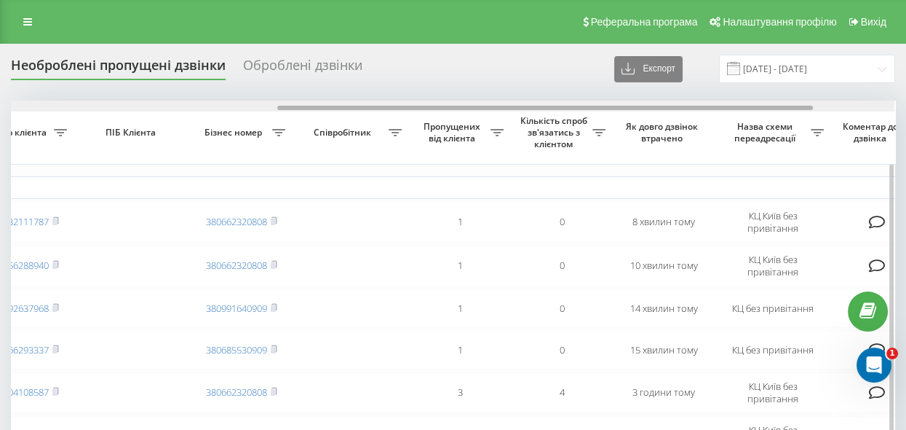
scroll to position [0, 448]
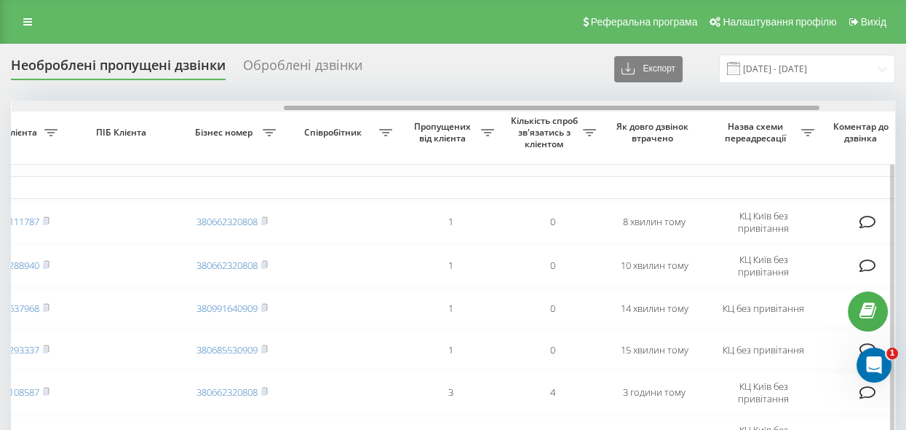
drag, startPoint x: 467, startPoint y: 107, endPoint x: 737, endPoint y: 146, distance: 272.9
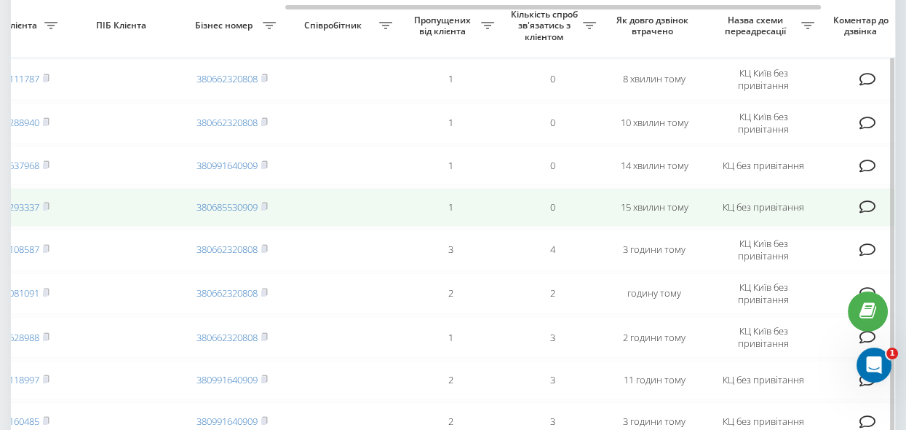
scroll to position [133, 0]
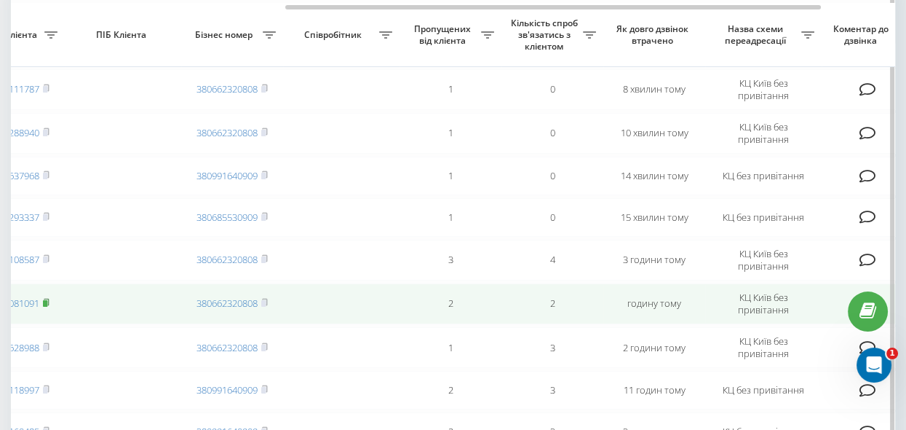
click at [47, 301] on rect at bounding box center [45, 303] width 4 height 7
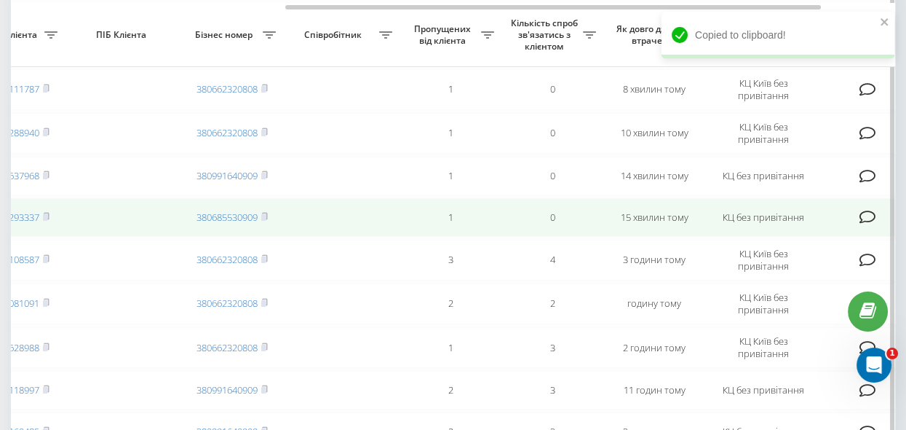
click at [47, 217] on rect at bounding box center [45, 217] width 4 height 7
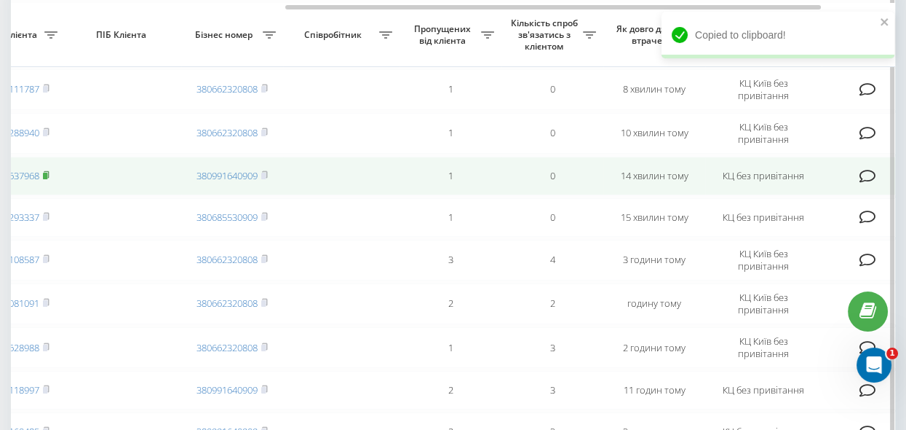
click at [47, 173] on rect at bounding box center [45, 176] width 4 height 7
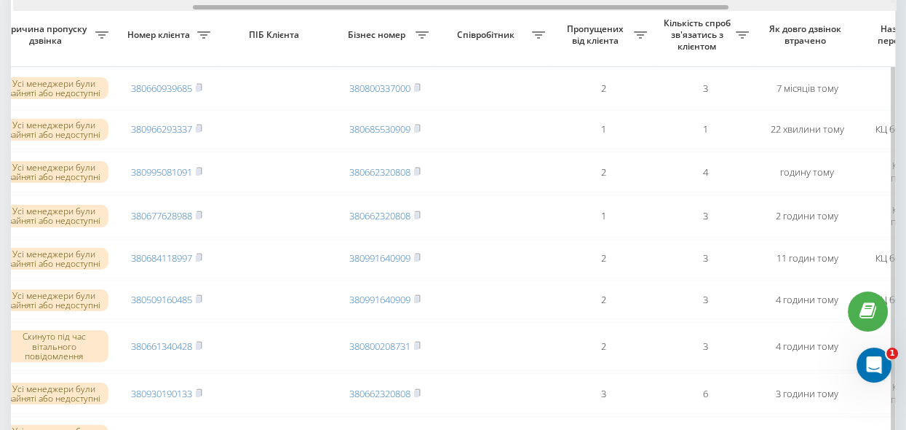
scroll to position [0, 296]
drag, startPoint x: 343, startPoint y: 6, endPoint x: 523, endPoint y: 38, distance: 183.4
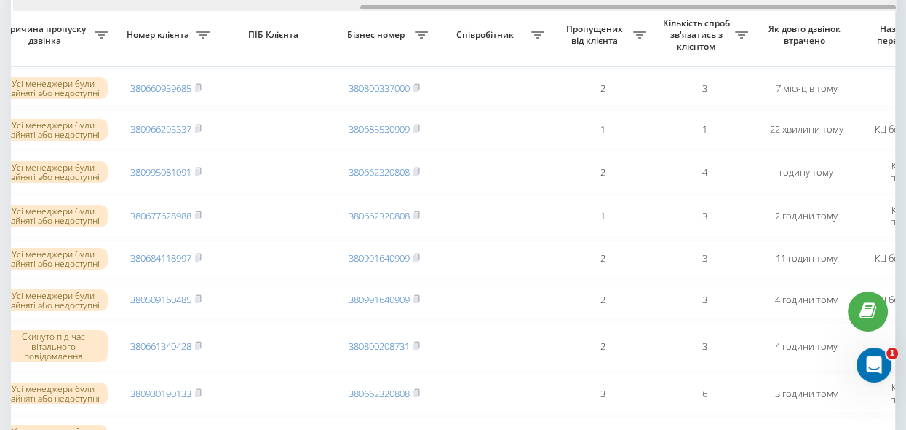
scroll to position [0, 571]
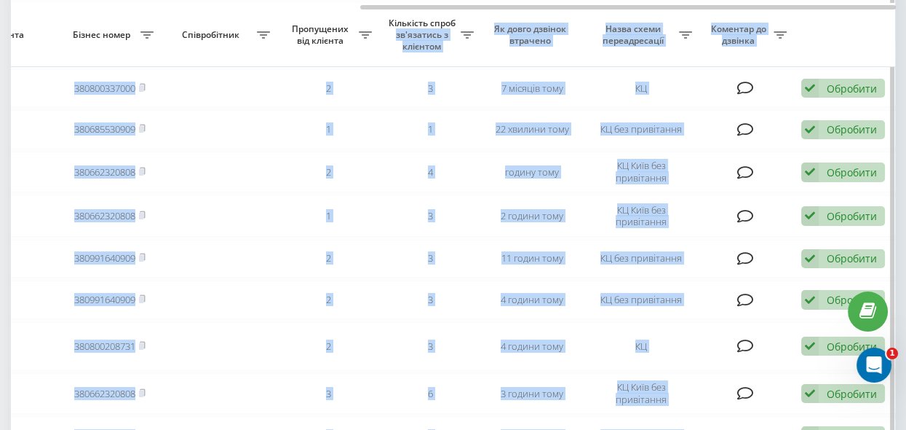
drag, startPoint x: 422, startPoint y: 9, endPoint x: 461, endPoint y: 14, distance: 38.8
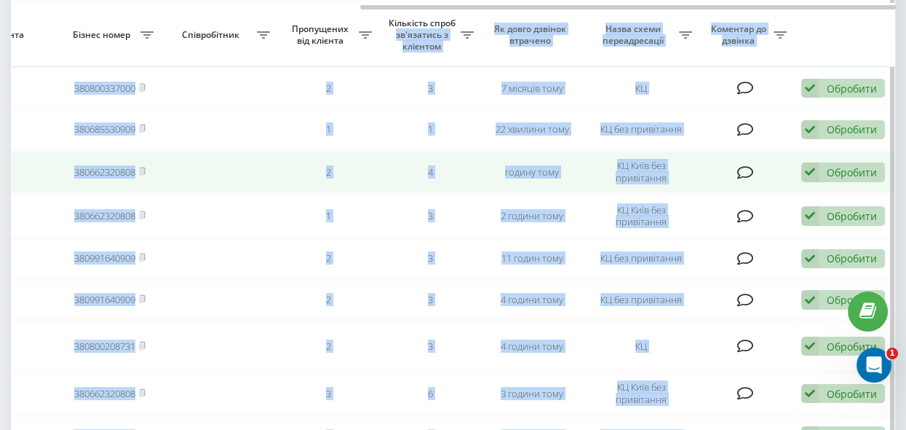
click at [373, 159] on td "2" at bounding box center [328, 171] width 102 height 41
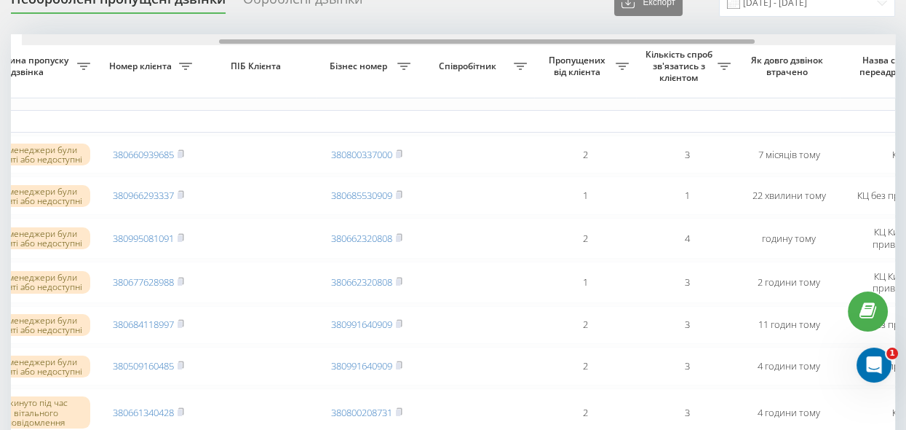
scroll to position [0, 301]
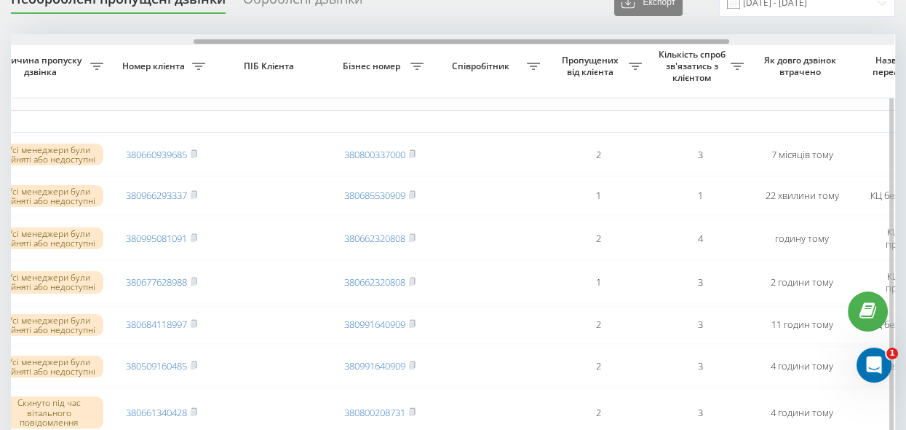
drag, startPoint x: 303, startPoint y: 40, endPoint x: 138, endPoint y: 55, distance: 165.2
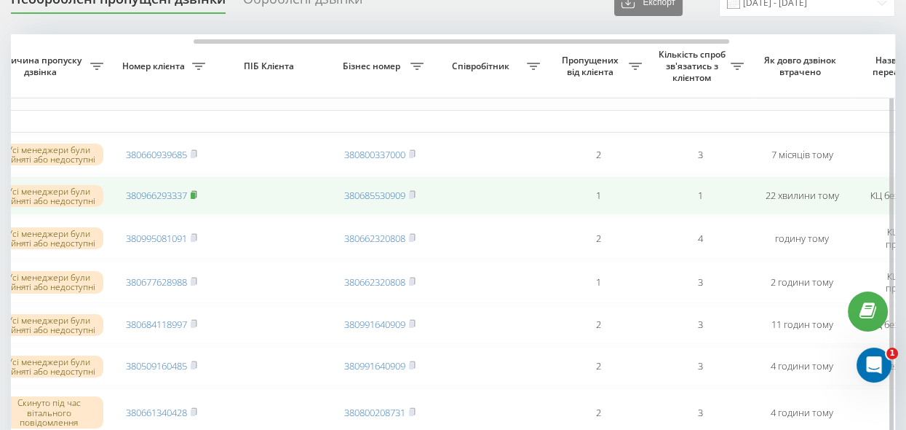
click at [194, 196] on rect at bounding box center [193, 195] width 4 height 7
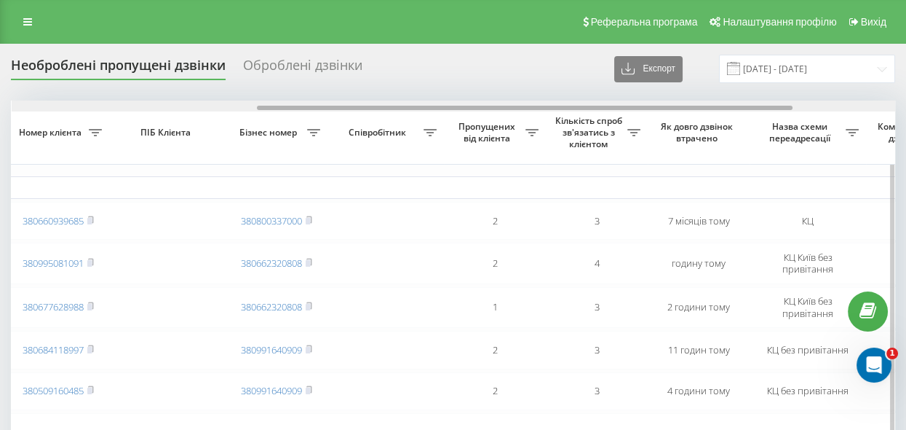
scroll to position [0, 411]
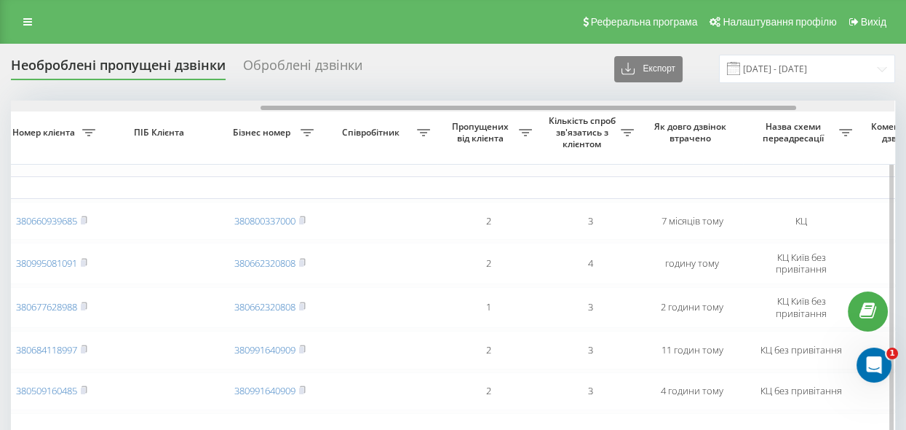
drag, startPoint x: 277, startPoint y: 105, endPoint x: 526, endPoint y: 149, distance: 253.5
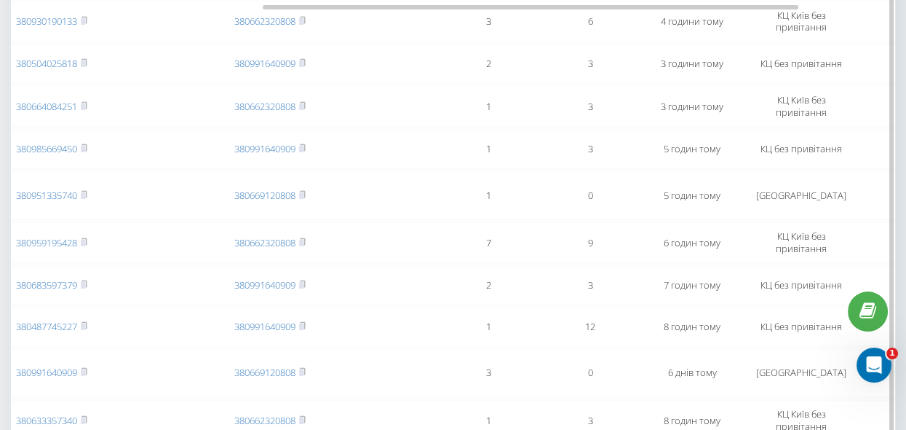
scroll to position [133, 0]
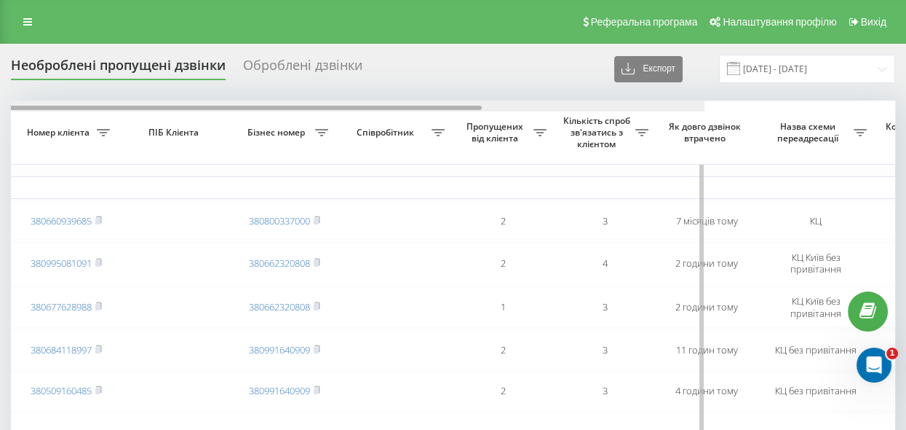
drag, startPoint x: 435, startPoint y: 106, endPoint x: 701, endPoint y: 127, distance: 266.5
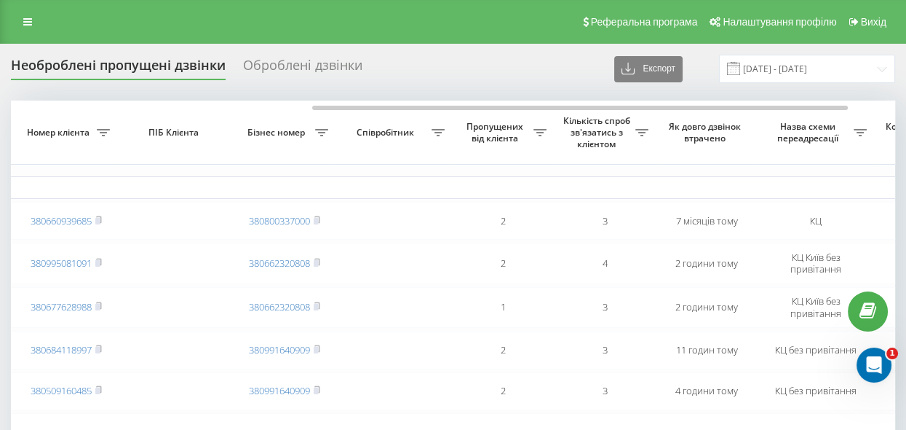
scroll to position [0, 433]
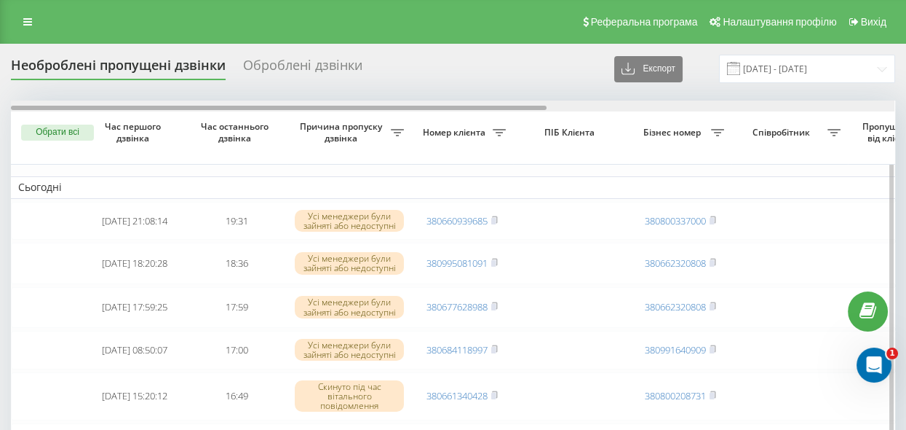
drag, startPoint x: 502, startPoint y: 106, endPoint x: 534, endPoint y: 106, distance: 32.0
click at [525, 106] on div at bounding box center [279, 108] width 536 height 4
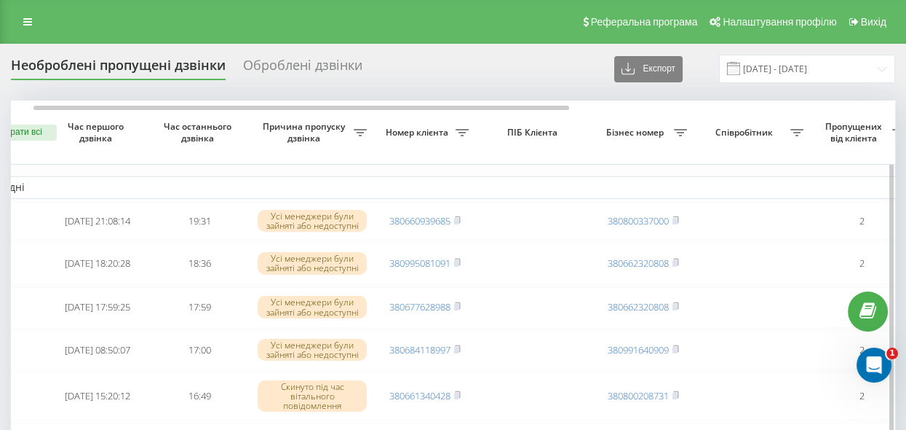
click at [625, 112] on th "Бізнес номер" at bounding box center [644, 132] width 102 height 64
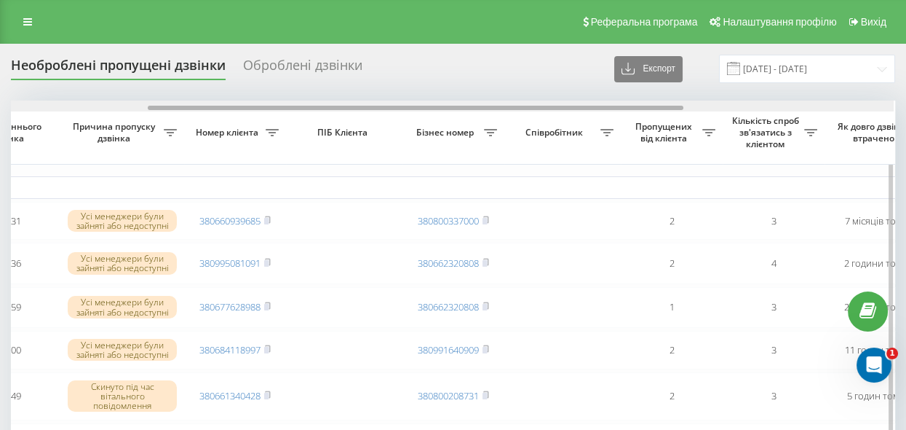
drag, startPoint x: 543, startPoint y: 106, endPoint x: 675, endPoint y: 116, distance: 132.2
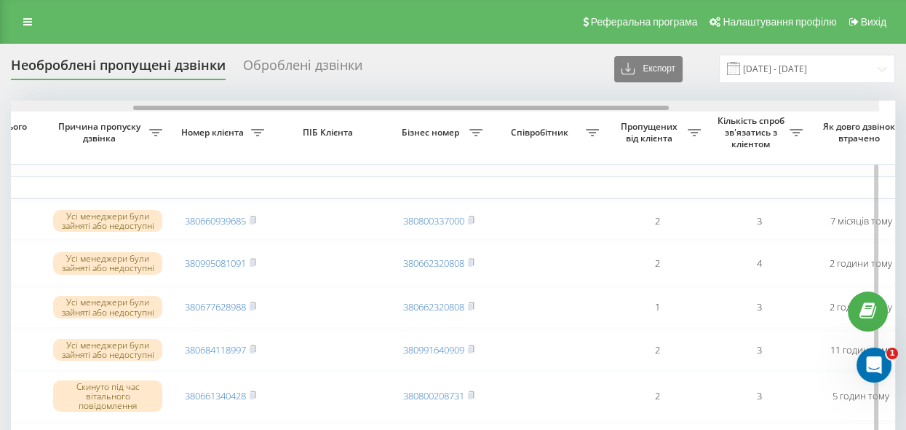
click at [699, 118] on th "Пропущених від клієнта" at bounding box center [657, 132] width 102 height 64
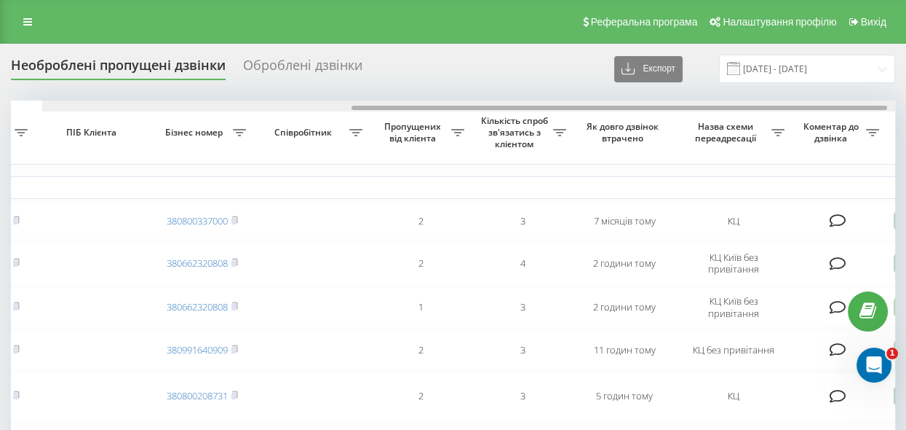
scroll to position [0, 528]
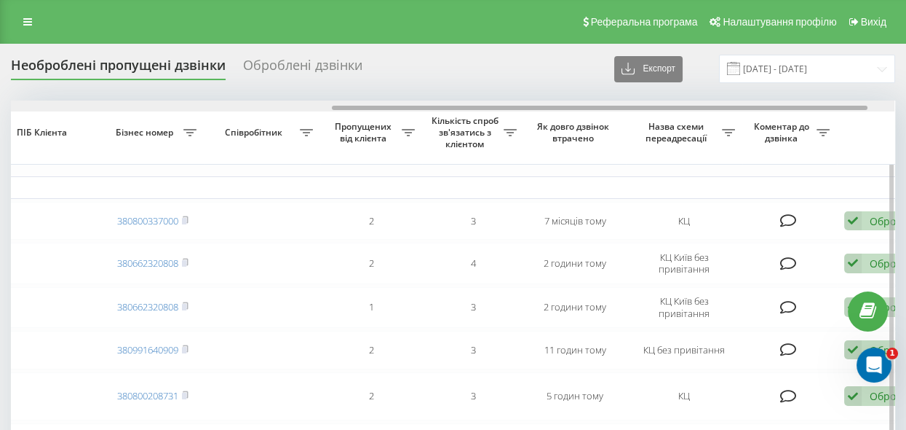
drag, startPoint x: 372, startPoint y: 108, endPoint x: 693, endPoint y: 151, distance: 323.9
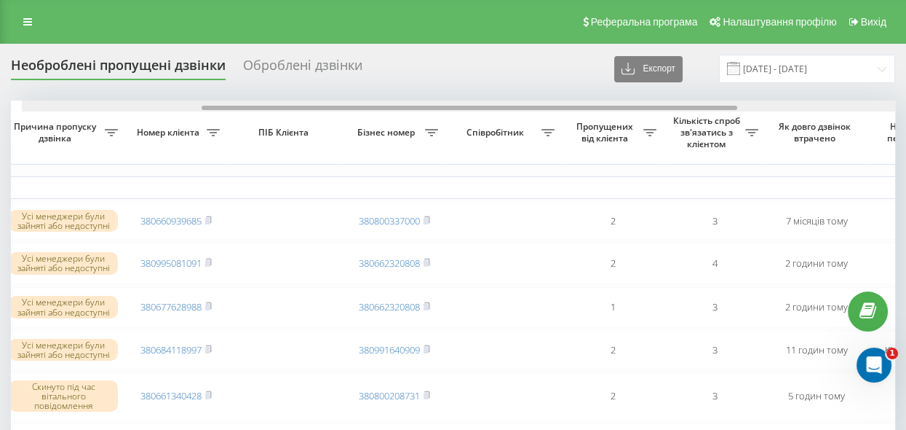
scroll to position [0, 306]
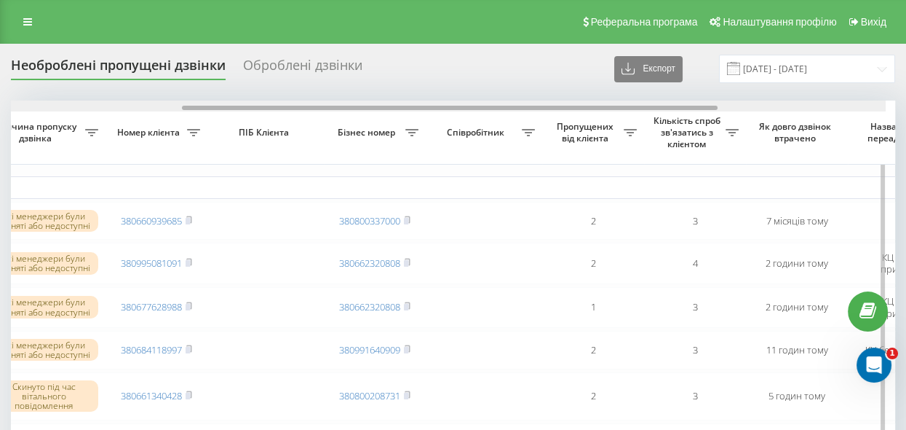
drag, startPoint x: 401, startPoint y: 106, endPoint x: 588, endPoint y: 129, distance: 187.7
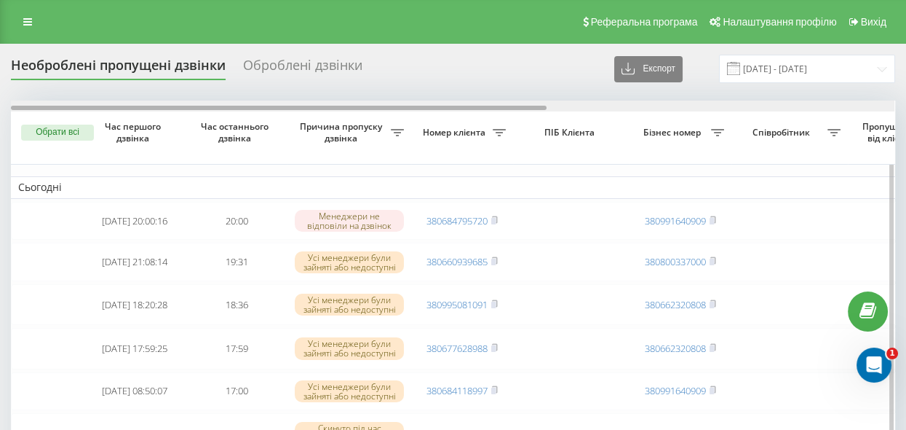
drag, startPoint x: 389, startPoint y: 107, endPoint x: 367, endPoint y: 181, distance: 77.6
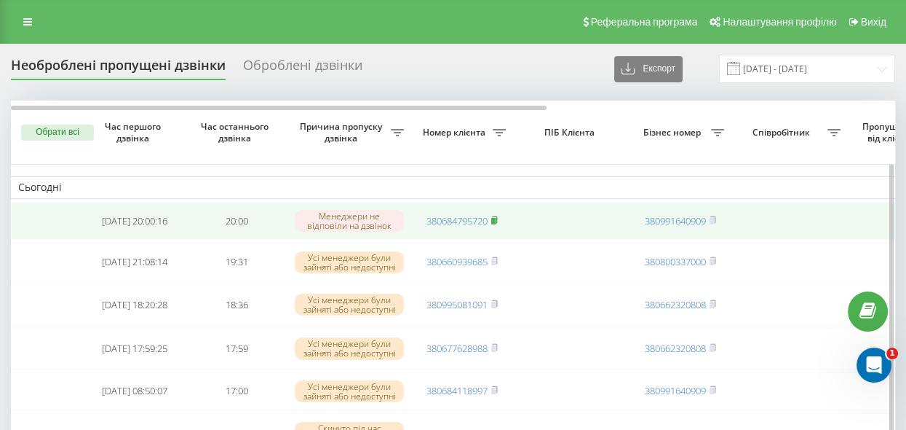
click at [498, 217] on icon at bounding box center [494, 219] width 7 height 9
